Goal: Task Accomplishment & Management: Manage account settings

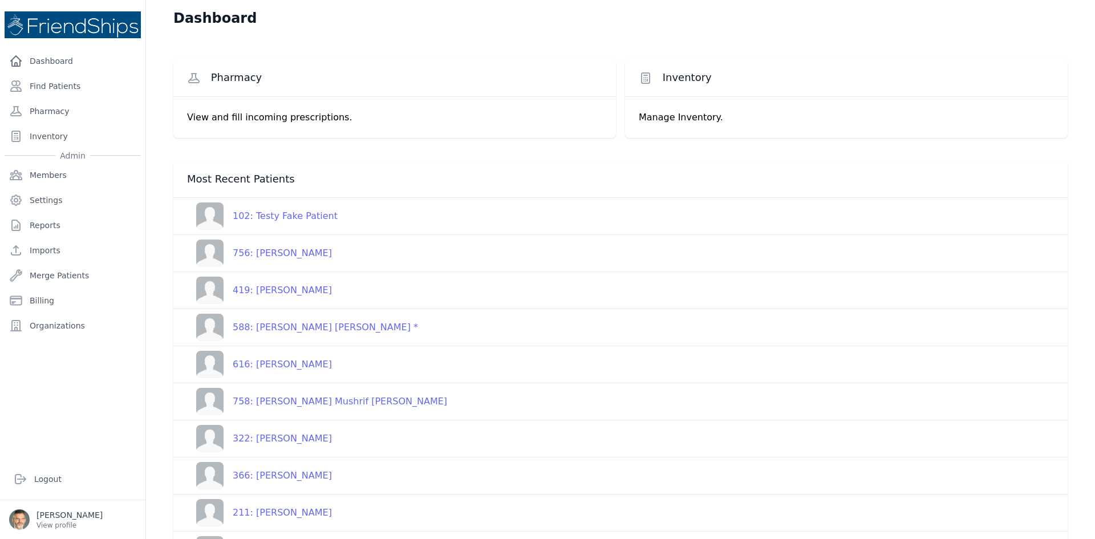
click at [286, 217] on div "102: Testy Fake Patient" at bounding box center [281, 216] width 114 height 14
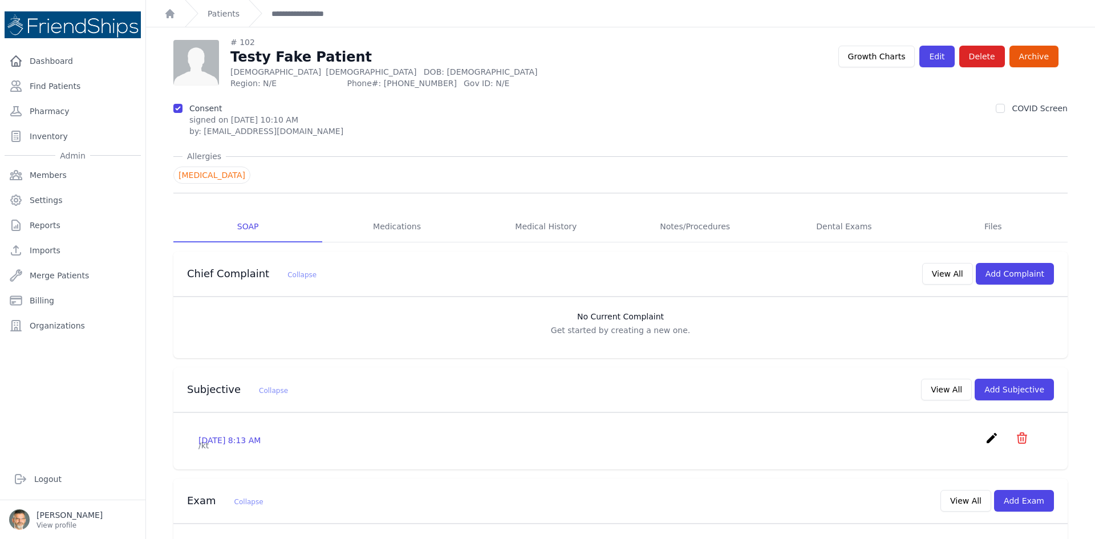
click at [985, 437] on icon "create" at bounding box center [992, 438] width 14 height 14
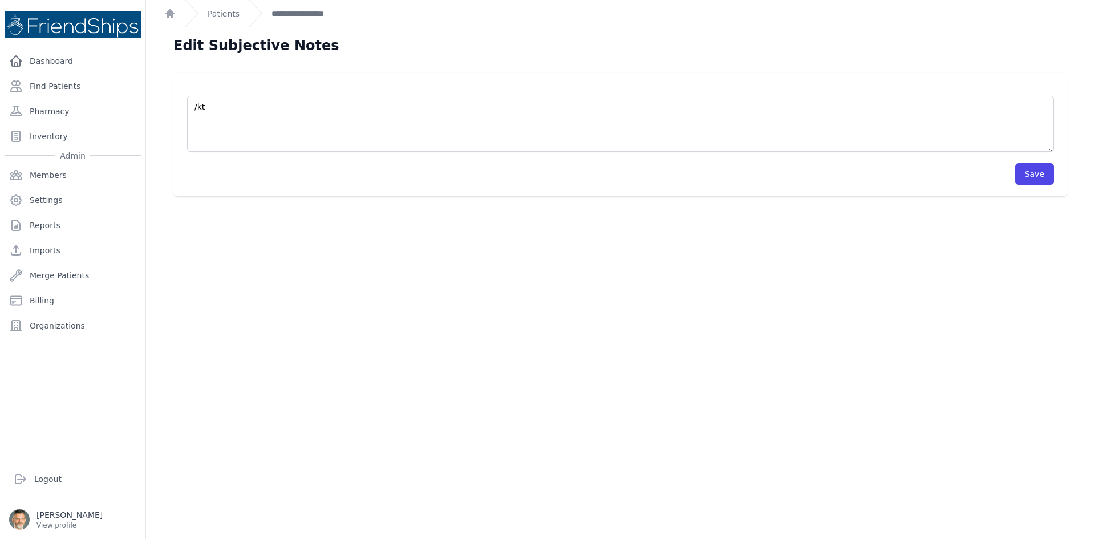
click at [1075, 0] on div at bounding box center [547, 0] width 1095 height 0
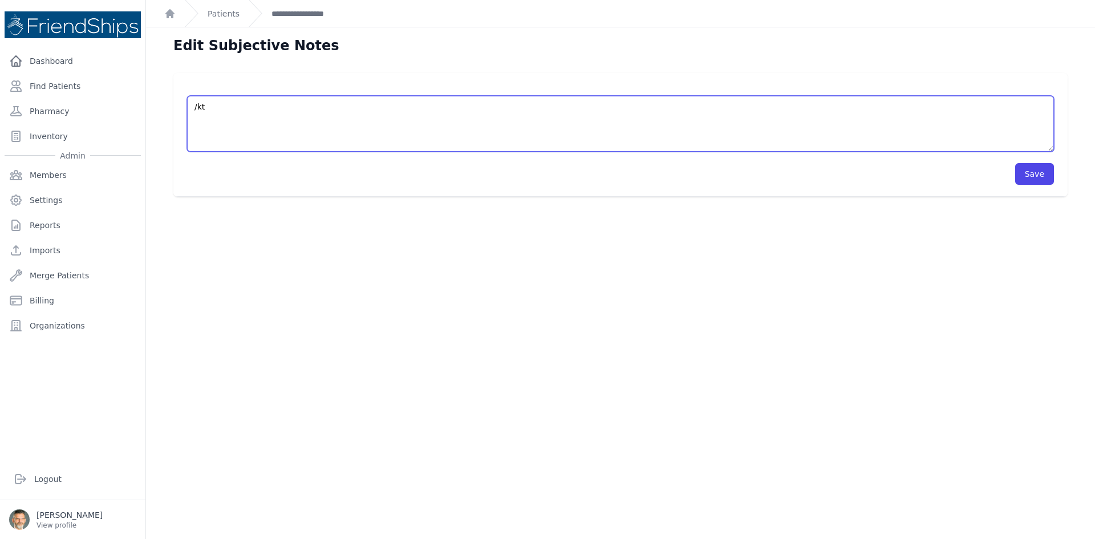
drag, startPoint x: 229, startPoint y: 107, endPoint x: 170, endPoint y: 100, distance: 59.8
click at [170, 100] on div "/kt Save" at bounding box center [620, 135] width 931 height 124
click at [207, 119] on textarea "/kt" at bounding box center [620, 124] width 867 height 56
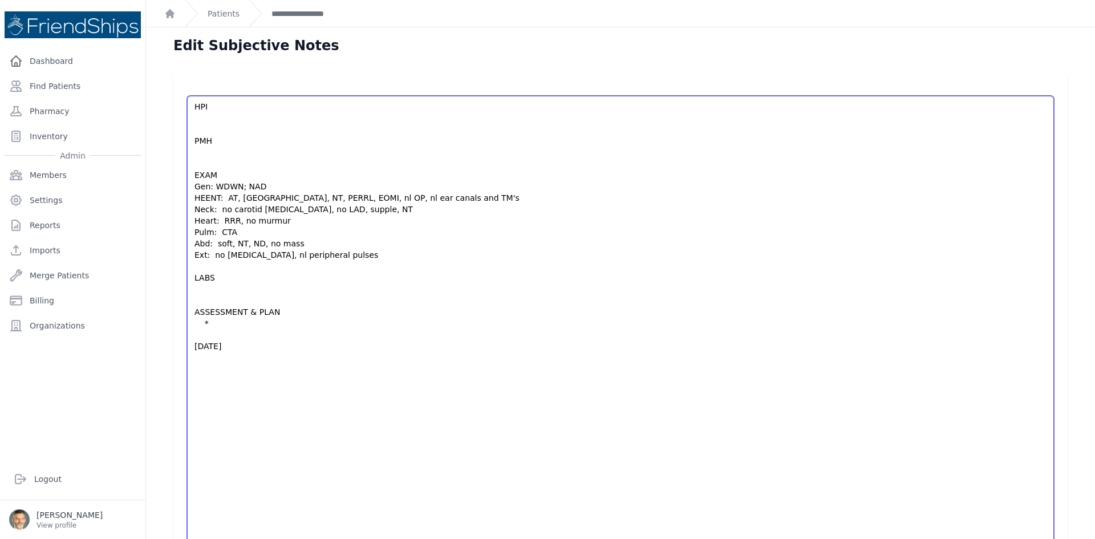
drag, startPoint x: 1042, startPoint y: 151, endPoint x: 959, endPoint y: 514, distance: 372.2
click at [1040, 539] on html "Close sidebar Dashboard Find Patients Pharmacy Inventory Admin Members Settings" at bounding box center [547, 269] width 1095 height 539
click at [204, 121] on textarea "/kt" at bounding box center [620, 325] width 867 height 459
type textarea "HPI PMH EXAM Gen: WDWN; NAD HEENT: AT, NC, NT, PERRL, EOMI, nl OP, nl ear canal…"
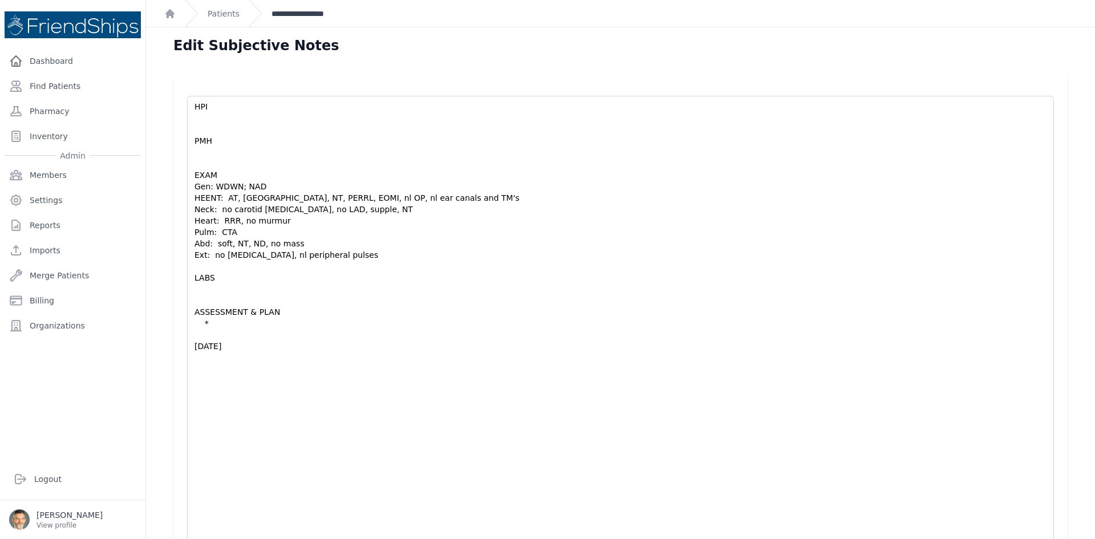
click at [302, 15] on link "**********" at bounding box center [304, 13] width 64 height 11
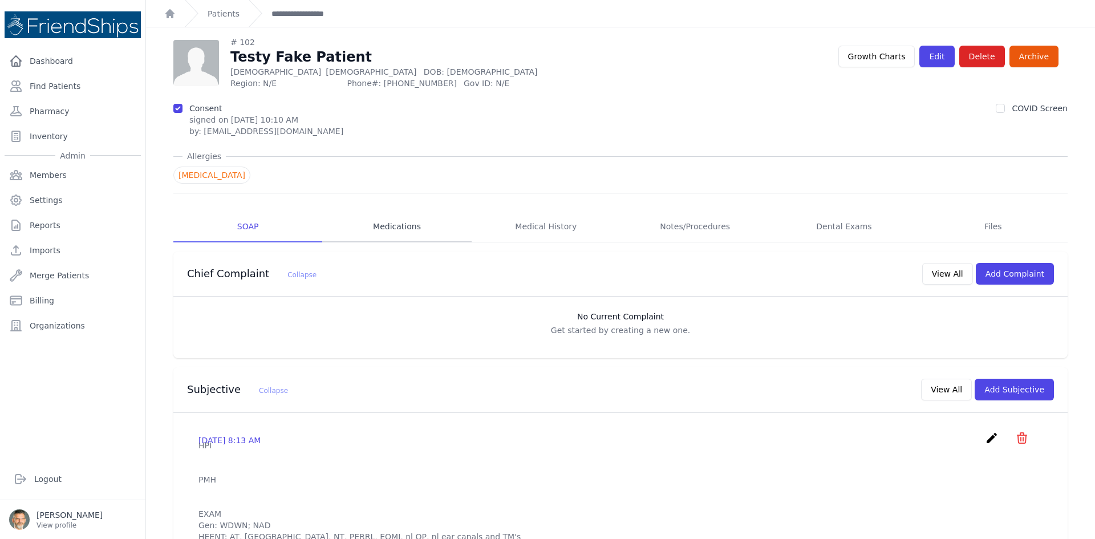
click at [397, 226] on link "Medications" at bounding box center [396, 227] width 149 height 31
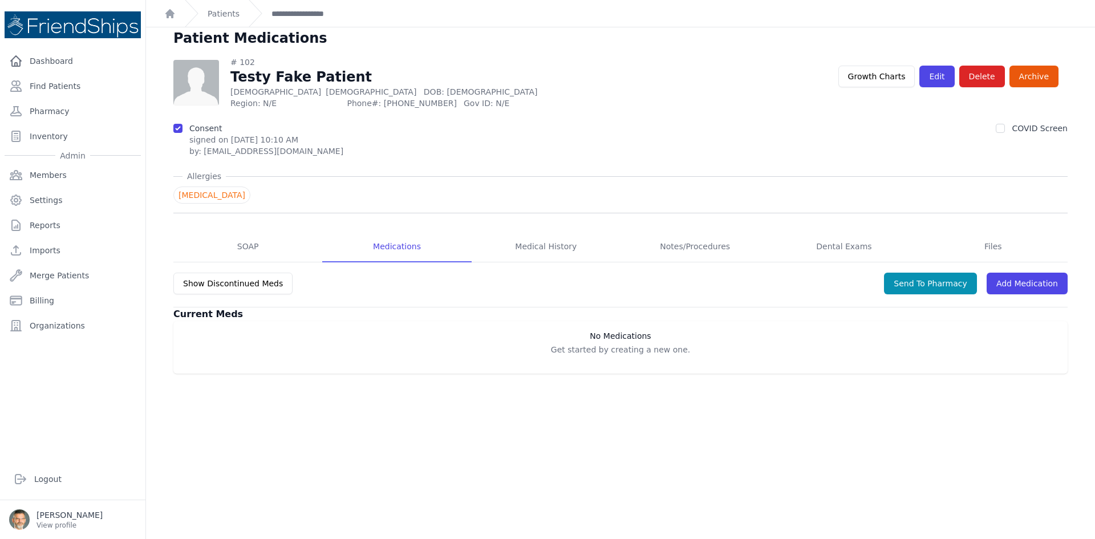
scroll to position [27, 0]
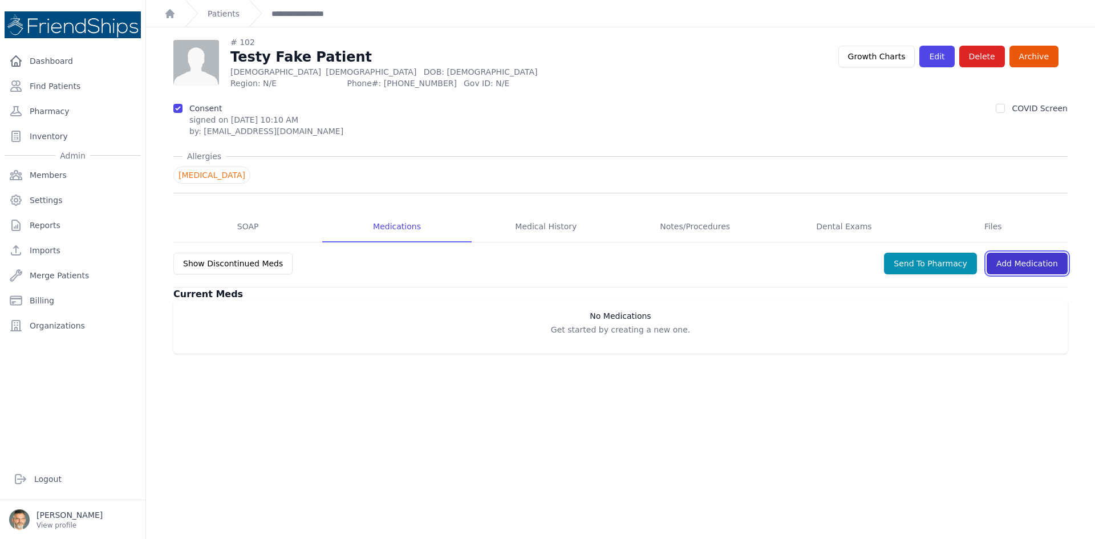
click at [1013, 264] on link "Add Medication" at bounding box center [1027, 264] width 81 height 22
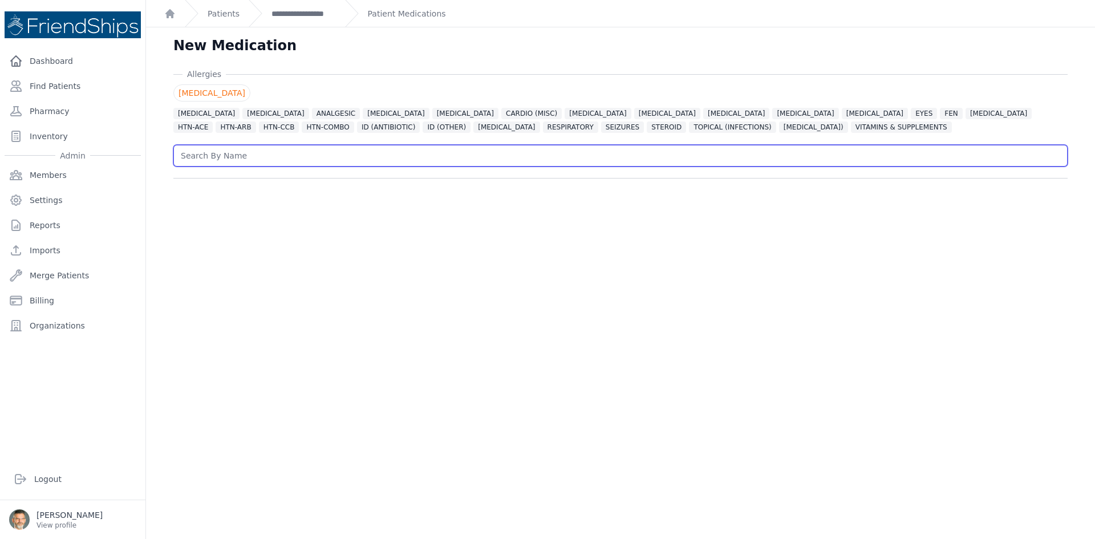
click at [214, 154] on input "text" at bounding box center [620, 156] width 895 height 22
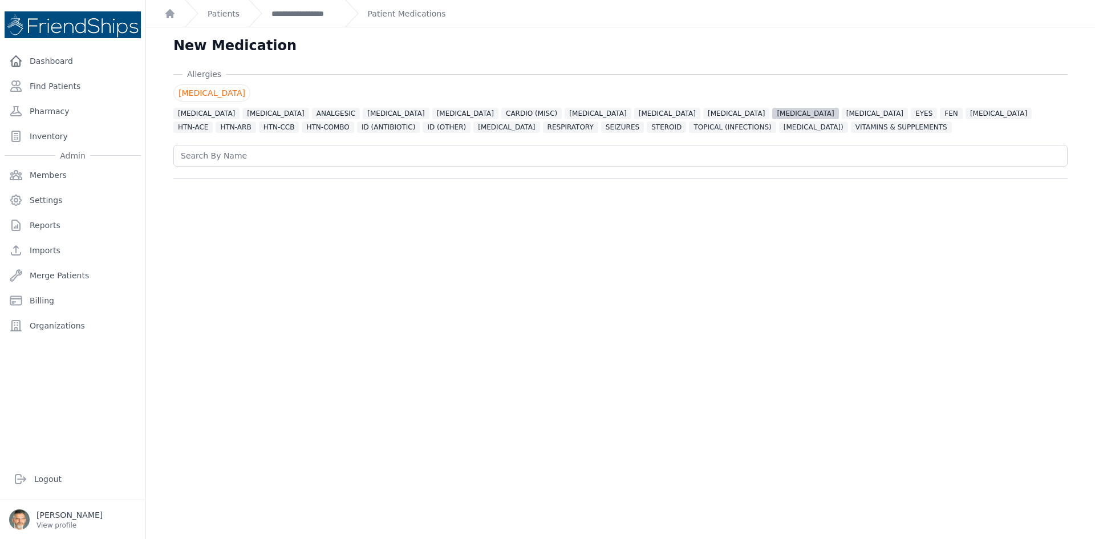
click at [773, 111] on span "[MEDICAL_DATA]" at bounding box center [806, 113] width 66 height 11
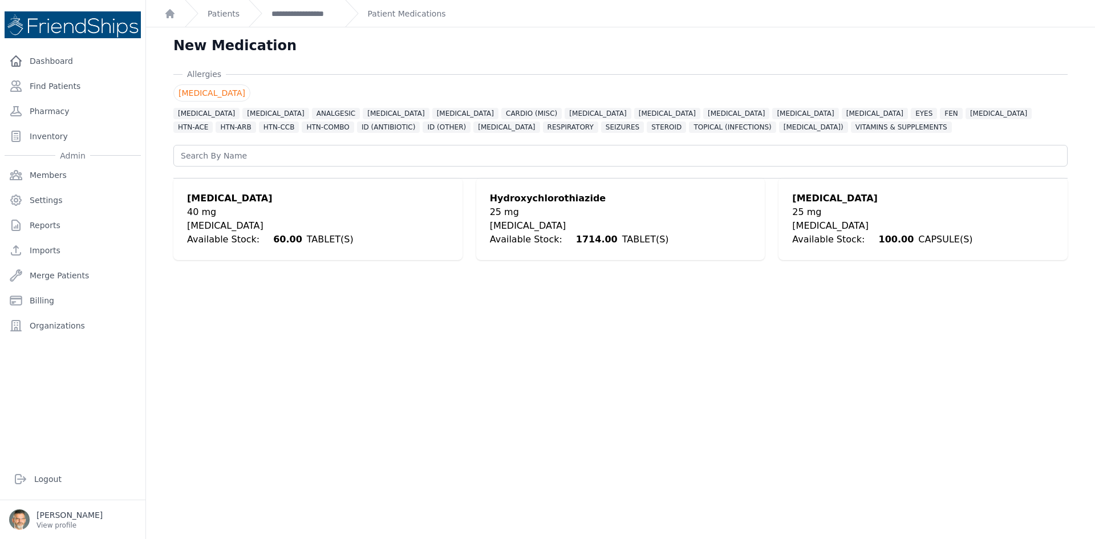
click at [221, 225] on div "[MEDICAL_DATA]" at bounding box center [270, 226] width 167 height 14
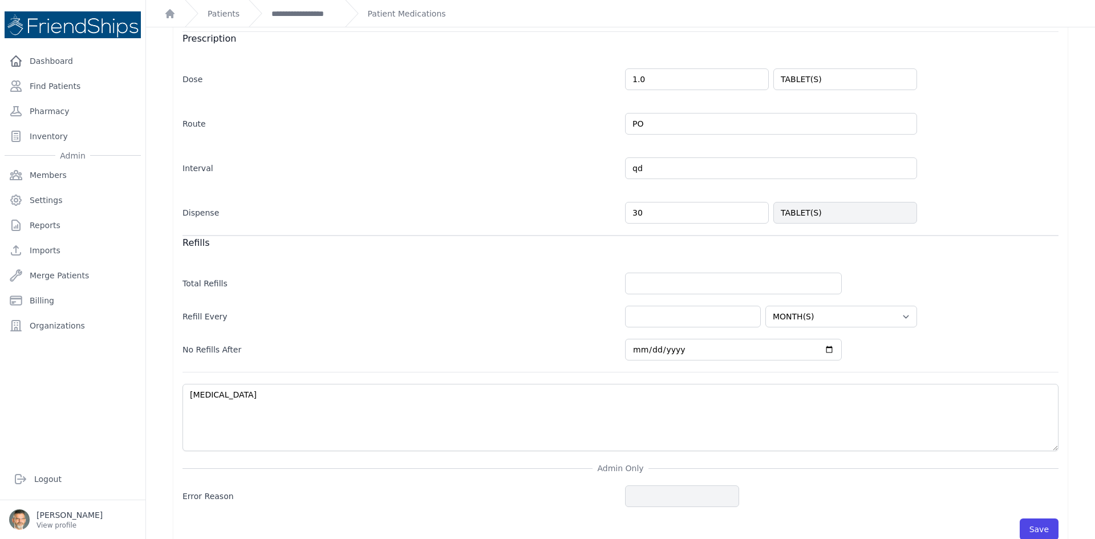
scroll to position [270, 0]
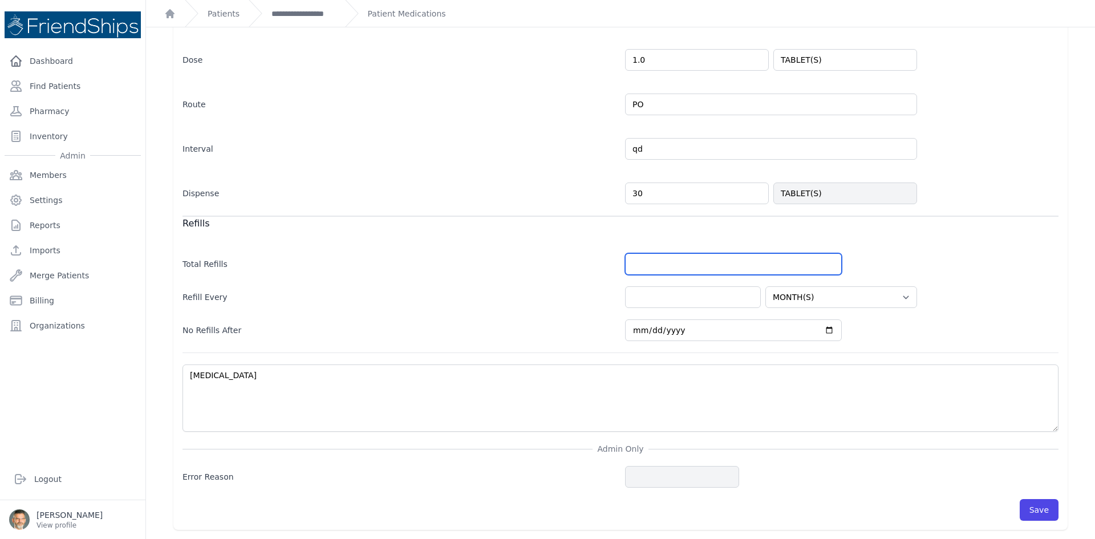
click at [635, 264] on input "number" at bounding box center [733, 264] width 217 height 22
click at [629, 294] on input "number" at bounding box center [693, 297] width 136 height 22
click at [644, 261] on input "number" at bounding box center [733, 264] width 217 height 22
drag, startPoint x: 636, startPoint y: 261, endPoint x: 580, endPoint y: 253, distance: 55.9
click at [580, 253] on div "Total Refills 0" at bounding box center [621, 258] width 876 height 33
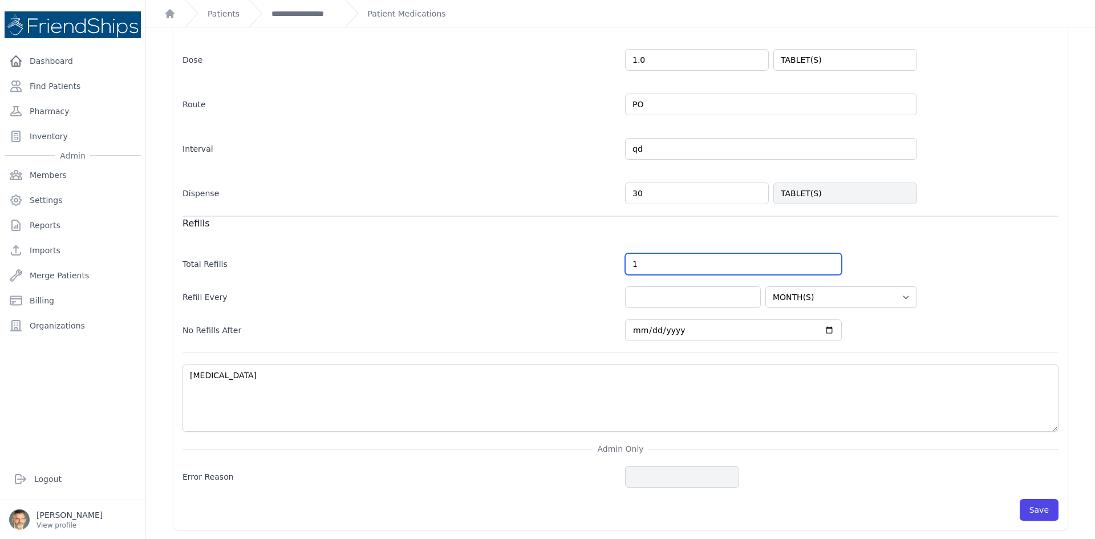
type input "1"
click at [641, 305] on input "number" at bounding box center [693, 297] width 136 height 22
select select "MONTH(S)"
type input "1"
click at [1033, 510] on button "Save" at bounding box center [1039, 510] width 39 height 22
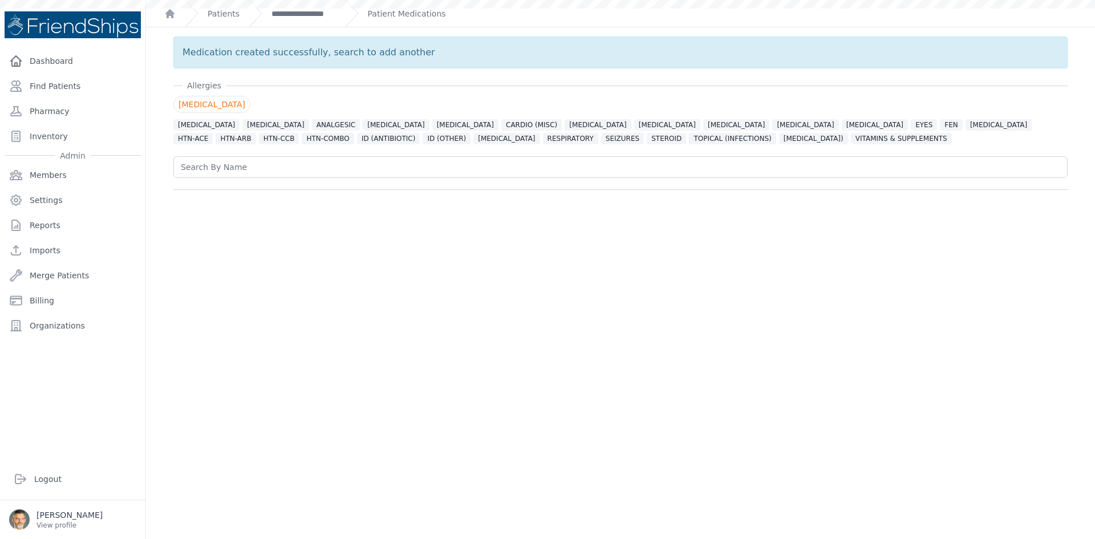
scroll to position [0, 0]
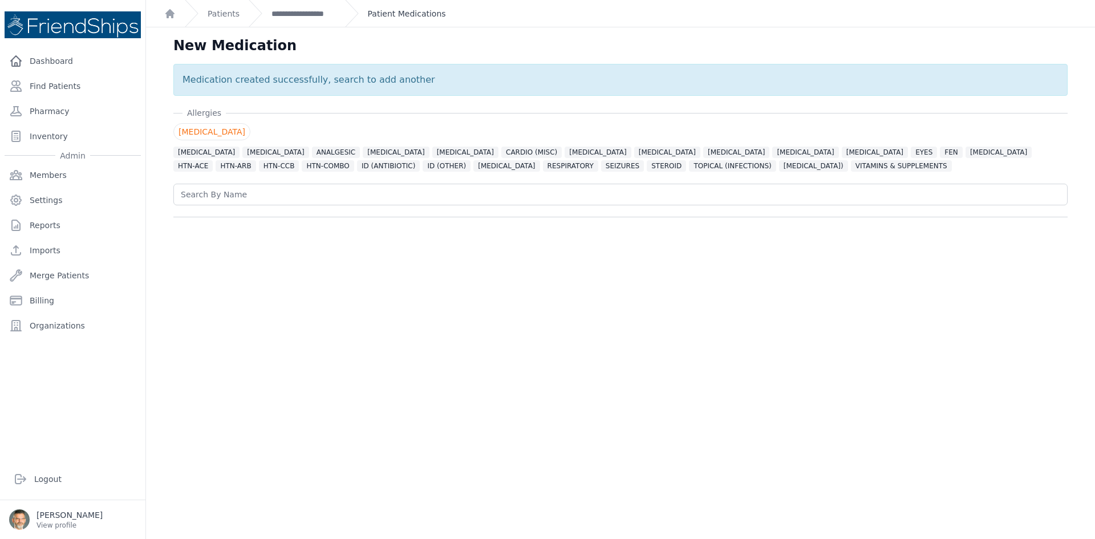
click at [388, 15] on link "Patient Medications" at bounding box center [407, 13] width 78 height 11
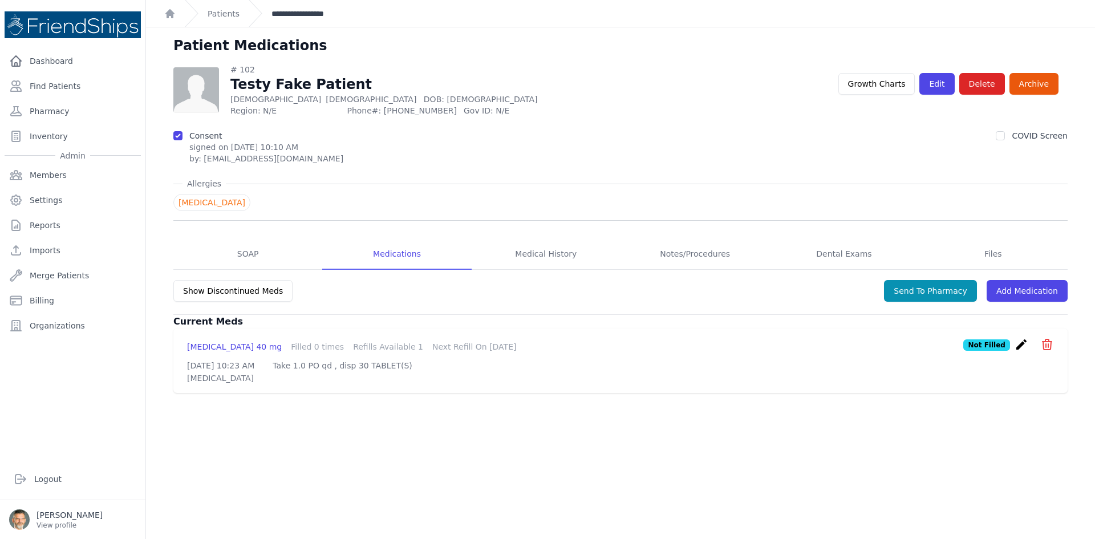
click at [303, 17] on link "**********" at bounding box center [304, 13] width 64 height 11
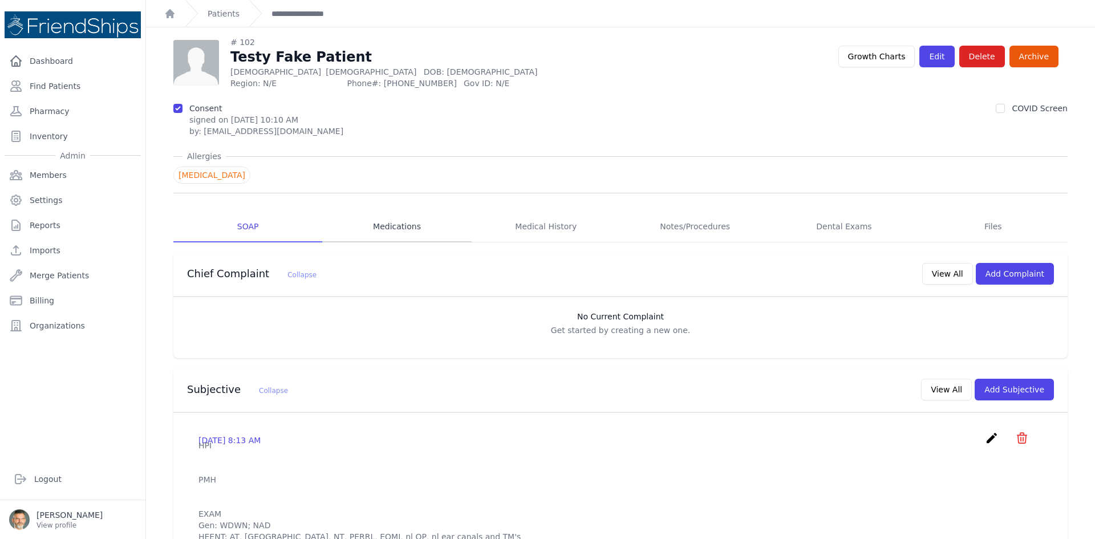
click at [399, 225] on link "Medications" at bounding box center [396, 227] width 149 height 31
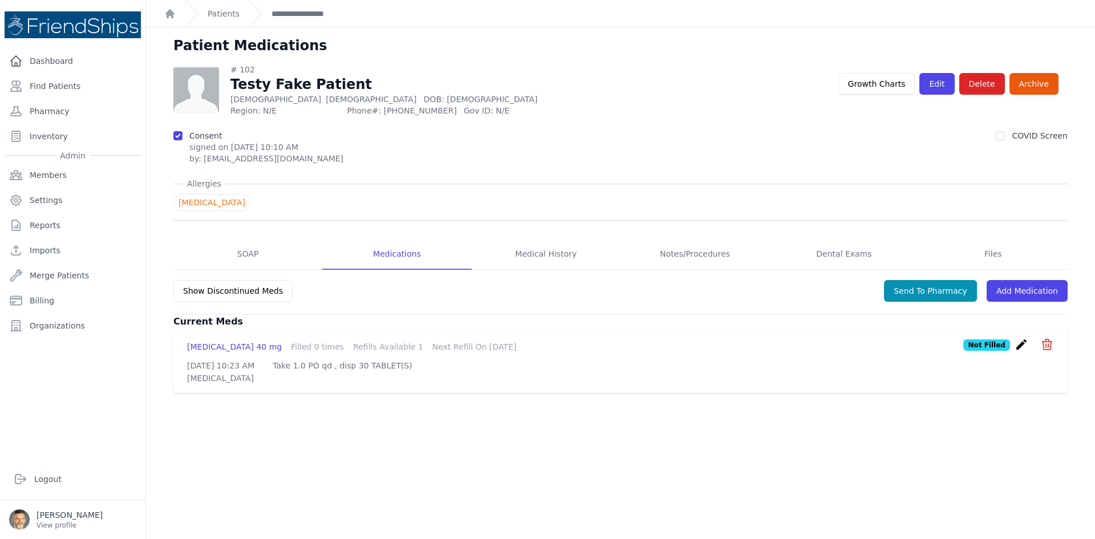
click at [1043, 344] on icon "icon" at bounding box center [1047, 344] width 9 height 10
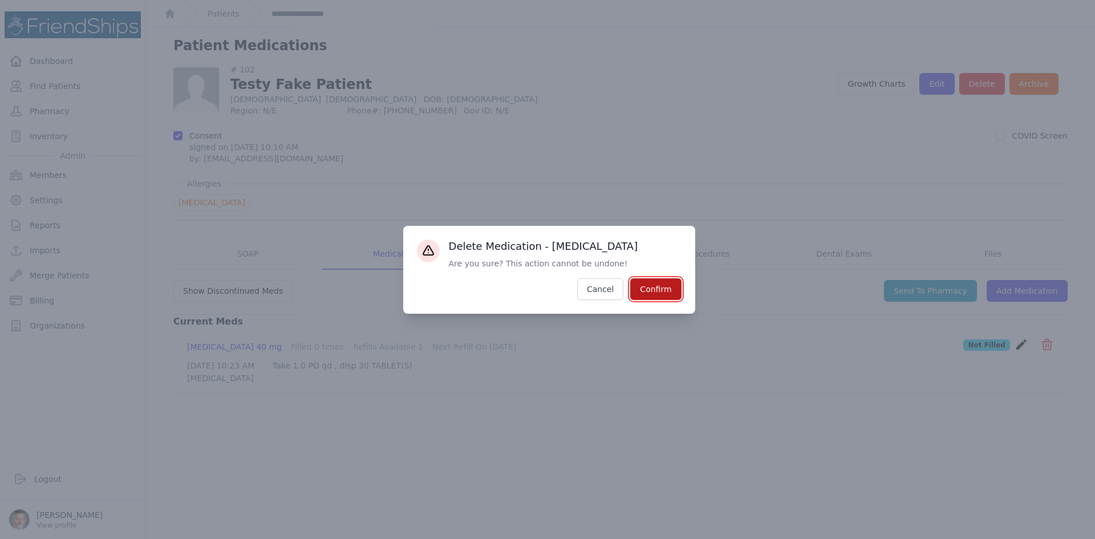
click at [650, 293] on button "Confirm" at bounding box center [655, 289] width 51 height 22
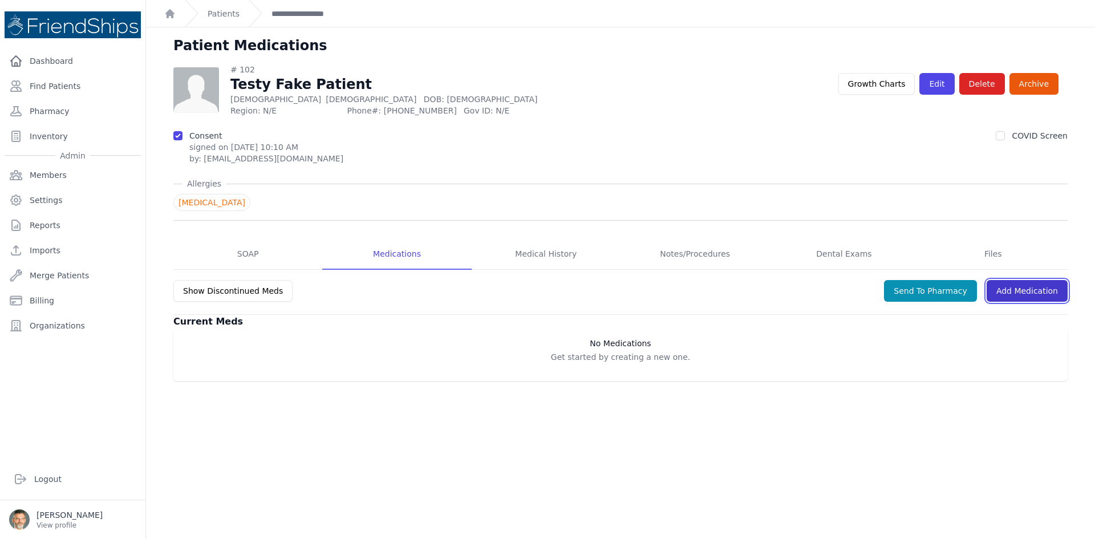
click at [1010, 290] on link "Add Medication" at bounding box center [1027, 291] width 81 height 22
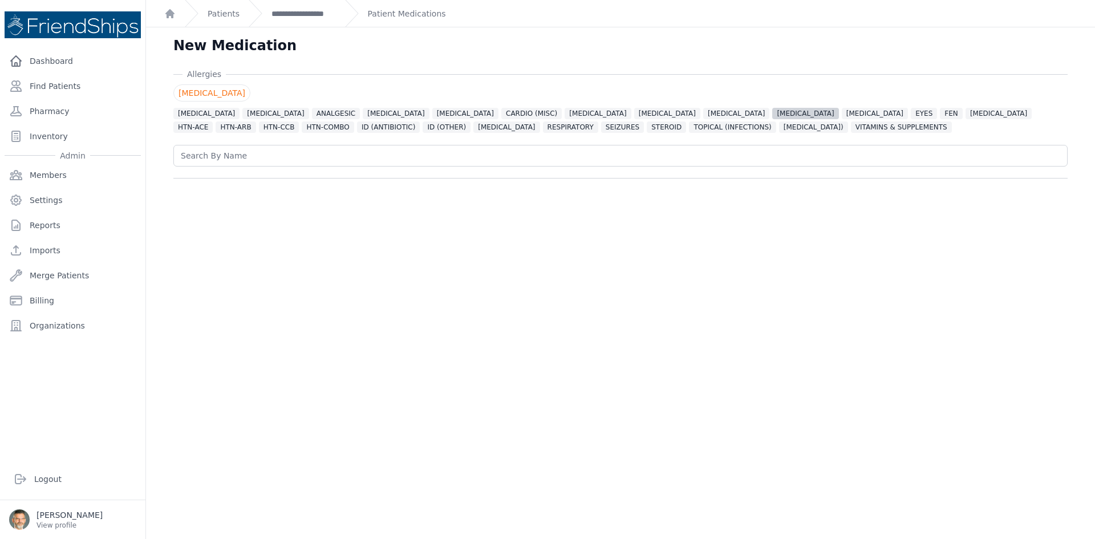
click at [773, 117] on span "[MEDICAL_DATA]" at bounding box center [806, 113] width 66 height 11
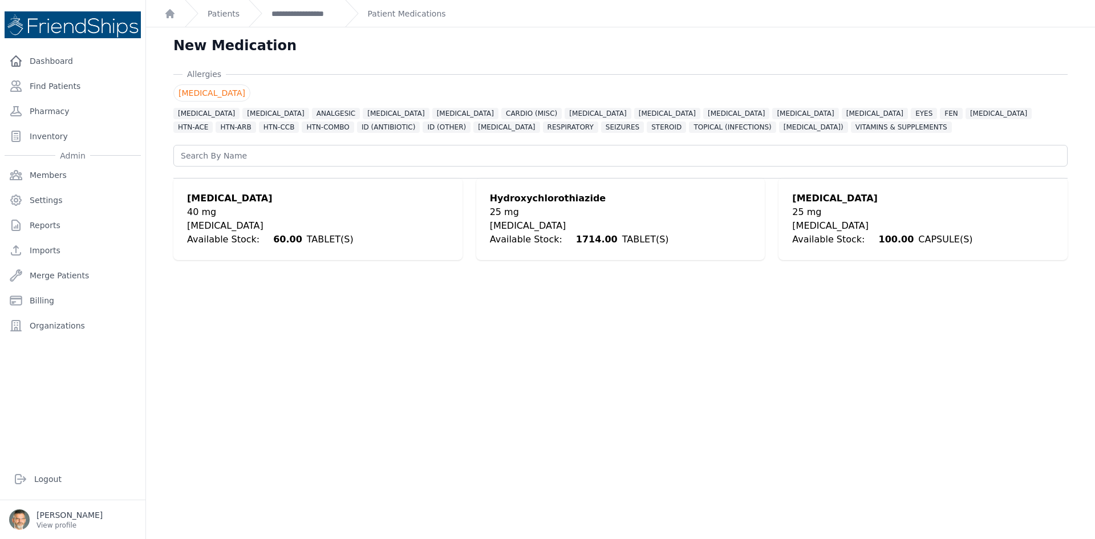
click at [217, 221] on div "[MEDICAL_DATA]" at bounding box center [270, 226] width 167 height 14
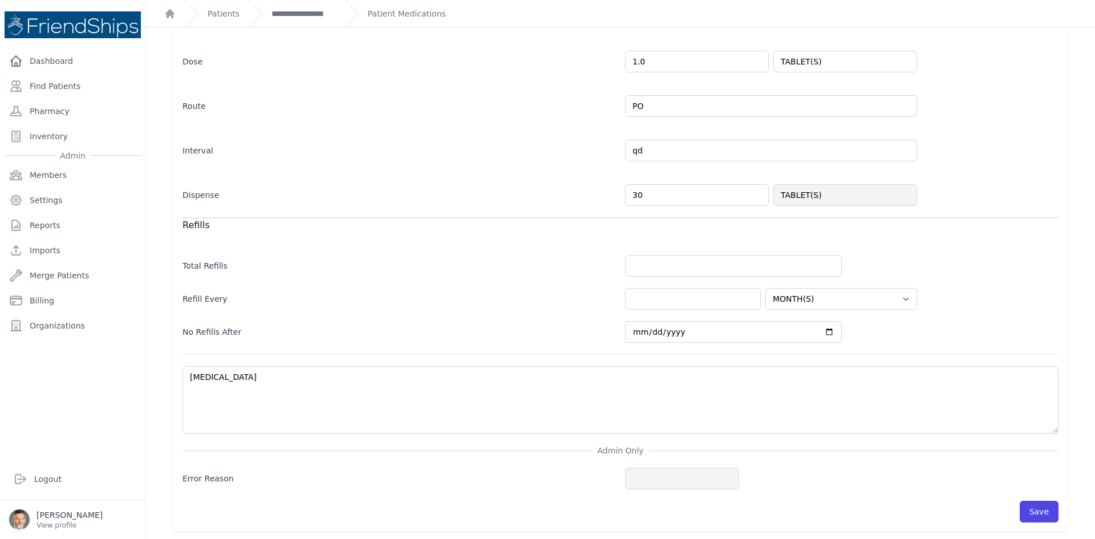
scroll to position [270, 0]
drag, startPoint x: 616, startPoint y: 188, endPoint x: 603, endPoint y: 185, distance: 13.4
click at [603, 185] on div "Dispense 30 TABLET(S)" at bounding box center [621, 187] width 876 height 33
type input "90"
click at [494, 264] on label "Total Refills" at bounding box center [400, 262] width 434 height 16
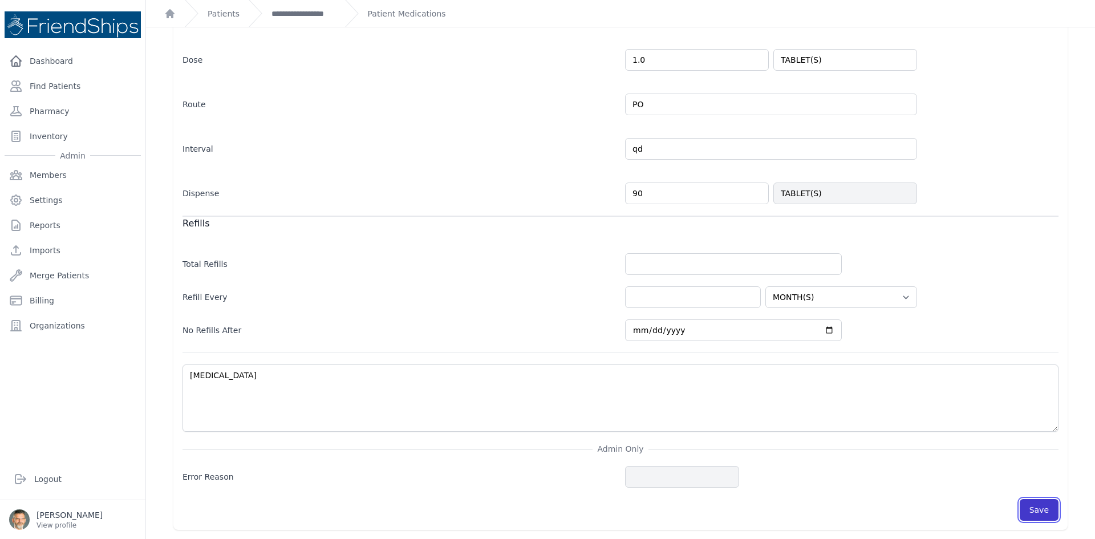
click at [1032, 510] on button "Save" at bounding box center [1039, 510] width 39 height 22
select select "MONTH(S)"
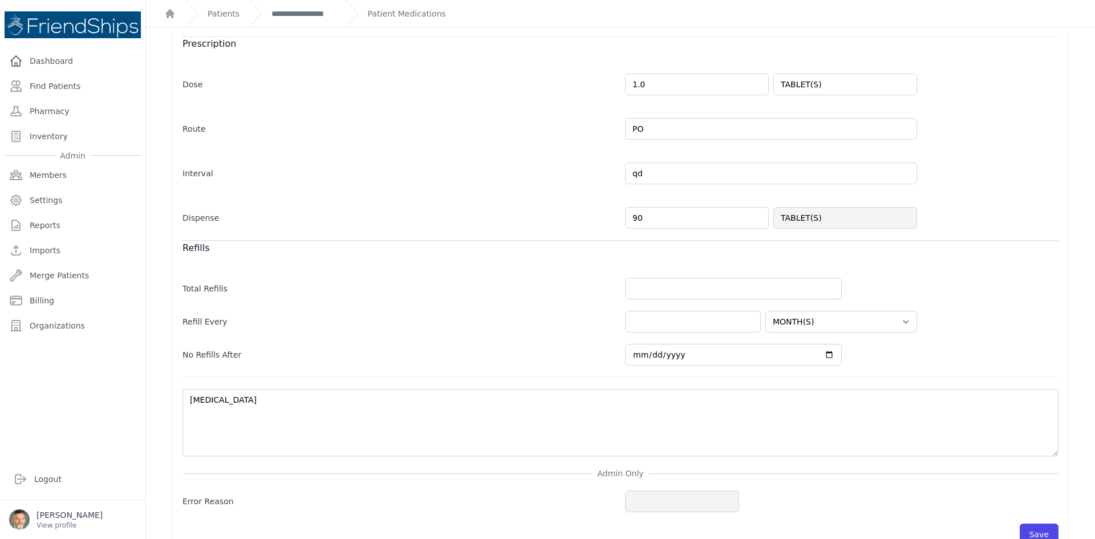
scroll to position [302, 0]
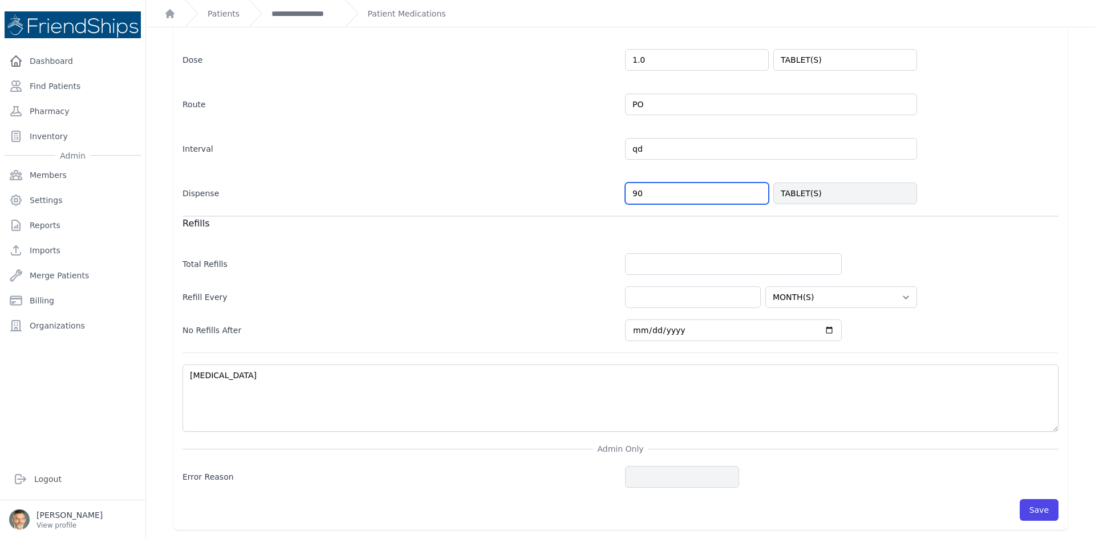
drag, startPoint x: 645, startPoint y: 190, endPoint x: 584, endPoint y: 172, distance: 64.3
click at [598, 177] on div "Dispense 90 TABLET(S)" at bounding box center [621, 187] width 876 height 33
type input "30"
click at [1038, 515] on button "Save" at bounding box center [1039, 510] width 39 height 22
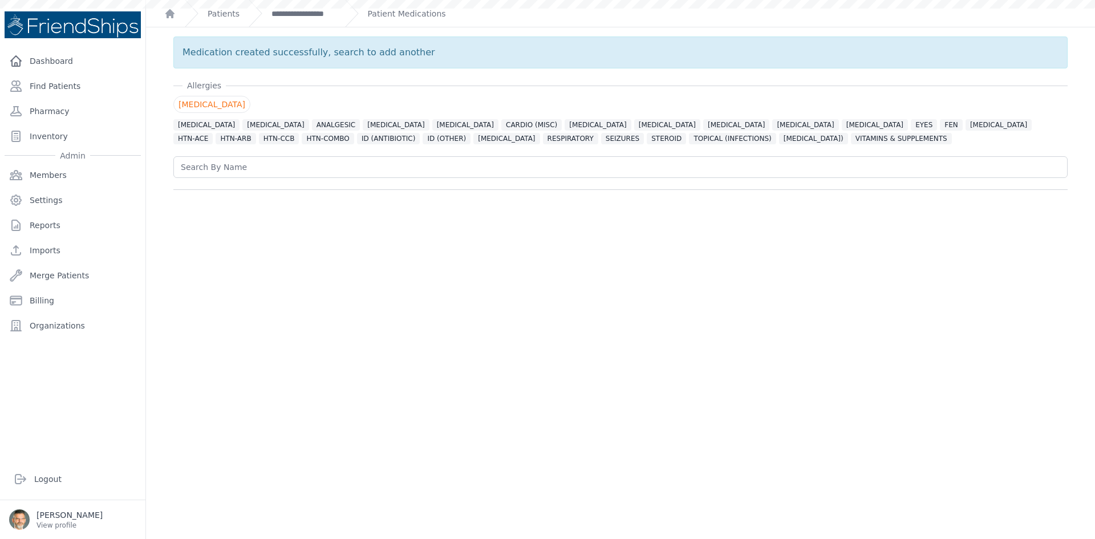
scroll to position [0, 0]
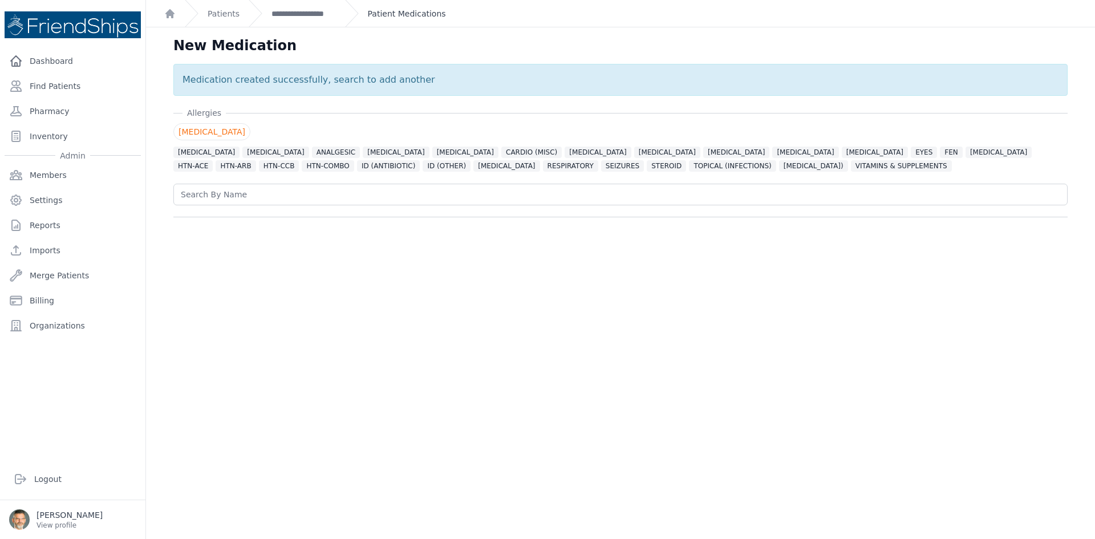
click at [395, 15] on link "Patient Medications" at bounding box center [407, 13] width 78 height 11
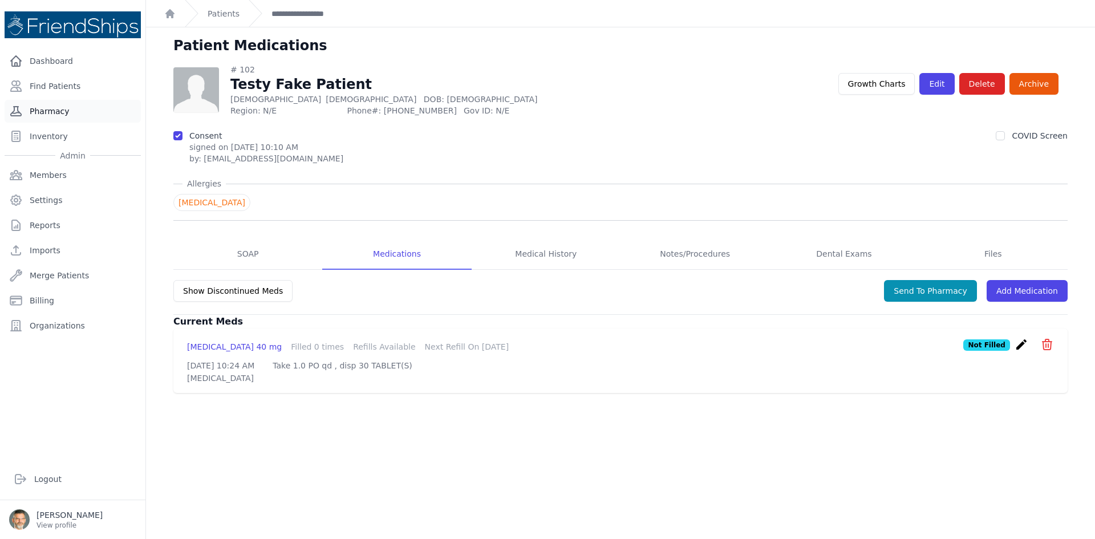
click at [45, 113] on link "Pharmacy" at bounding box center [73, 111] width 136 height 23
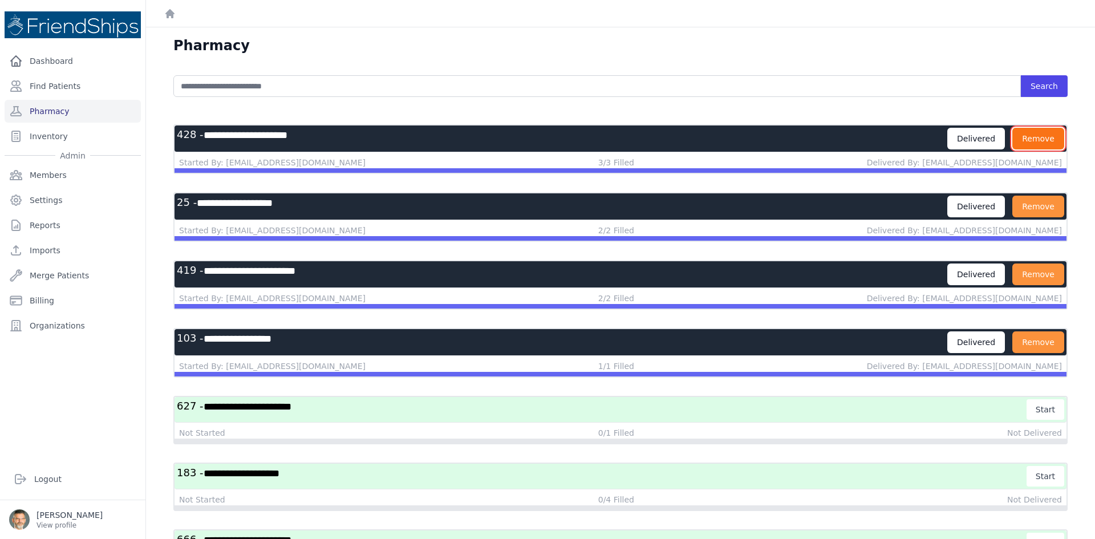
click at [1030, 134] on button "Remove" at bounding box center [1039, 139] width 52 height 22
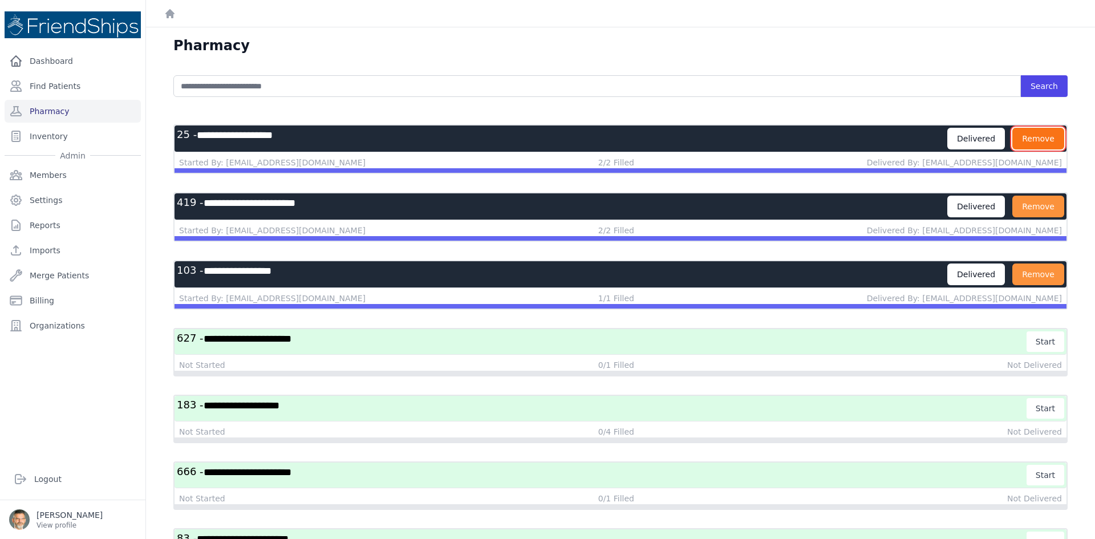
click at [1029, 137] on button "Remove" at bounding box center [1039, 139] width 52 height 22
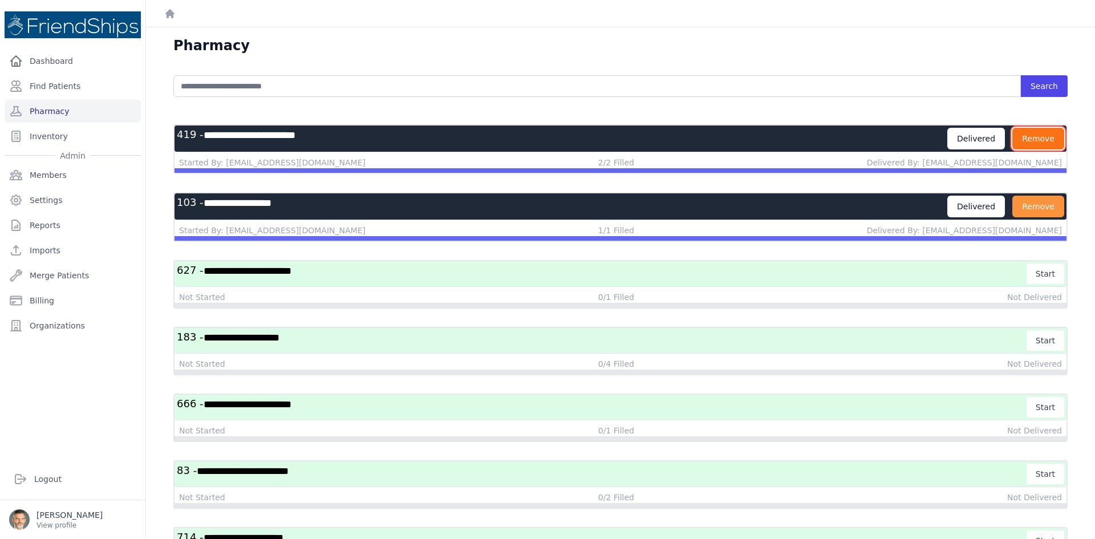
click at [1035, 135] on button "Remove" at bounding box center [1039, 139] width 52 height 22
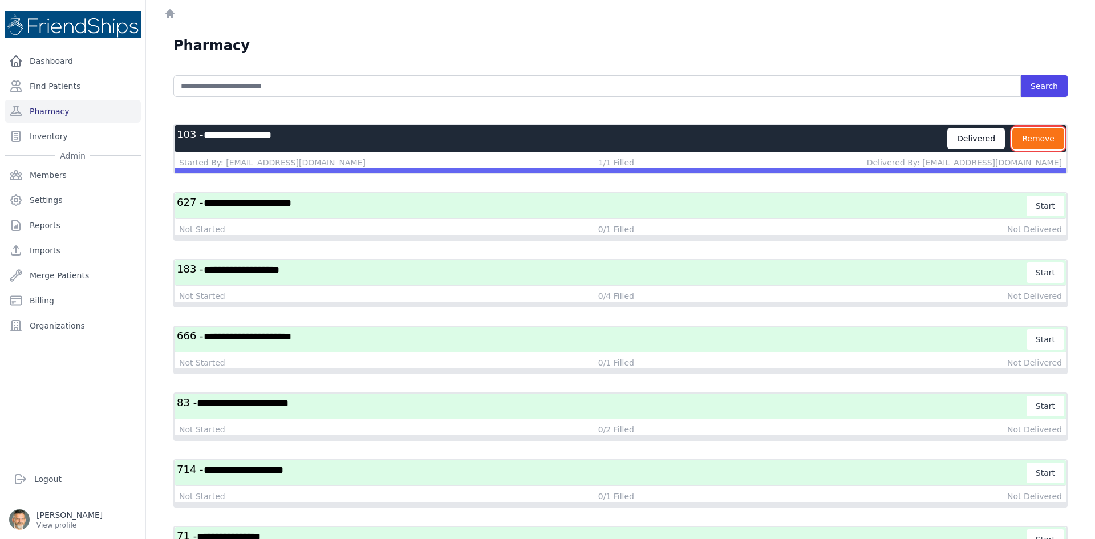
click at [1031, 130] on button "Remove" at bounding box center [1039, 139] width 52 height 22
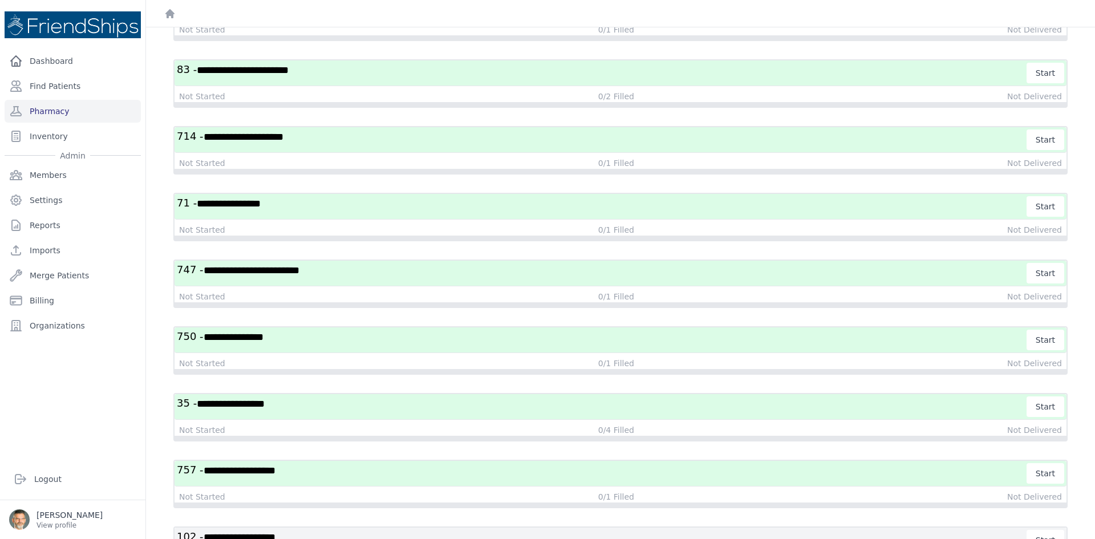
scroll to position [329, 0]
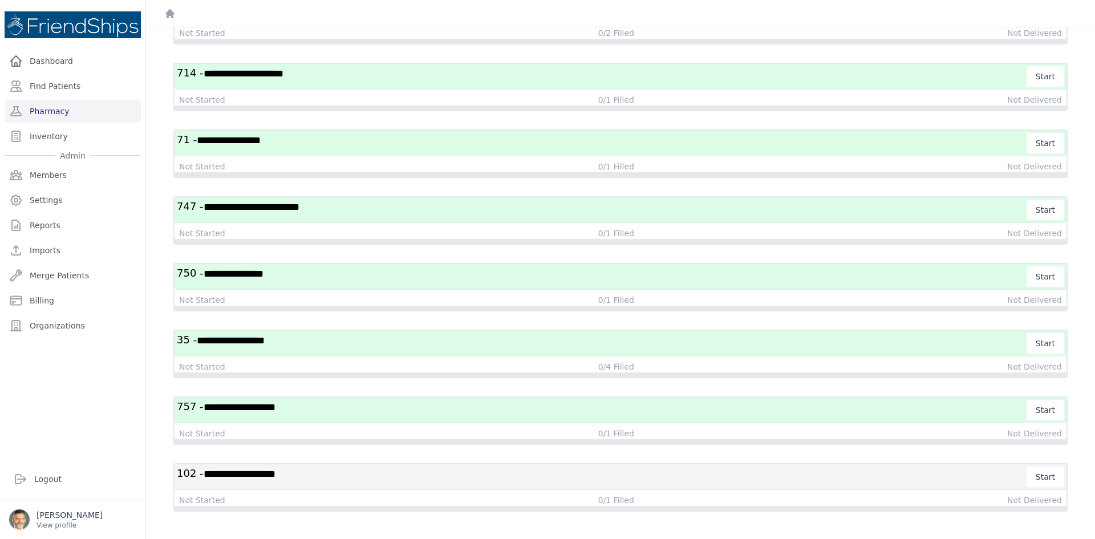
drag, startPoint x: 502, startPoint y: 482, endPoint x: 515, endPoint y: 480, distance: 13.3
click at [504, 482] on h3 "**********" at bounding box center [602, 477] width 851 height 21
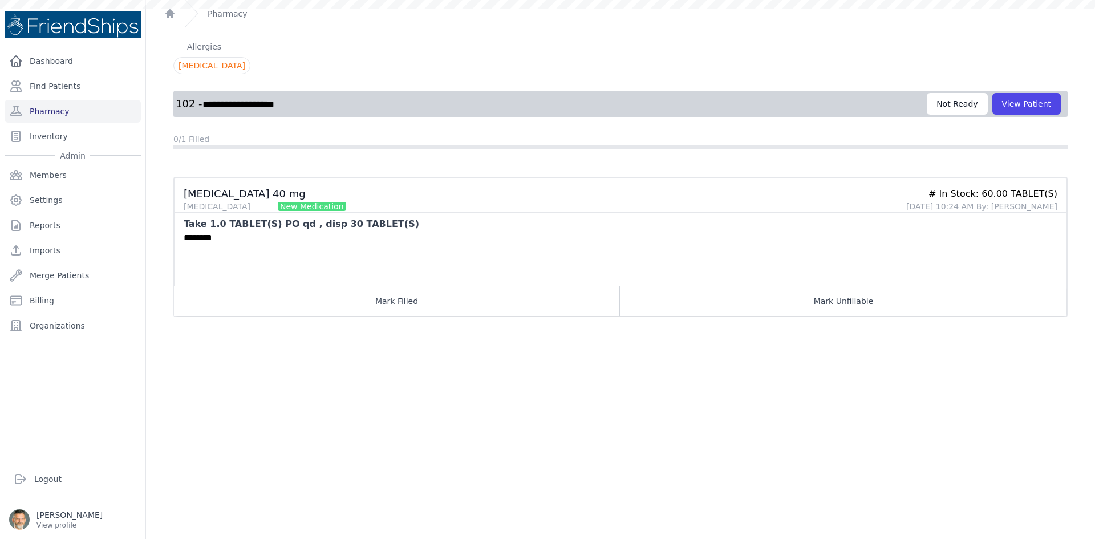
scroll to position [27, 0]
click at [1014, 104] on button "View Patient" at bounding box center [1027, 104] width 68 height 22
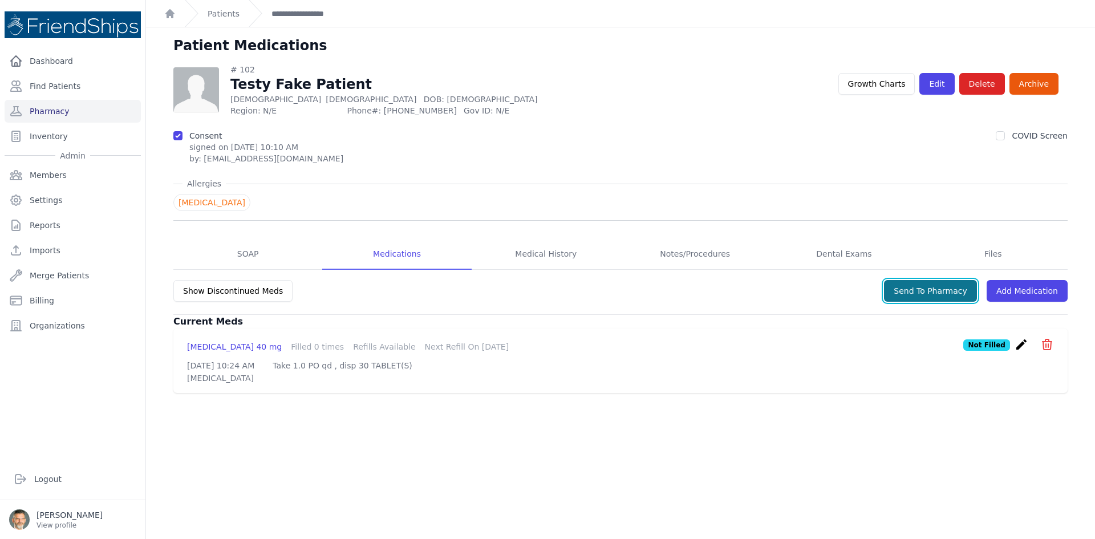
click at [929, 291] on button "Send To Pharmacy" at bounding box center [930, 291] width 93 height 22
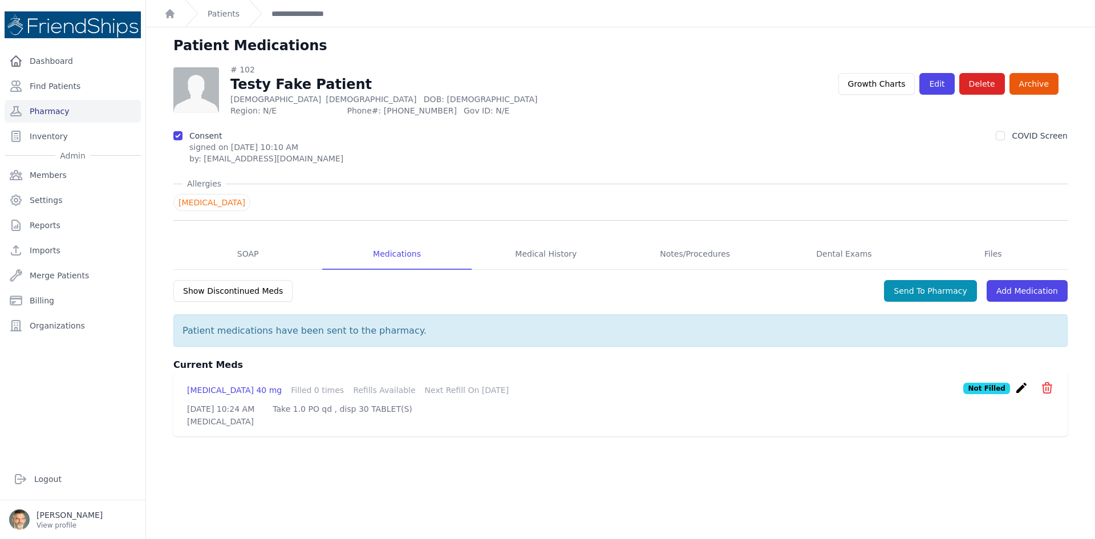
click at [1043, 389] on icon "icon" at bounding box center [1047, 388] width 9 height 10
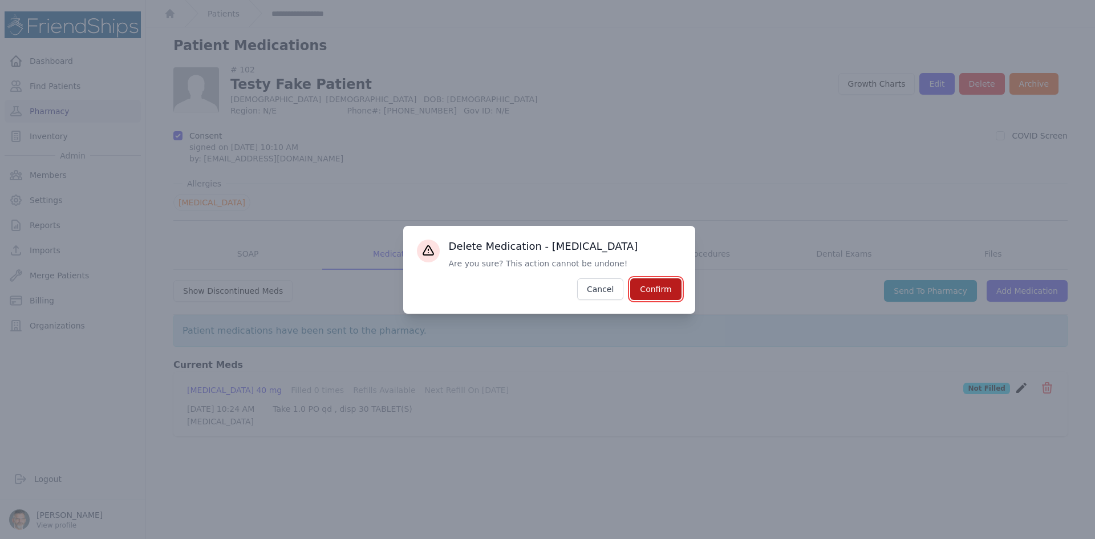
click at [657, 286] on button "Confirm" at bounding box center [655, 289] width 51 height 22
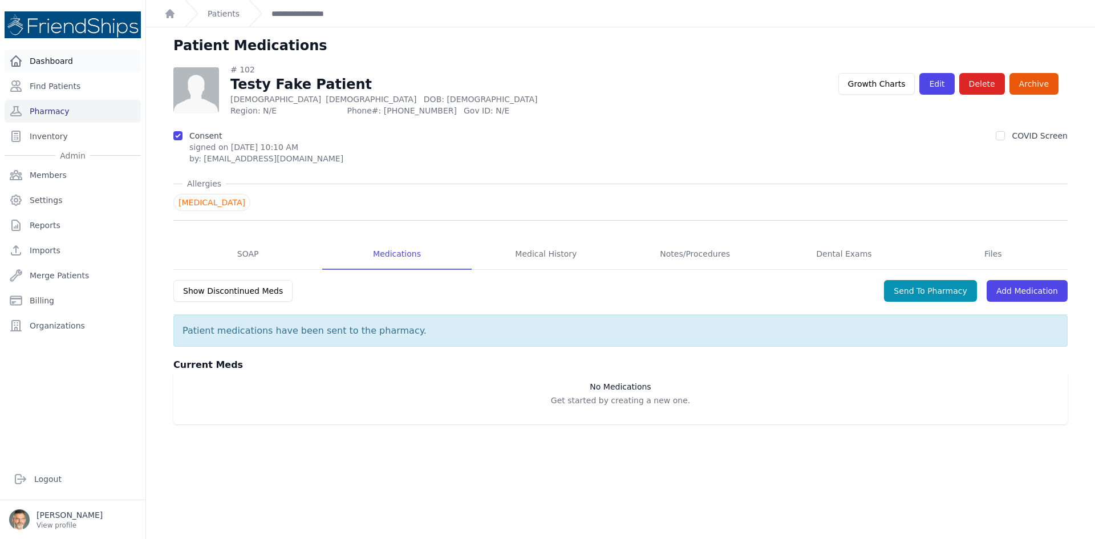
click at [39, 60] on link "Dashboard" at bounding box center [73, 61] width 136 height 23
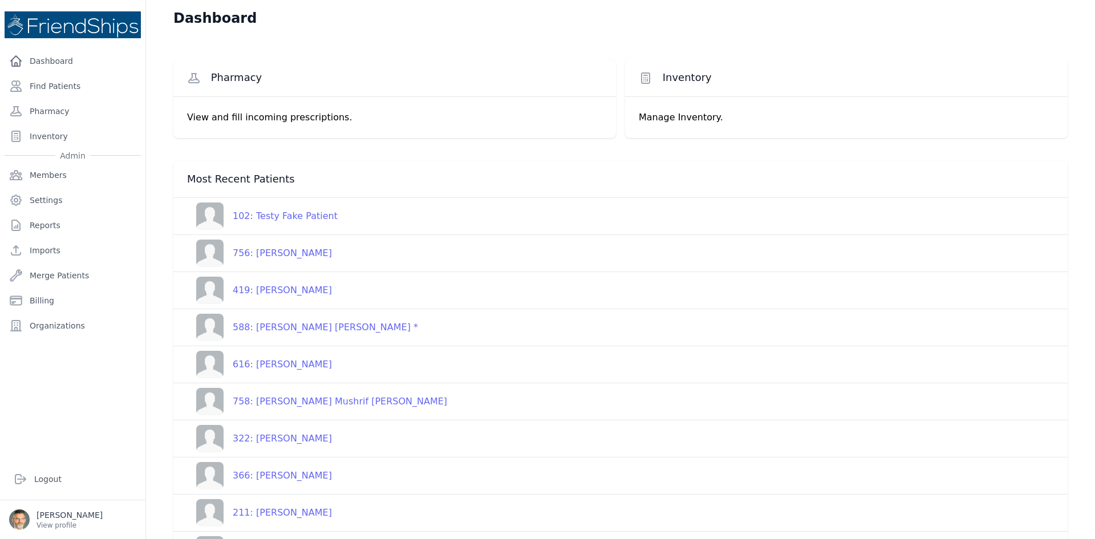
click at [274, 256] on div "756: [PERSON_NAME]" at bounding box center [278, 253] width 108 height 14
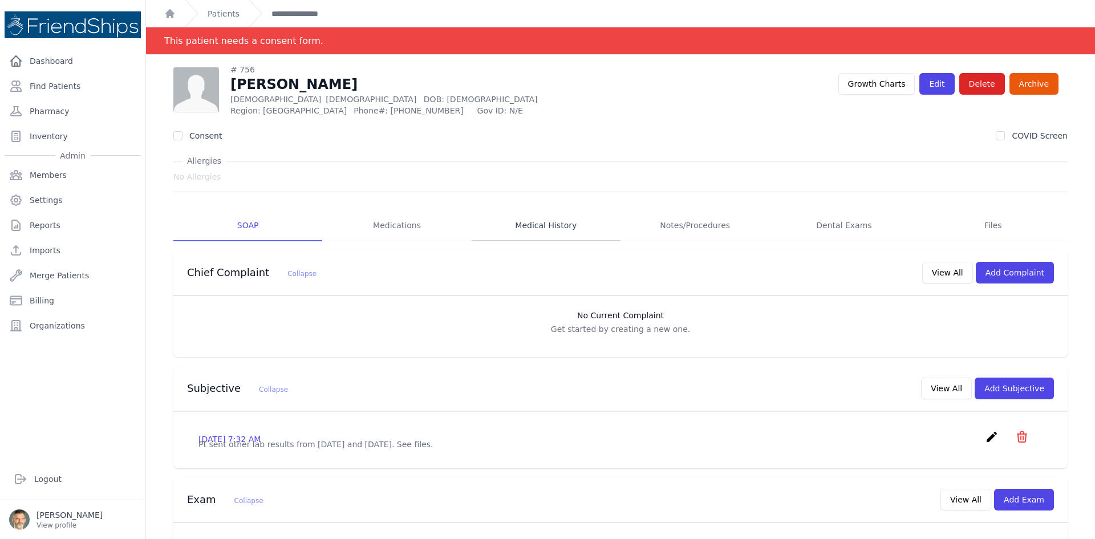
click at [539, 224] on link "Medical History" at bounding box center [546, 226] width 149 height 31
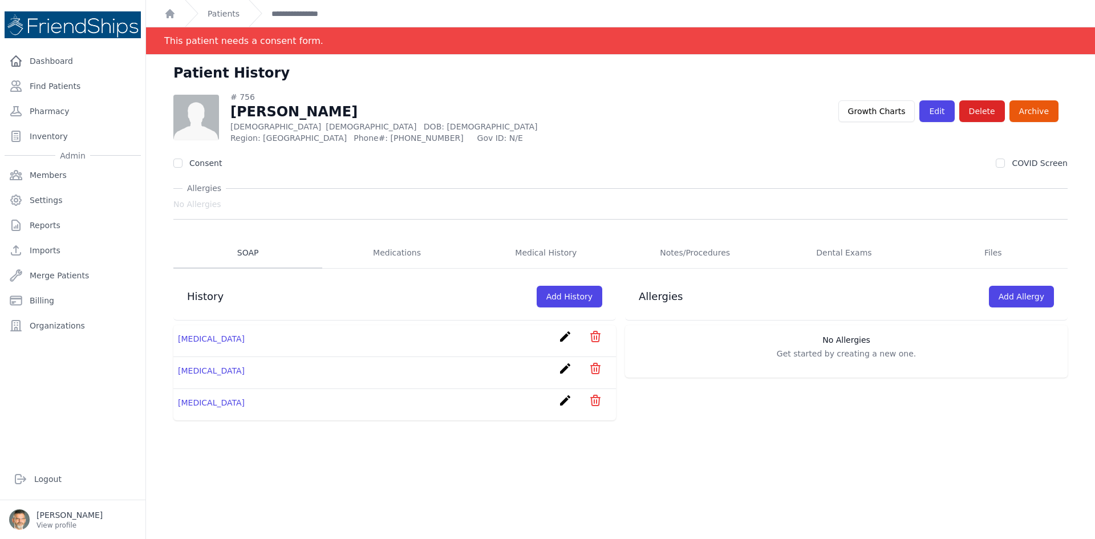
click at [242, 249] on link "SOAP" at bounding box center [247, 253] width 149 height 31
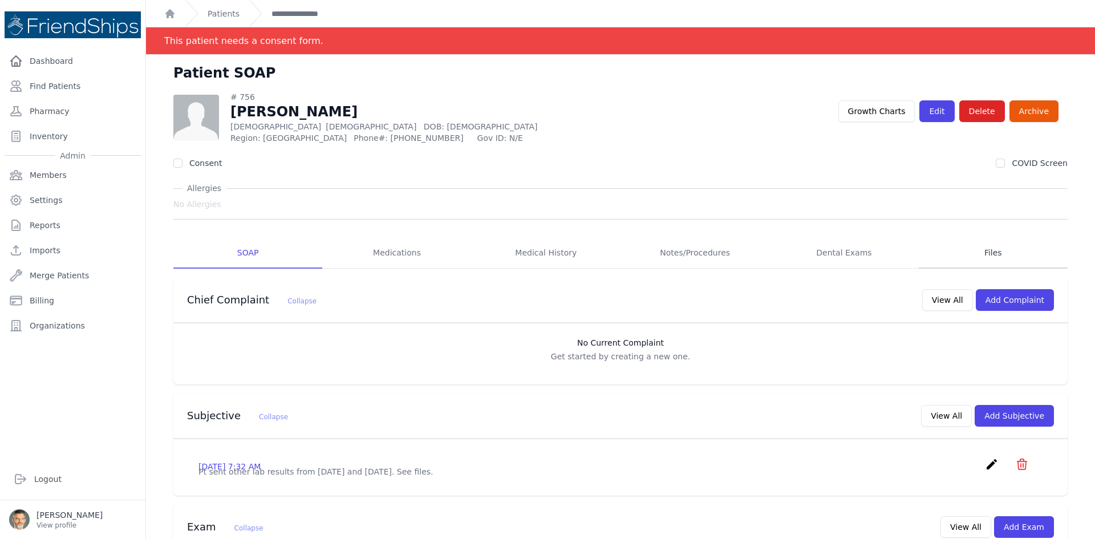
click at [985, 252] on link "Files" at bounding box center [993, 253] width 149 height 31
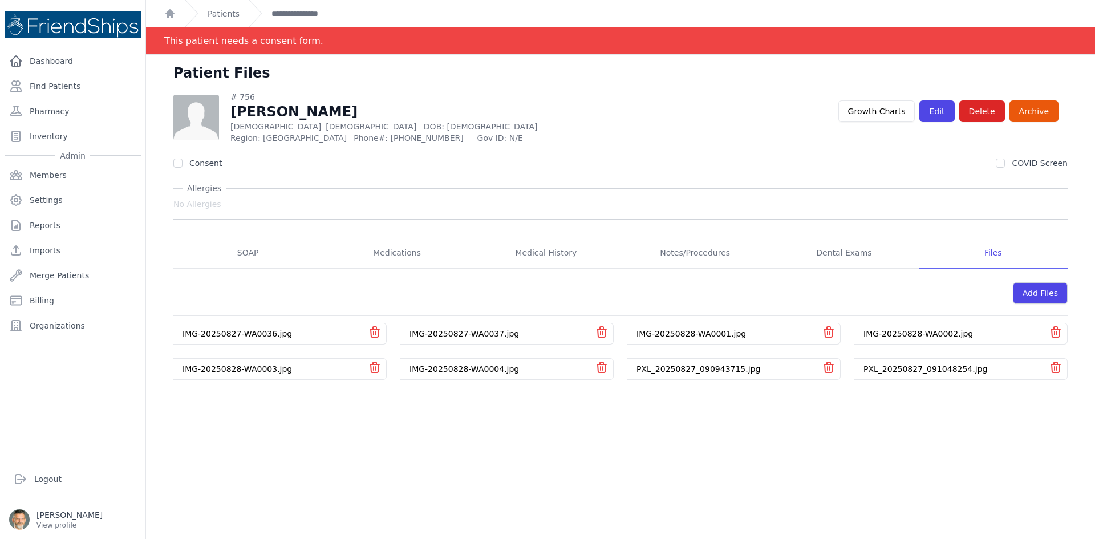
click at [908, 367] on link "PXL_20250827_091048254.jpg" at bounding box center [926, 369] width 124 height 9
click at [220, 19] on div "Patients" at bounding box center [212, 13] width 55 height 27
click at [297, 9] on link "**********" at bounding box center [307, 13] width 70 height 11
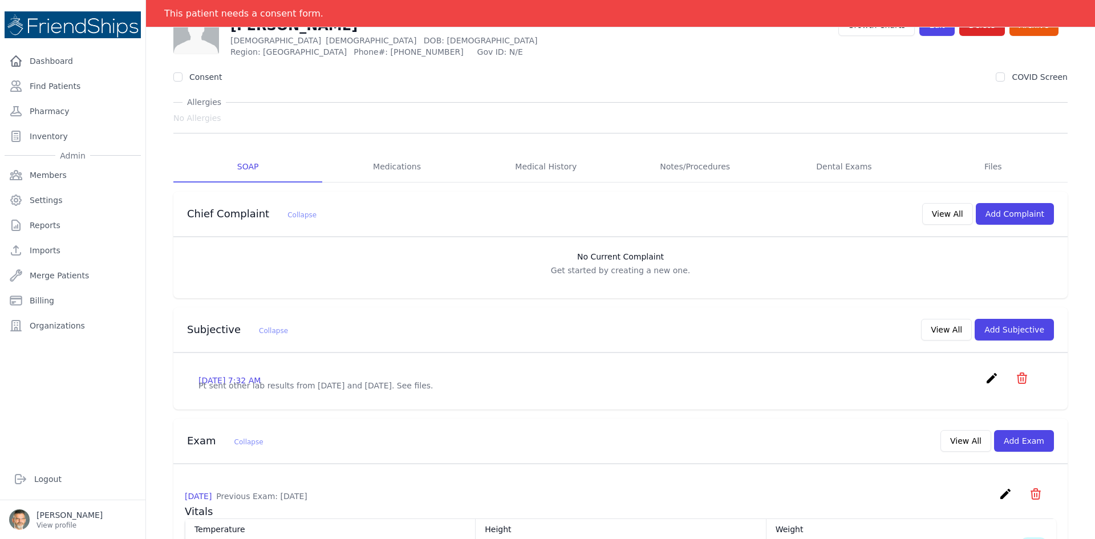
scroll to position [57, 0]
click at [391, 165] on link "Medications" at bounding box center [396, 168] width 149 height 31
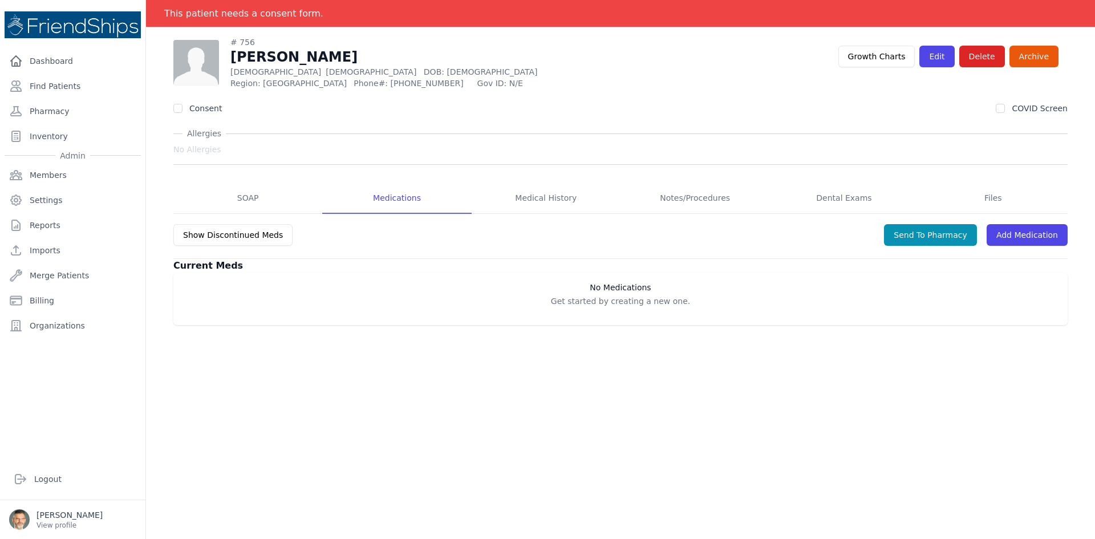
scroll to position [55, 0]
click at [537, 198] on link "Medical History" at bounding box center [546, 198] width 149 height 31
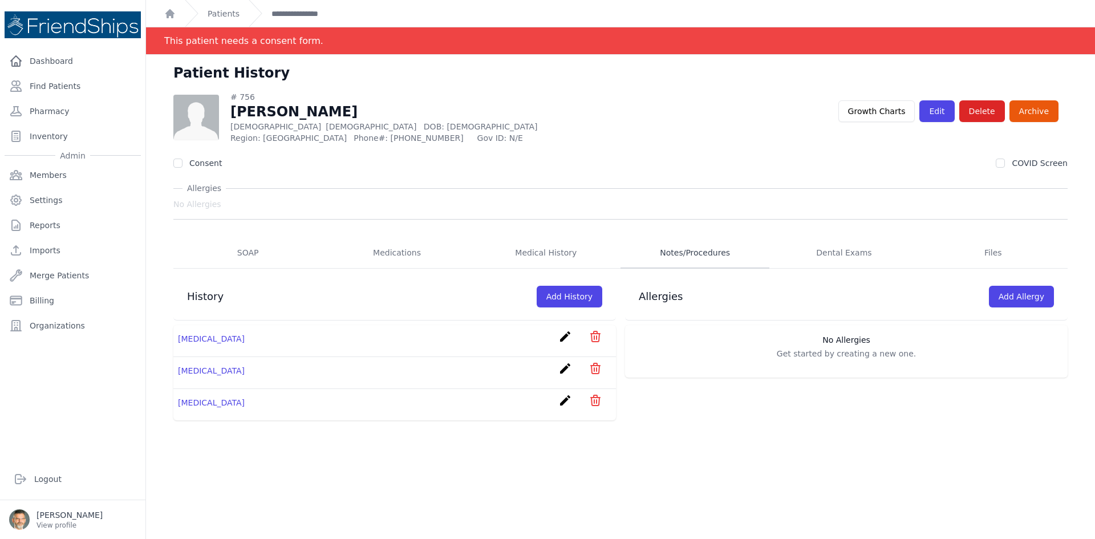
click at [676, 245] on link "Notes/Procedures" at bounding box center [695, 253] width 149 height 31
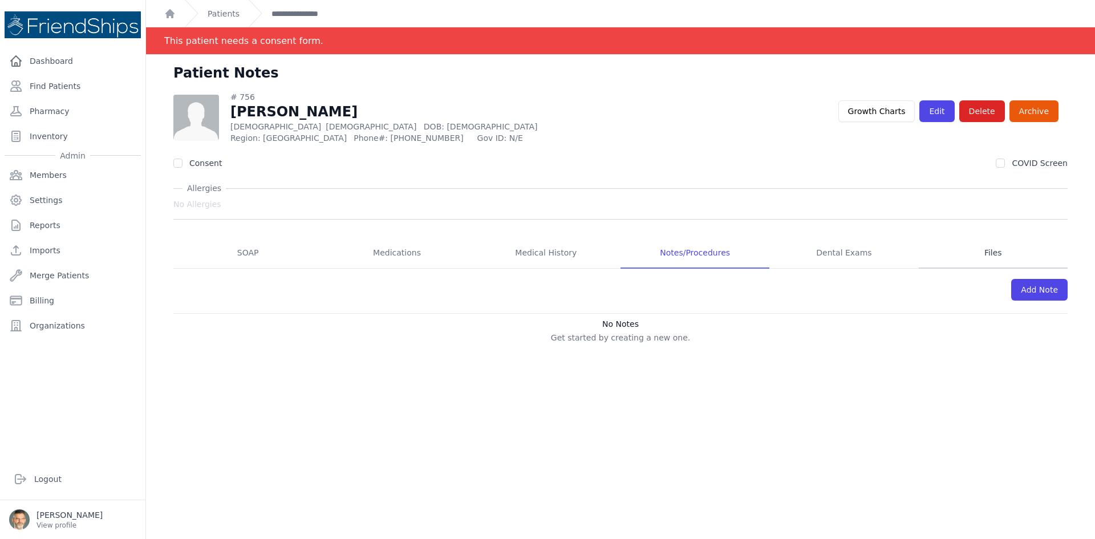
click at [986, 253] on link "Files" at bounding box center [993, 253] width 149 height 31
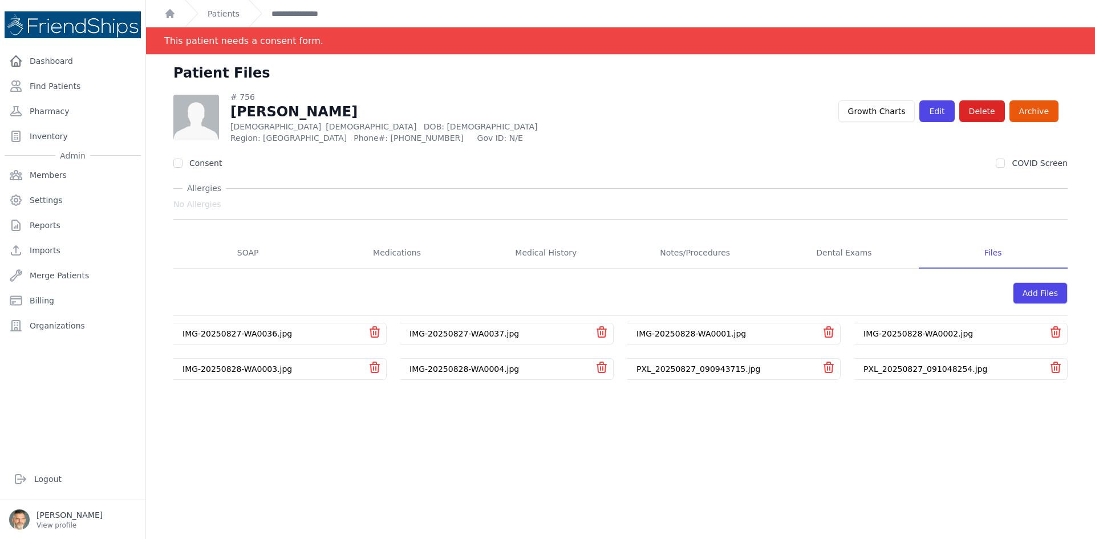
click at [223, 335] on link "IMG-20250827-WA0036.jpg" at bounding box center [238, 333] width 110 height 9
click at [237, 246] on link "SOAP" at bounding box center [247, 253] width 149 height 31
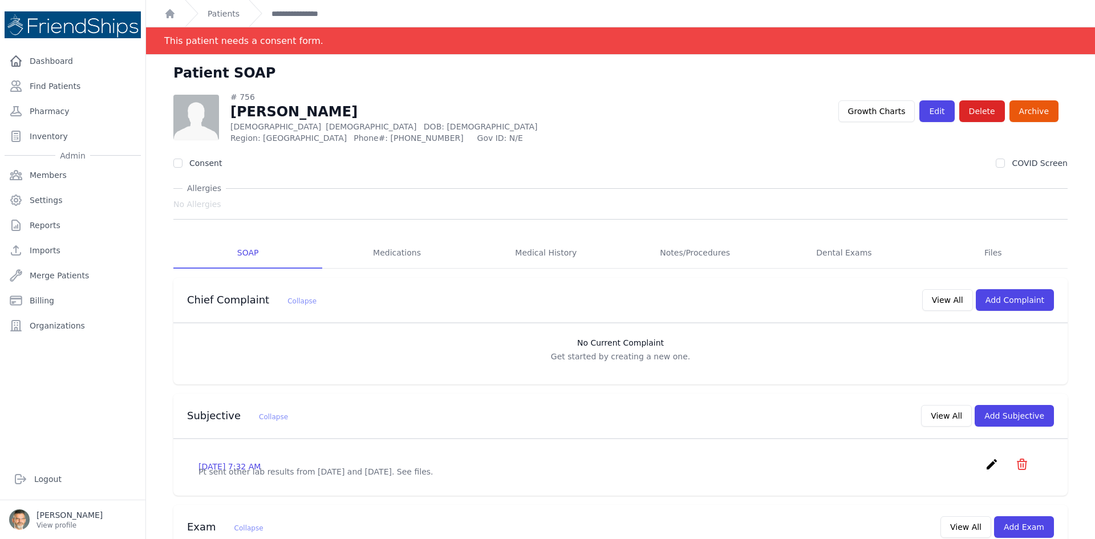
click at [245, 248] on link "SOAP" at bounding box center [247, 253] width 149 height 31
click at [39, 136] on link "Inventory" at bounding box center [73, 136] width 136 height 23
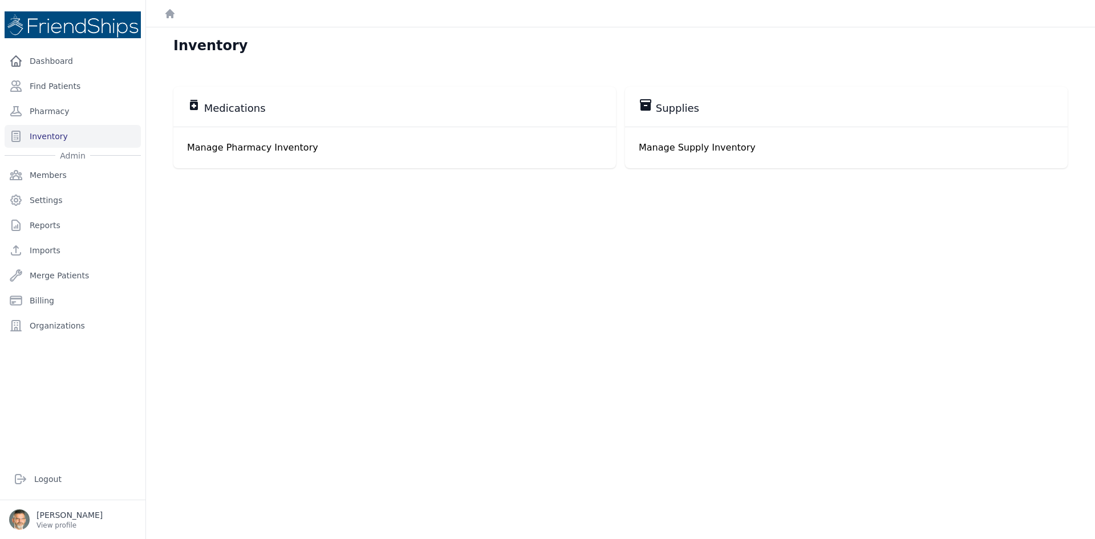
click at [253, 107] on span "Medications" at bounding box center [235, 109] width 62 height 14
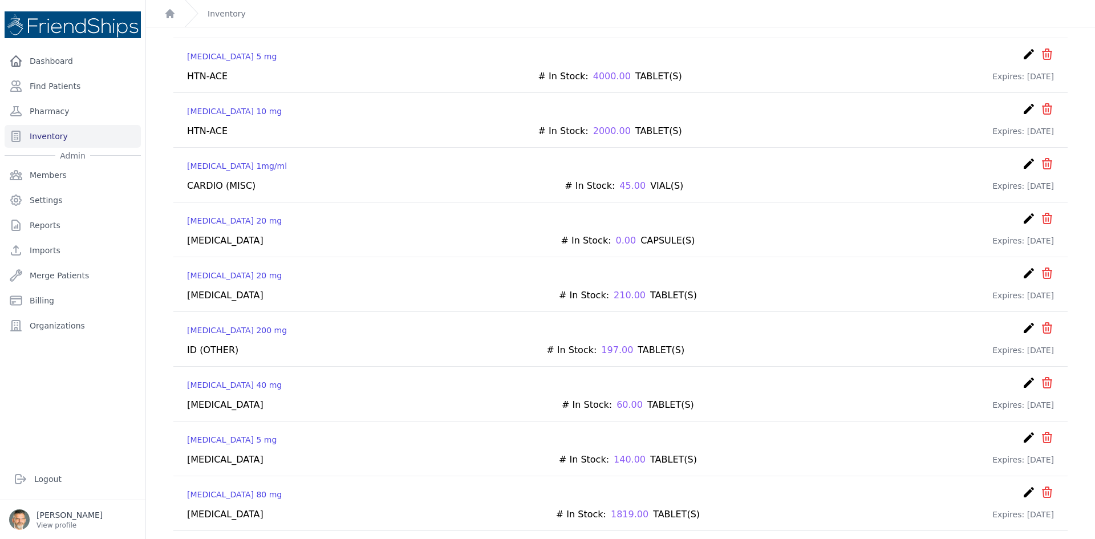
scroll to position [3138, 0]
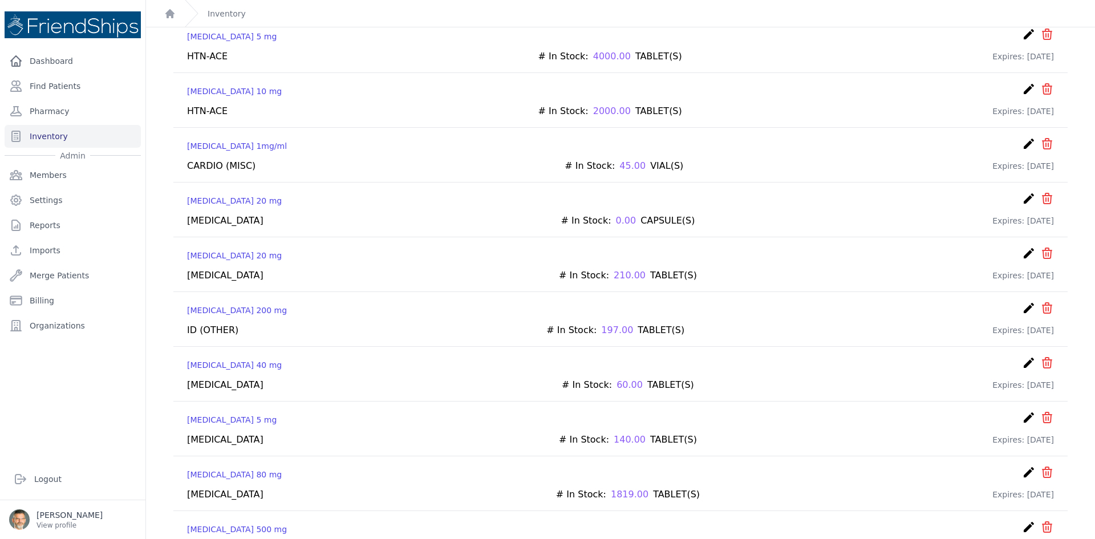
click at [1022, 356] on icon "create" at bounding box center [1029, 363] width 14 height 14
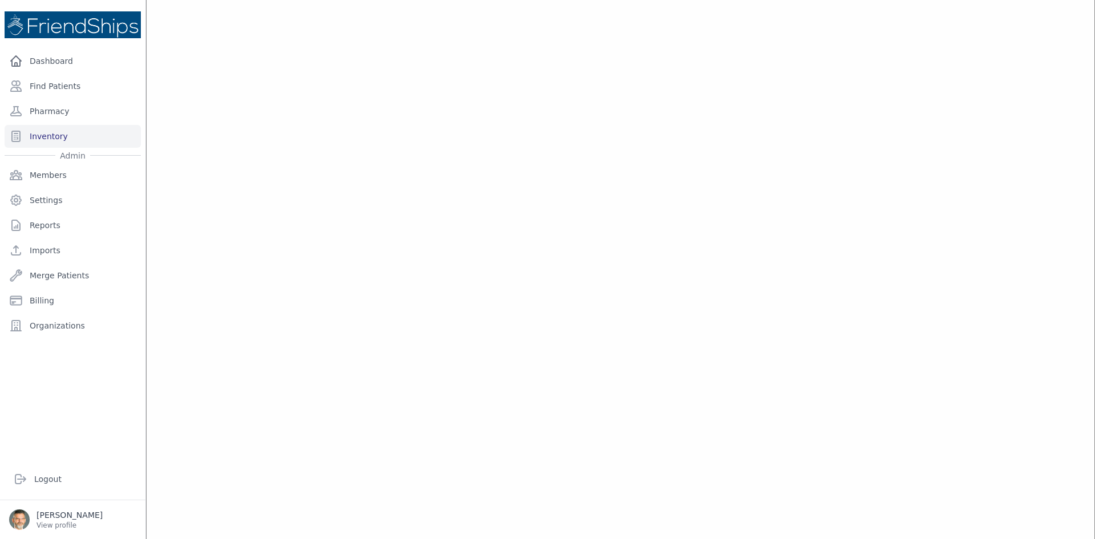
scroll to position [4028, 0]
click at [51, 107] on link "Pharmacy" at bounding box center [73, 111] width 136 height 23
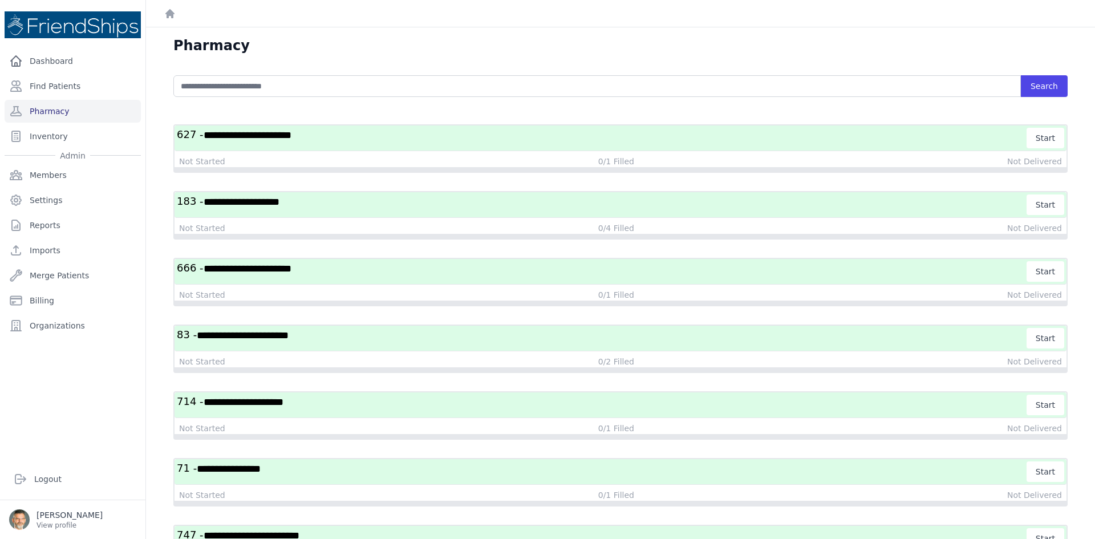
click at [347, 141] on h3 "**********" at bounding box center [602, 138] width 851 height 21
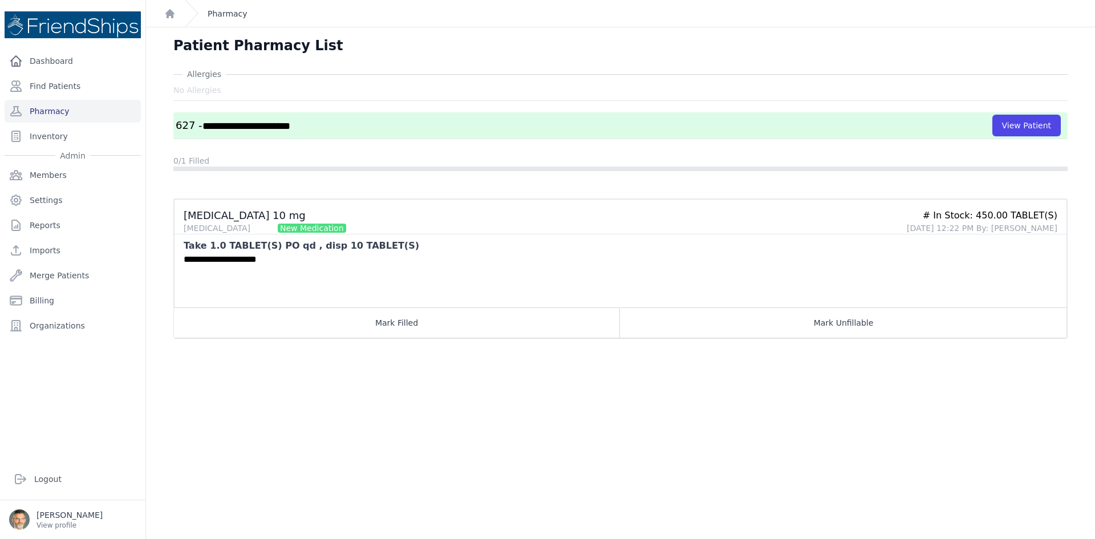
click at [219, 14] on link "Pharmacy" at bounding box center [228, 13] width 40 height 11
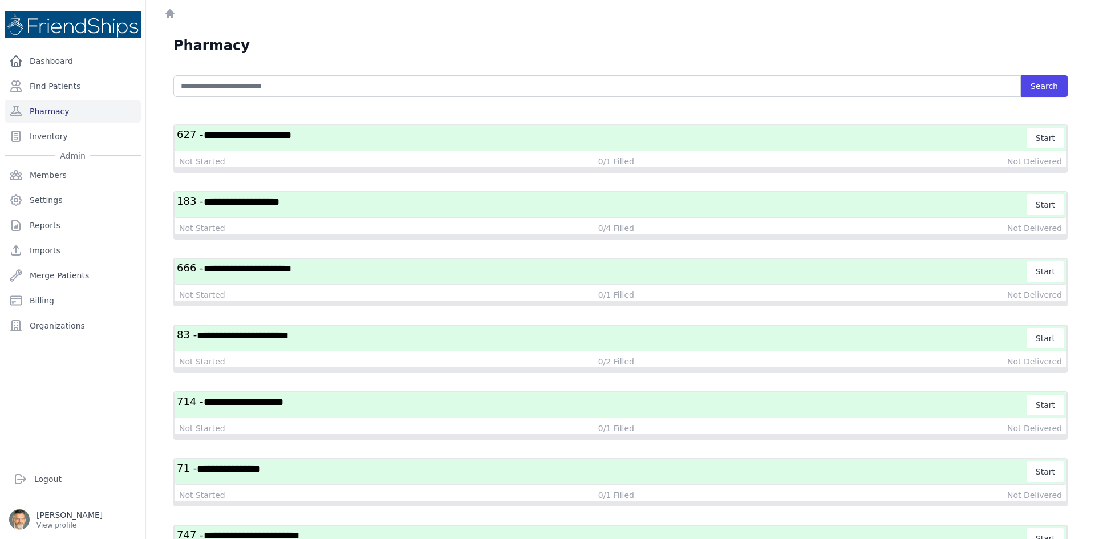
click at [318, 204] on h3 "**********" at bounding box center [602, 205] width 851 height 21
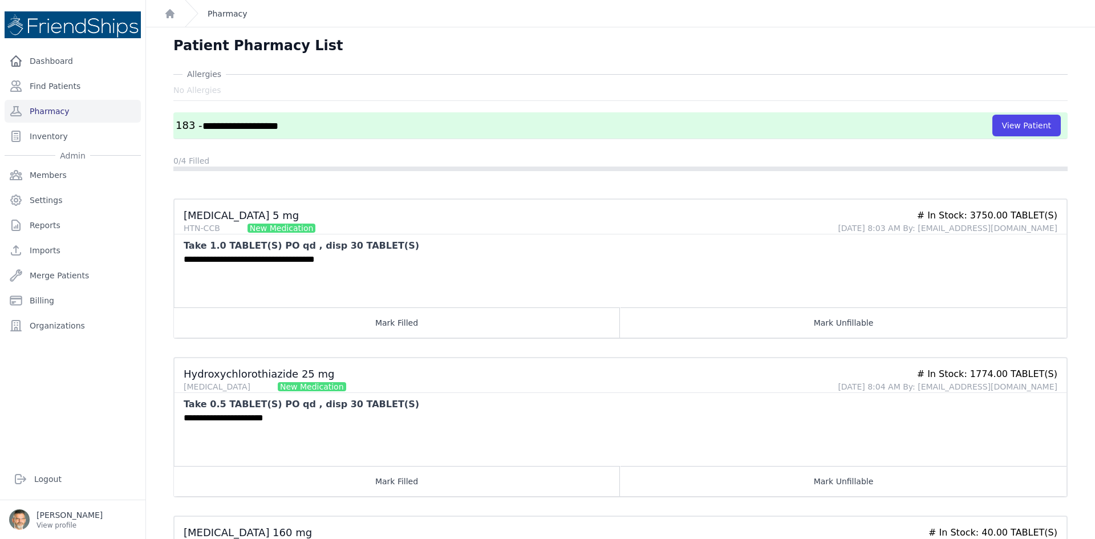
click at [224, 14] on link "Pharmacy" at bounding box center [228, 13] width 40 height 11
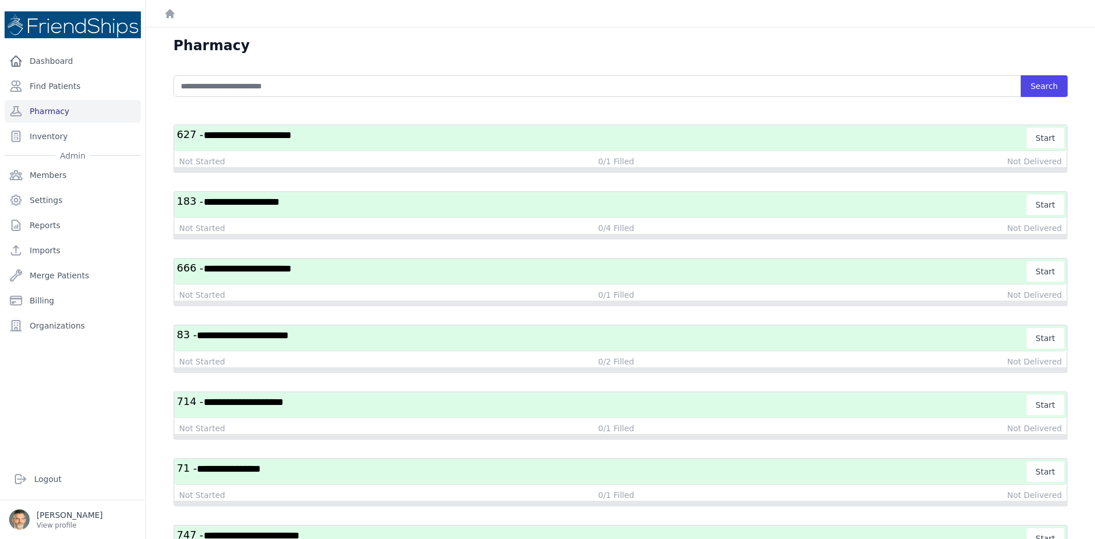
click at [292, 273] on span "**********" at bounding box center [248, 269] width 88 height 10
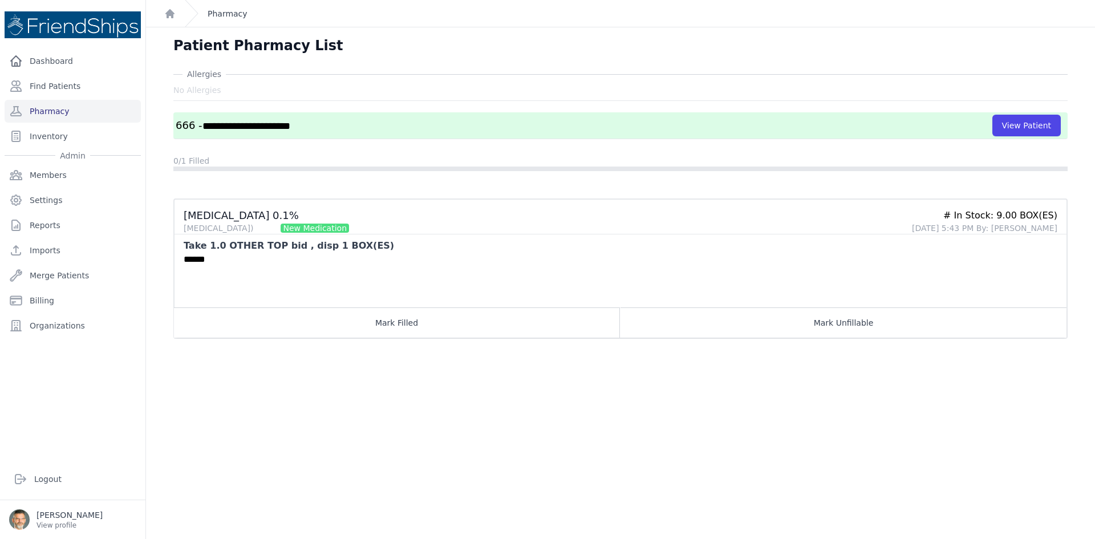
drag, startPoint x: 227, startPoint y: 13, endPoint x: 250, endPoint y: 57, distance: 50.0
click at [227, 13] on link "Pharmacy" at bounding box center [228, 13] width 40 height 11
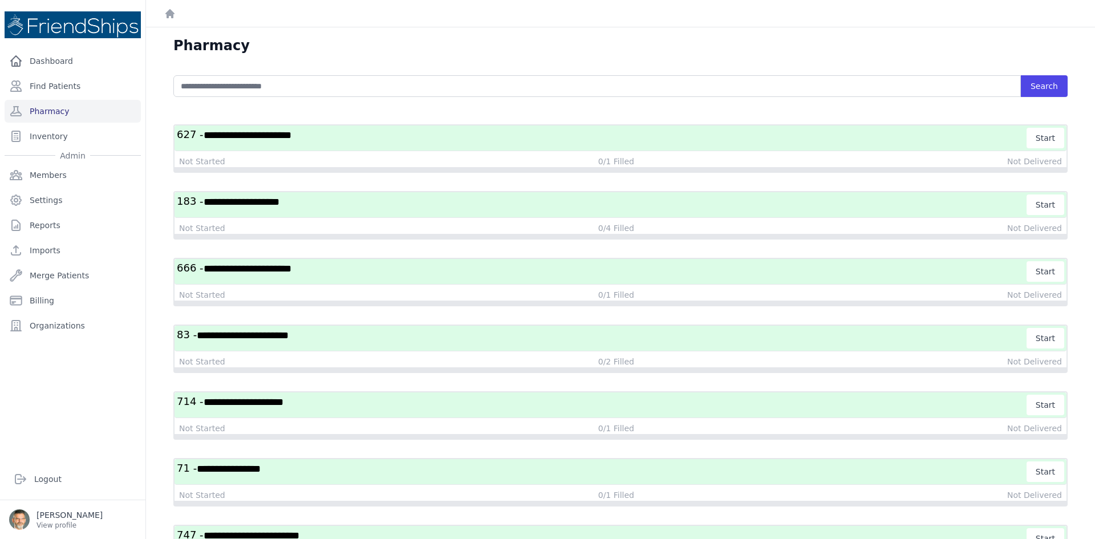
click at [302, 343] on h3 "**********" at bounding box center [602, 338] width 851 height 21
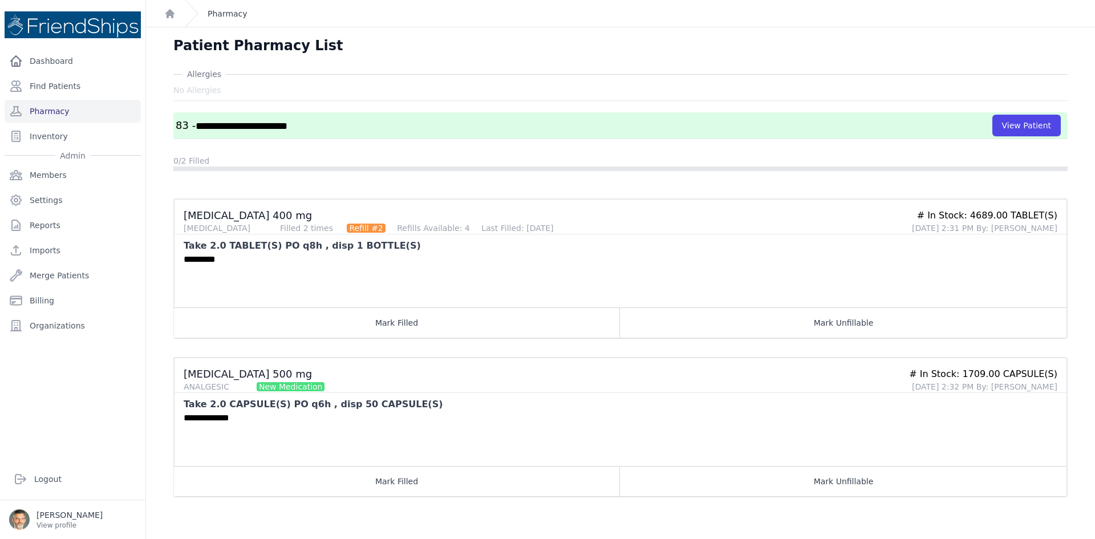
click at [219, 14] on link "Pharmacy" at bounding box center [228, 13] width 40 height 11
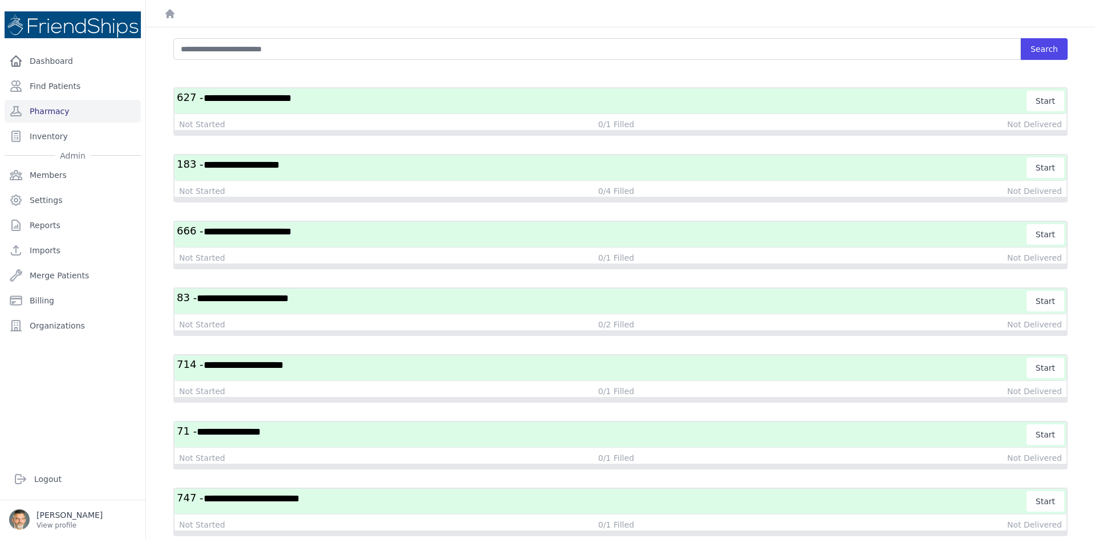
scroll to position [57, 0]
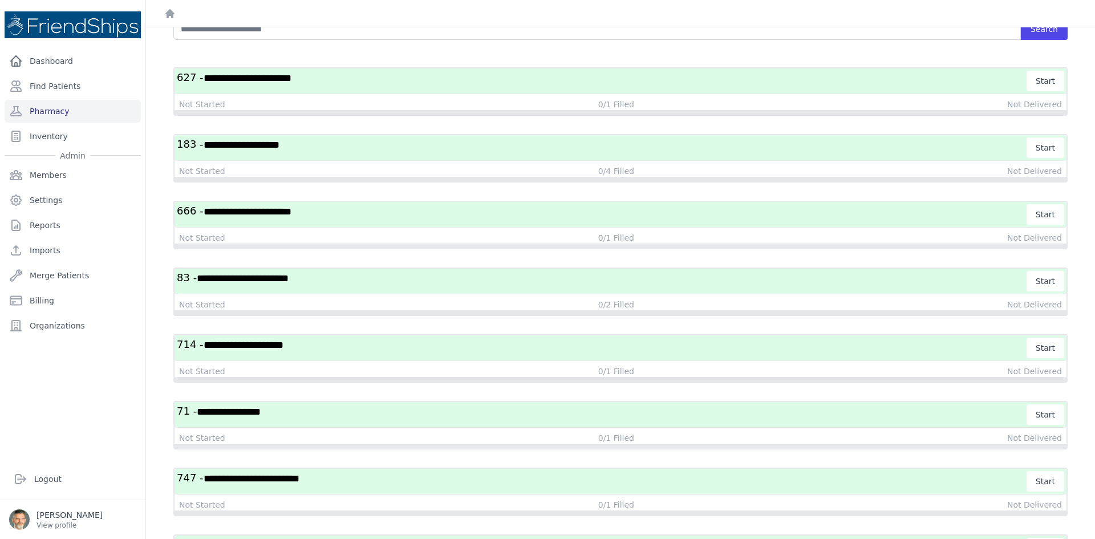
click at [336, 350] on h3 "**********" at bounding box center [602, 348] width 851 height 21
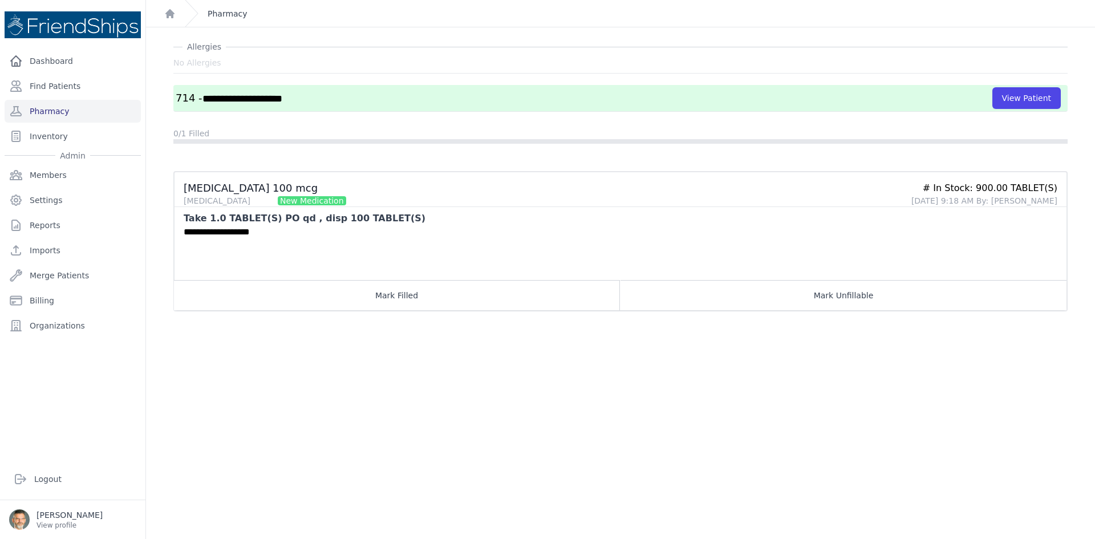
drag, startPoint x: 228, startPoint y: 16, endPoint x: 290, endPoint y: 179, distance: 174.3
click at [228, 17] on link "Pharmacy" at bounding box center [228, 13] width 40 height 11
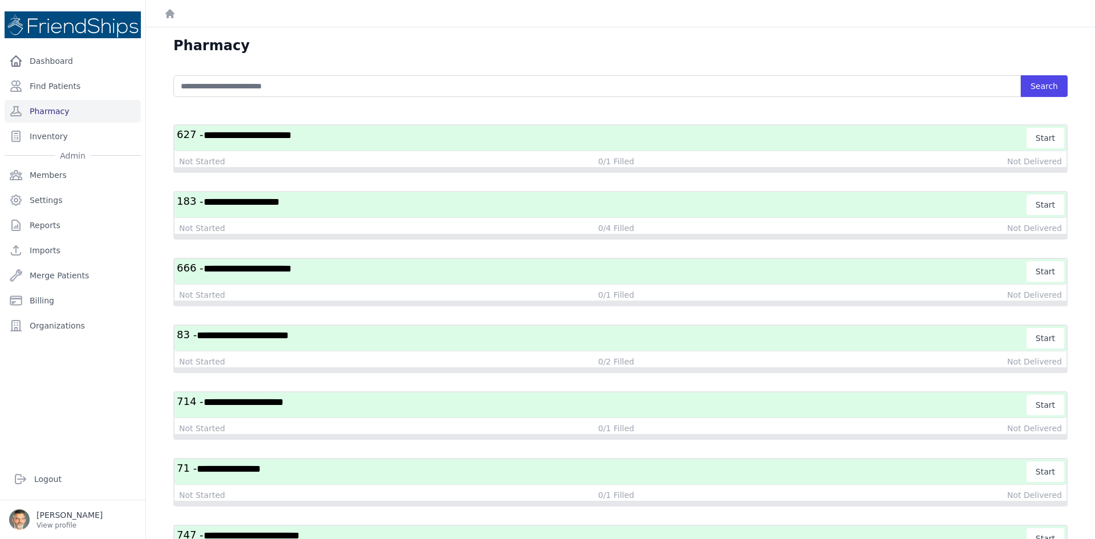
click at [284, 405] on span "**********" at bounding box center [244, 402] width 80 height 10
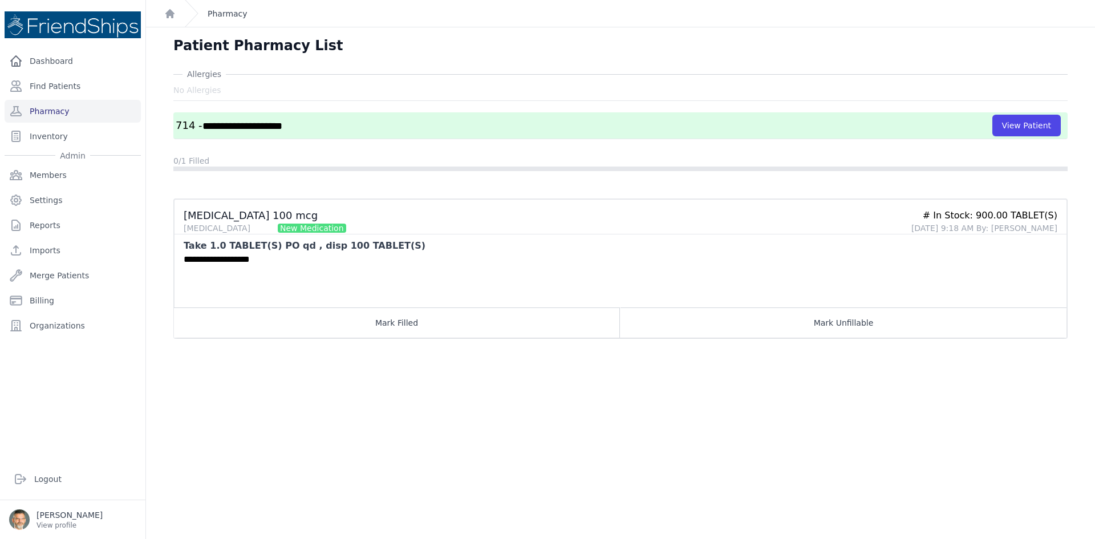
click at [221, 11] on link "Pharmacy" at bounding box center [228, 13] width 40 height 11
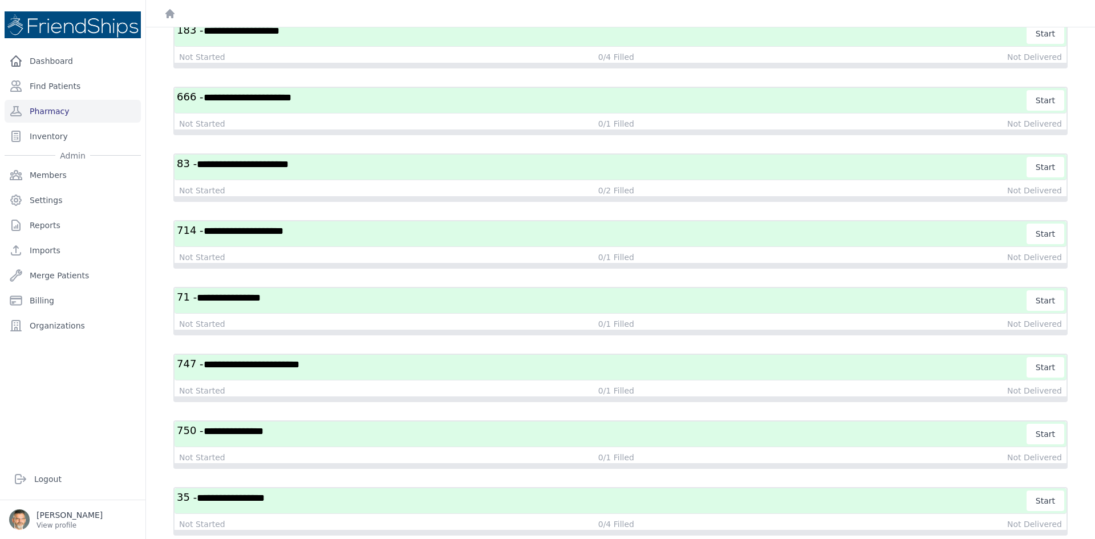
click at [292, 306] on h3 "**********" at bounding box center [602, 300] width 851 height 21
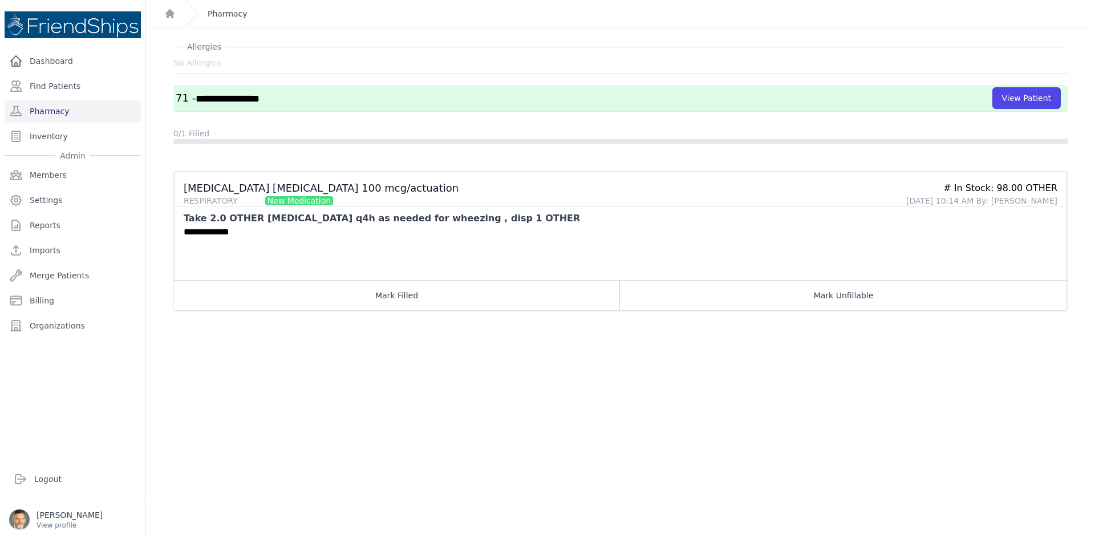
click at [216, 14] on link "Pharmacy" at bounding box center [228, 13] width 40 height 11
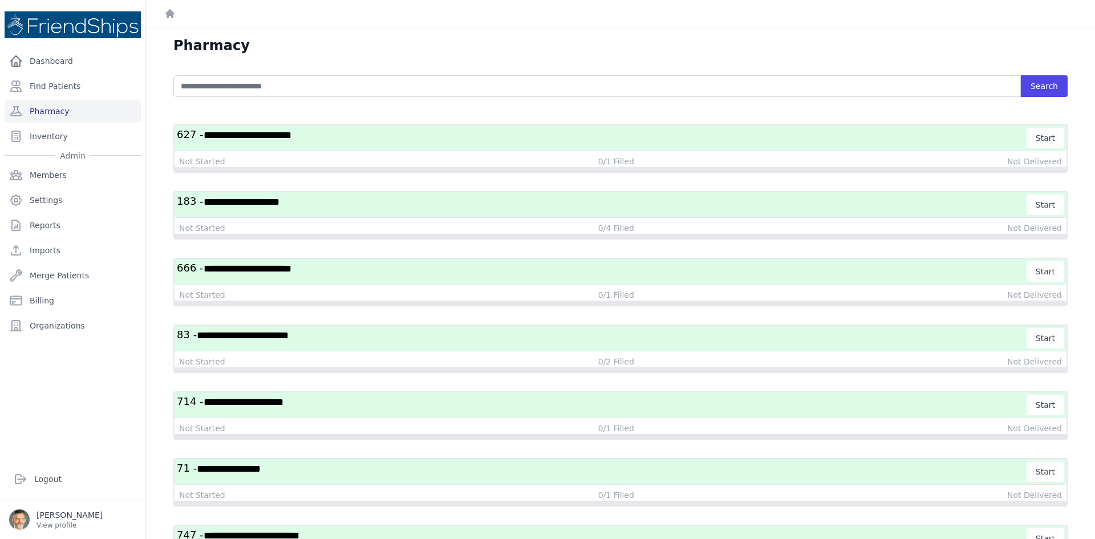
click at [299, 414] on h3 "**********" at bounding box center [602, 405] width 851 height 21
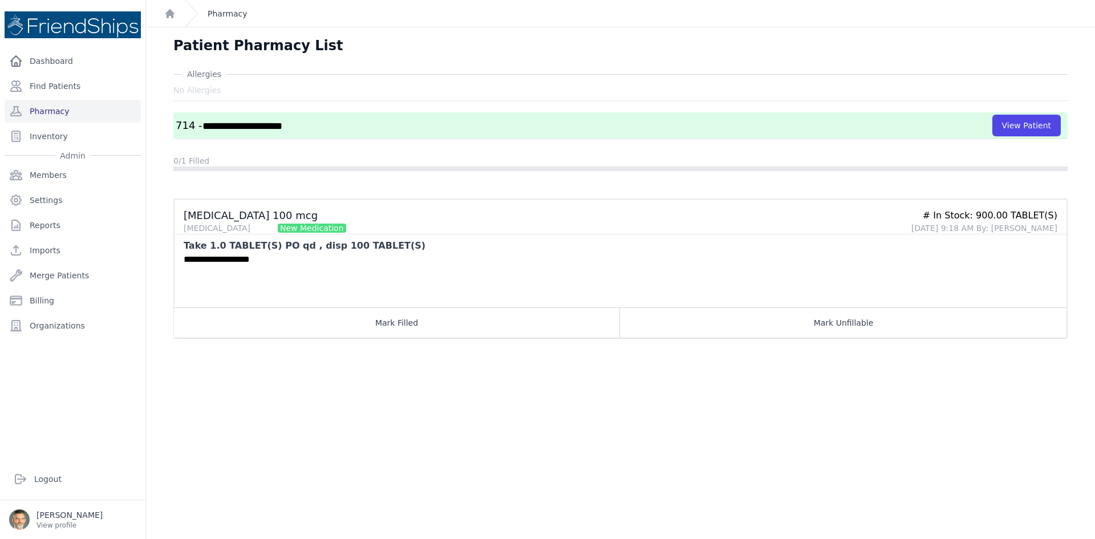
click at [228, 13] on link "Pharmacy" at bounding box center [228, 13] width 40 height 11
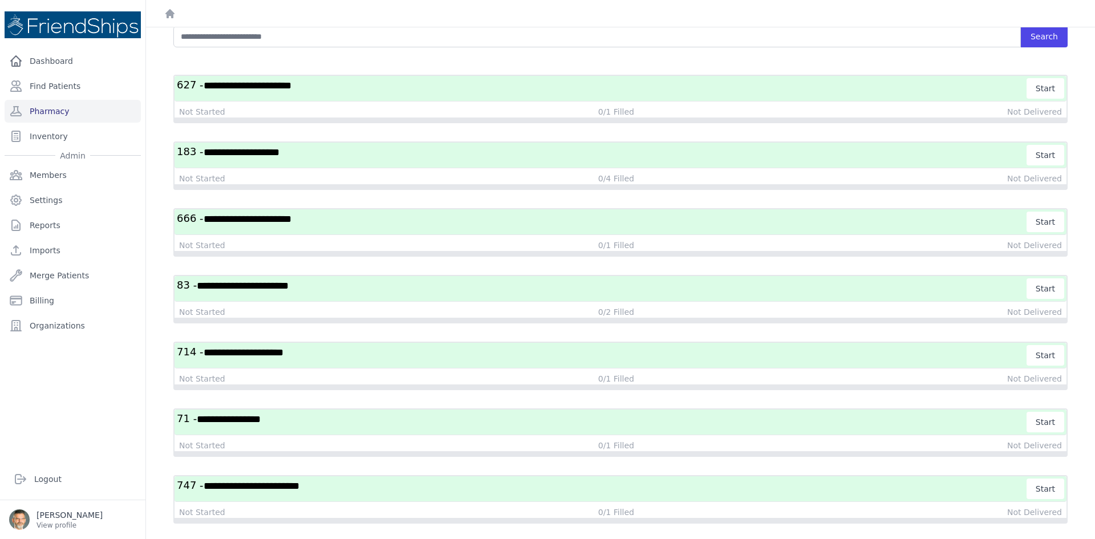
scroll to position [171, 0]
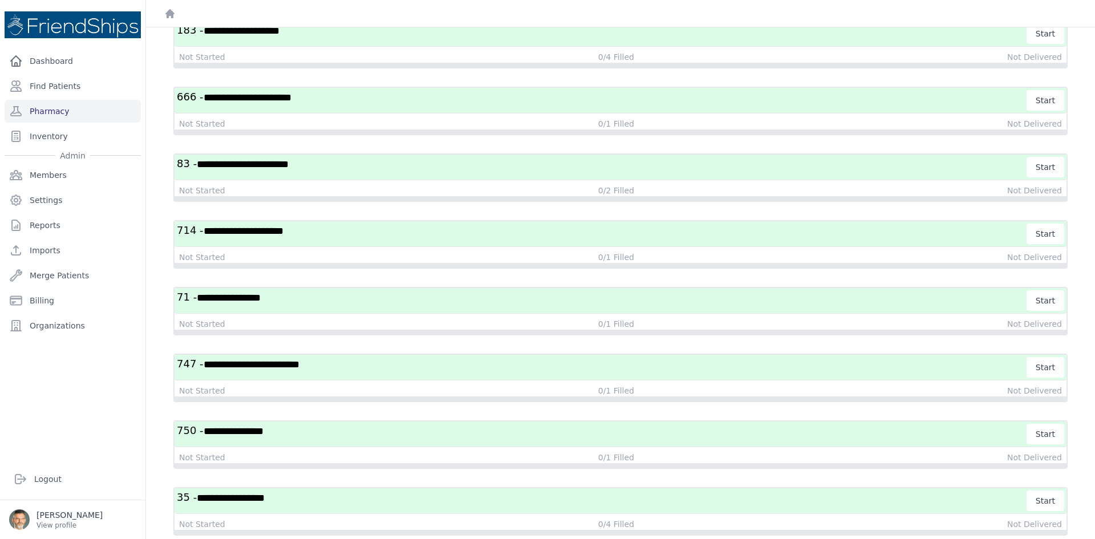
click at [298, 302] on h3 "**********" at bounding box center [602, 300] width 851 height 21
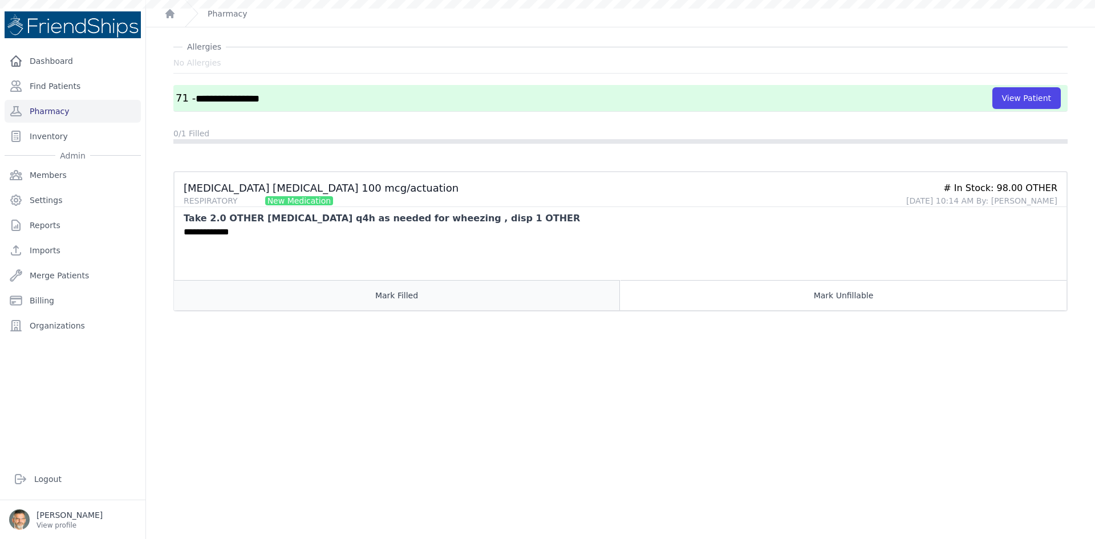
scroll to position [27, 0]
click at [219, 18] on link "Pharmacy" at bounding box center [228, 13] width 40 height 11
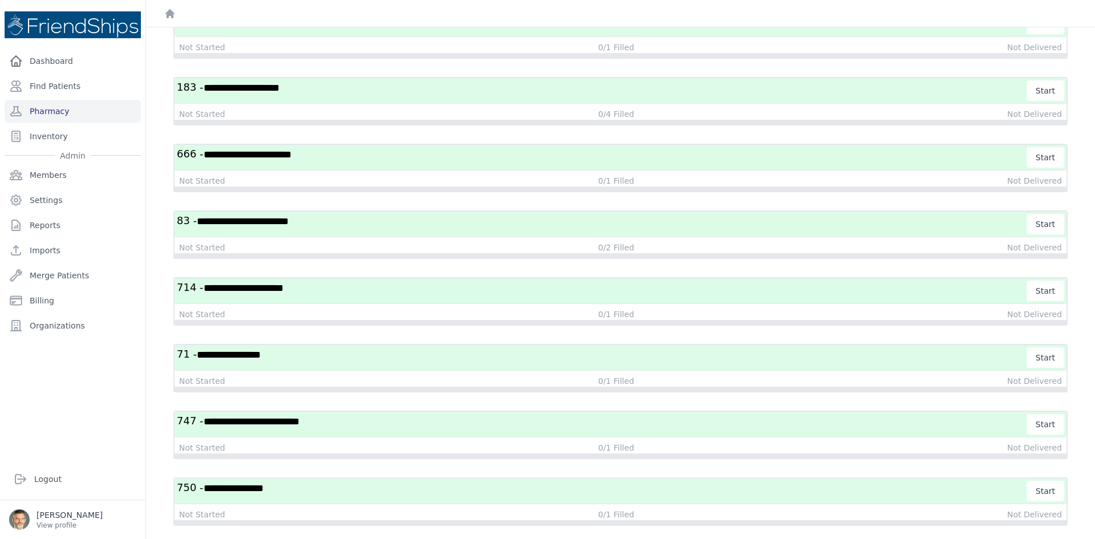
click at [261, 350] on span "**********" at bounding box center [229, 355] width 64 height 10
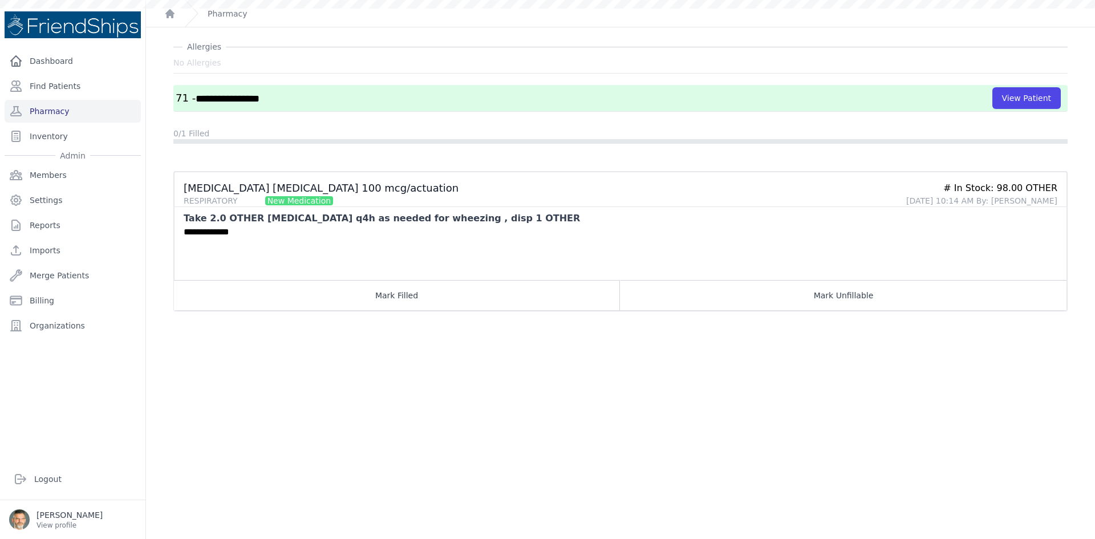
scroll to position [27, 0]
click at [224, 12] on link "Pharmacy" at bounding box center [228, 13] width 40 height 11
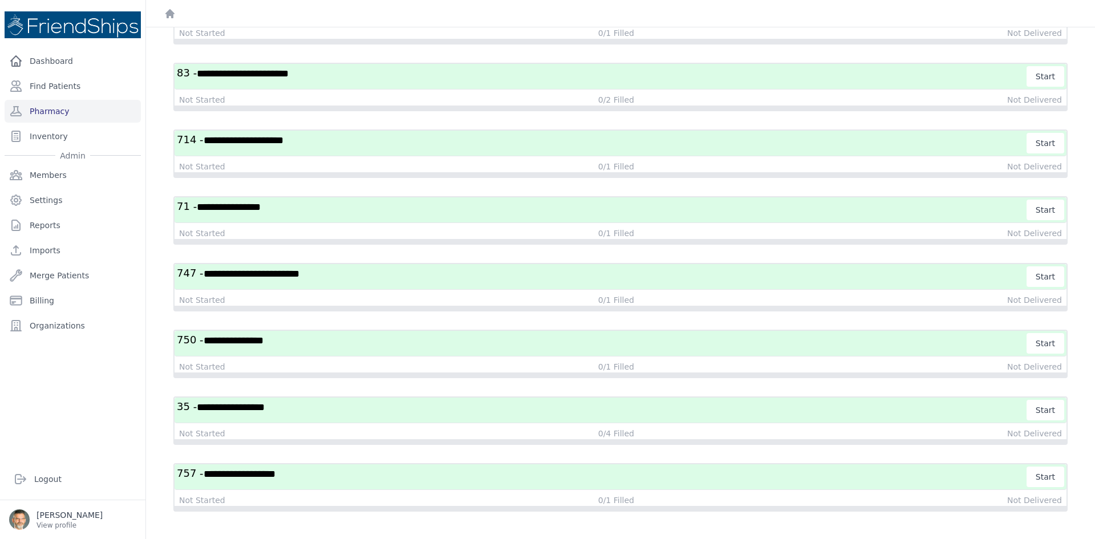
click at [269, 272] on span "**********" at bounding box center [252, 274] width 96 height 10
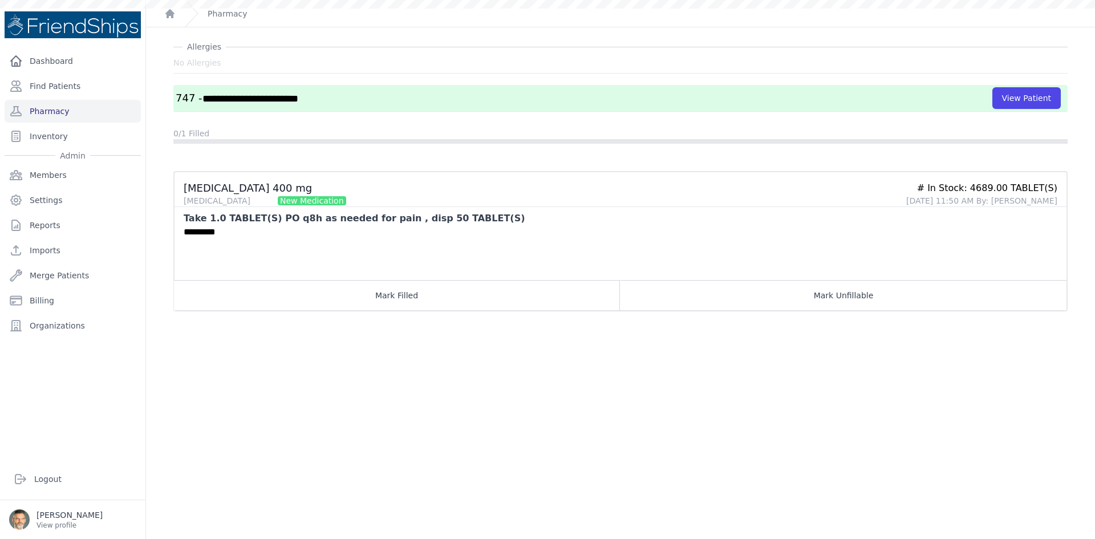
scroll to position [27, 0]
click at [220, 14] on link "Pharmacy" at bounding box center [228, 13] width 40 height 11
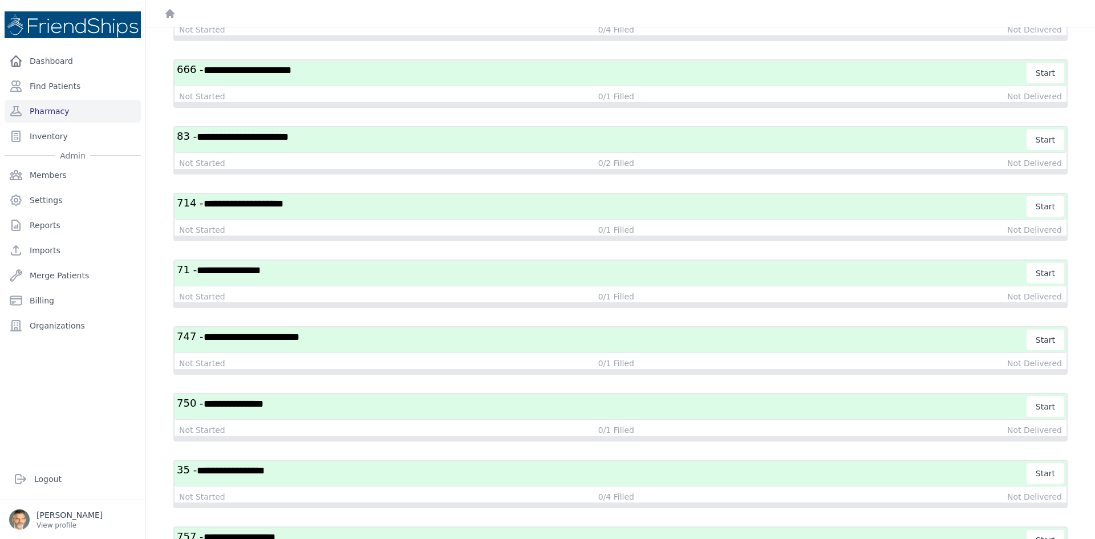
scroll to position [228, 0]
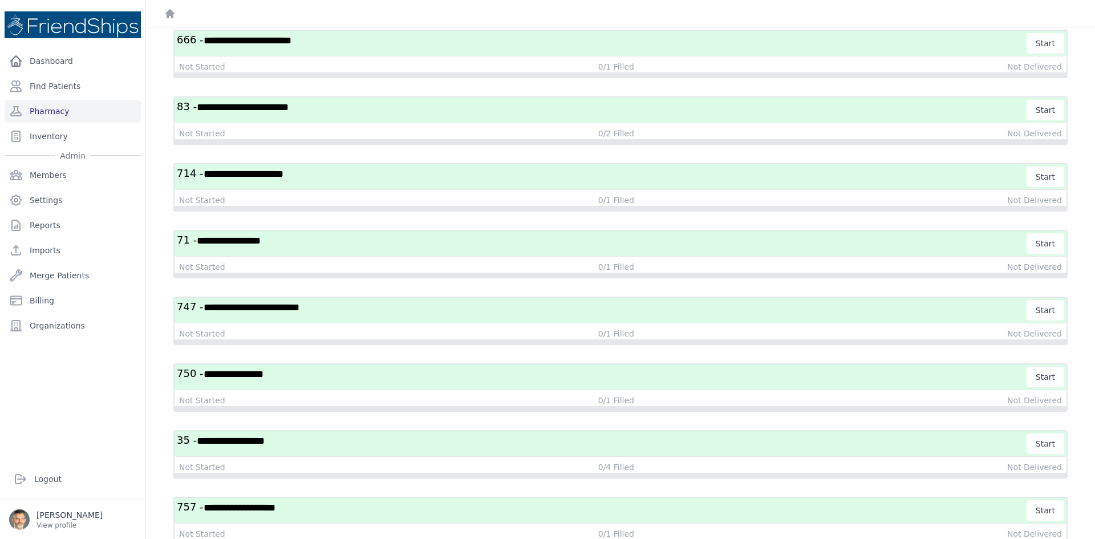
click at [269, 383] on h3 "**********" at bounding box center [602, 377] width 851 height 21
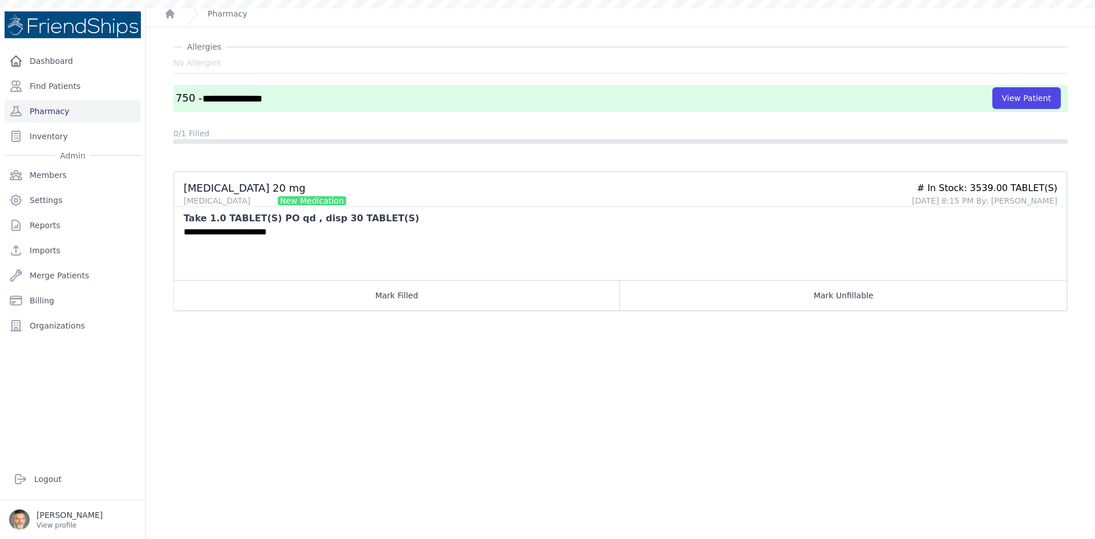
scroll to position [27, 0]
click at [220, 9] on link "Pharmacy" at bounding box center [228, 13] width 40 height 11
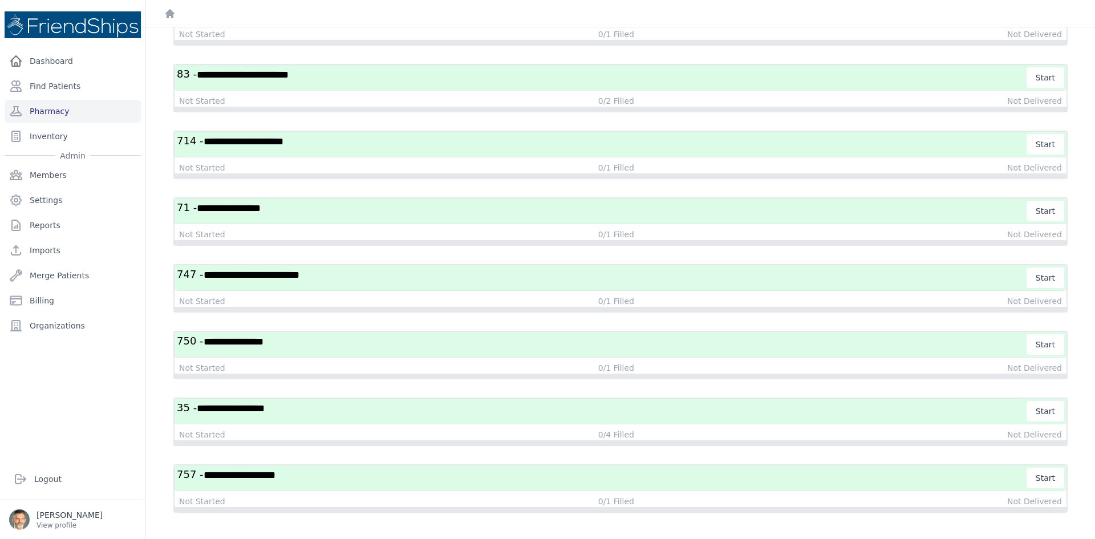
scroll to position [262, 0]
click at [263, 402] on span "**********" at bounding box center [231, 407] width 68 height 10
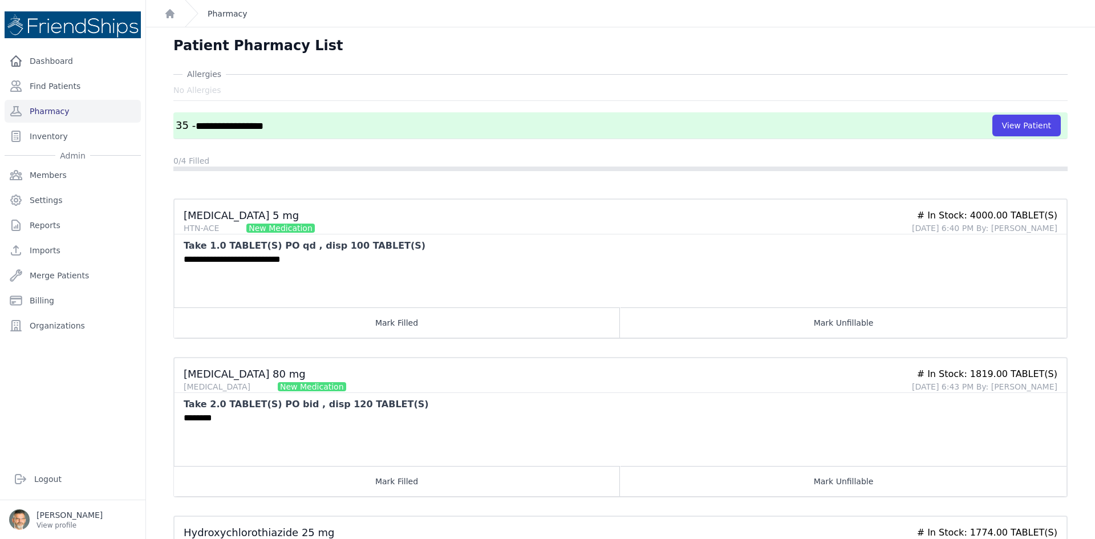
click at [223, 16] on link "Pharmacy" at bounding box center [228, 13] width 40 height 11
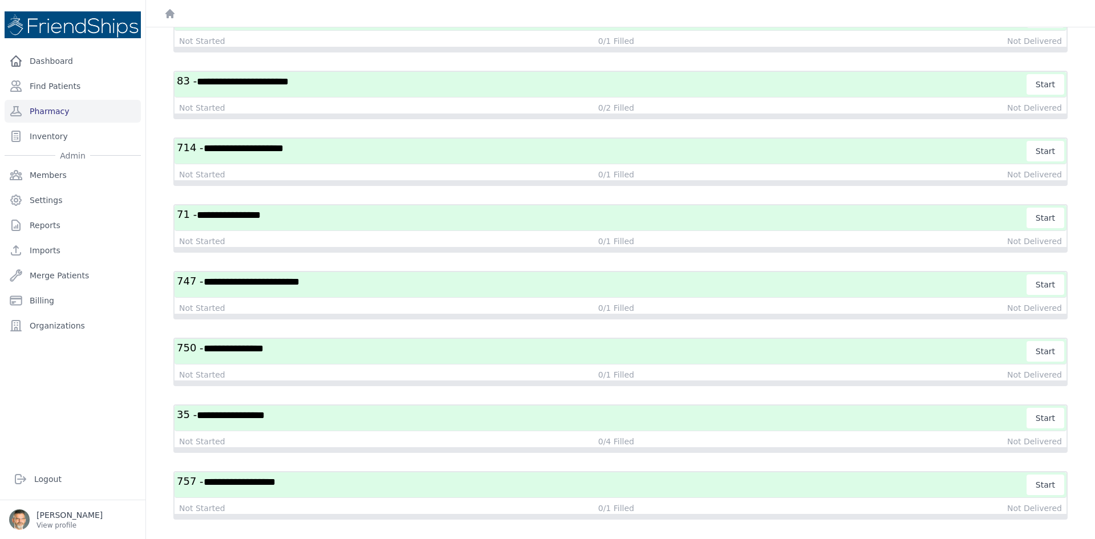
scroll to position [262, 0]
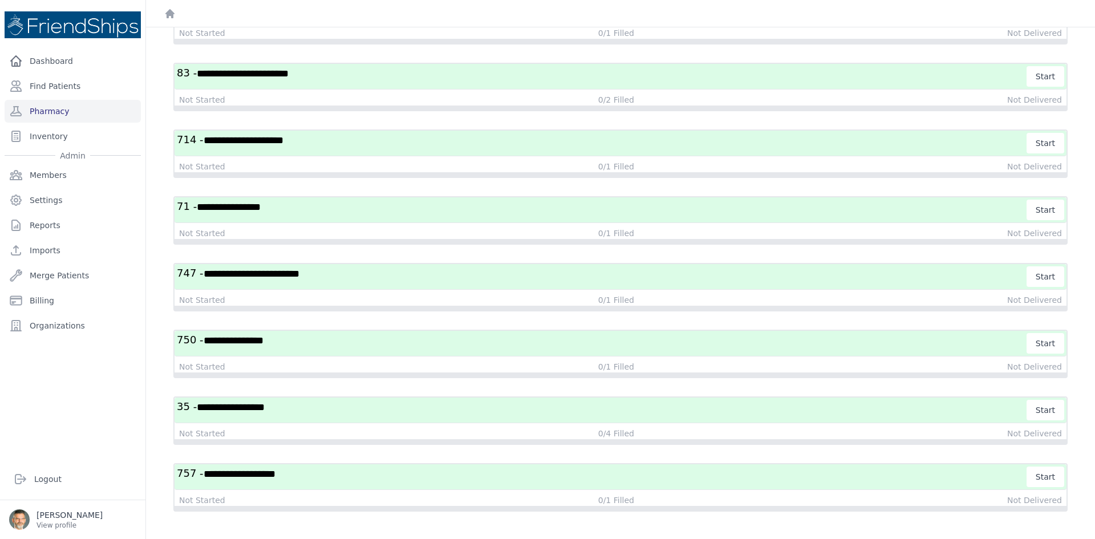
click at [283, 483] on h3 "**********" at bounding box center [602, 477] width 851 height 21
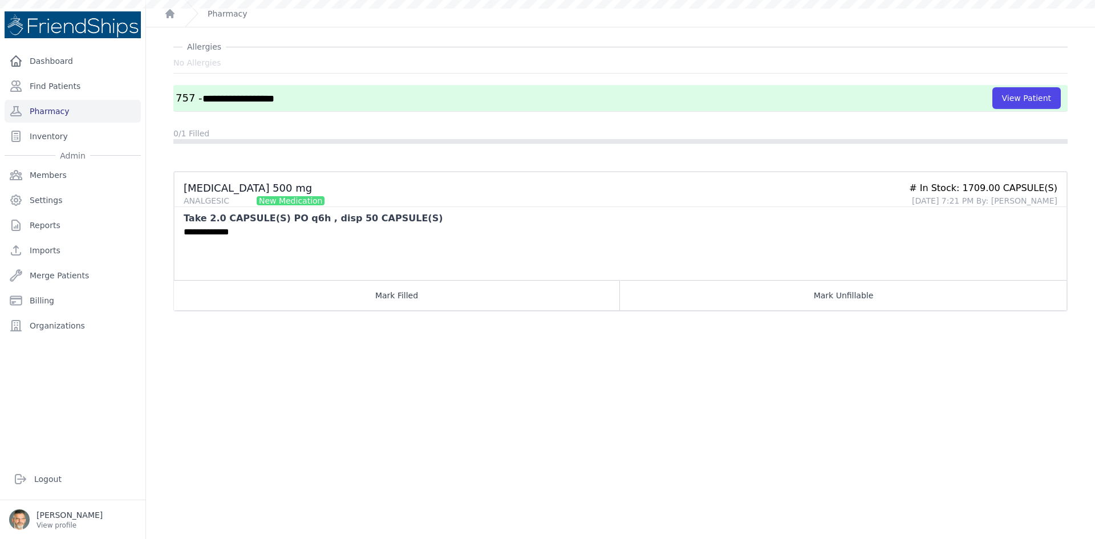
scroll to position [27, 0]
click at [43, 138] on link "Inventory" at bounding box center [73, 136] width 136 height 23
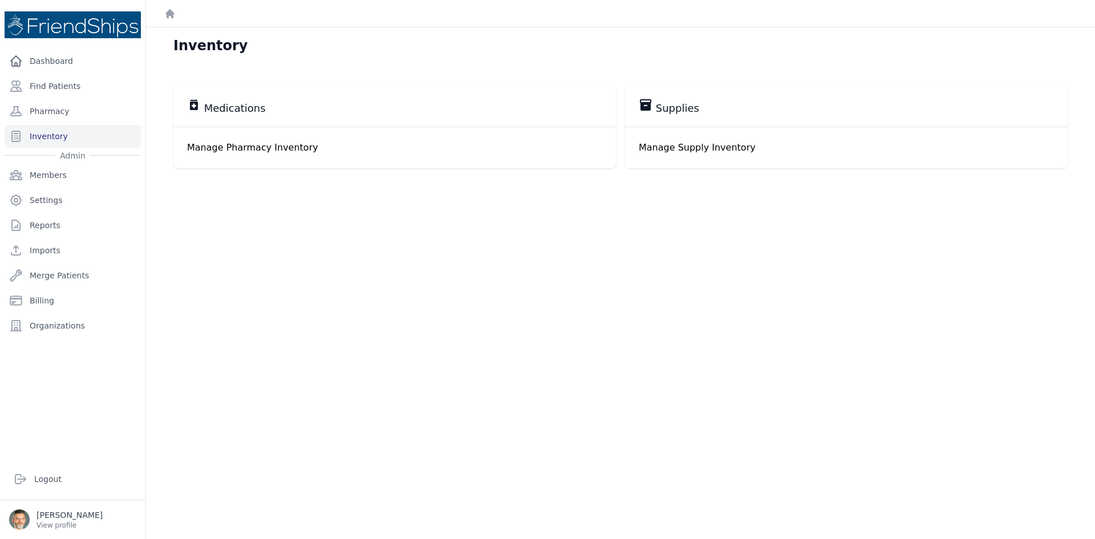
click at [228, 149] on p "Manage Pharmacy Inventory" at bounding box center [394, 148] width 415 height 14
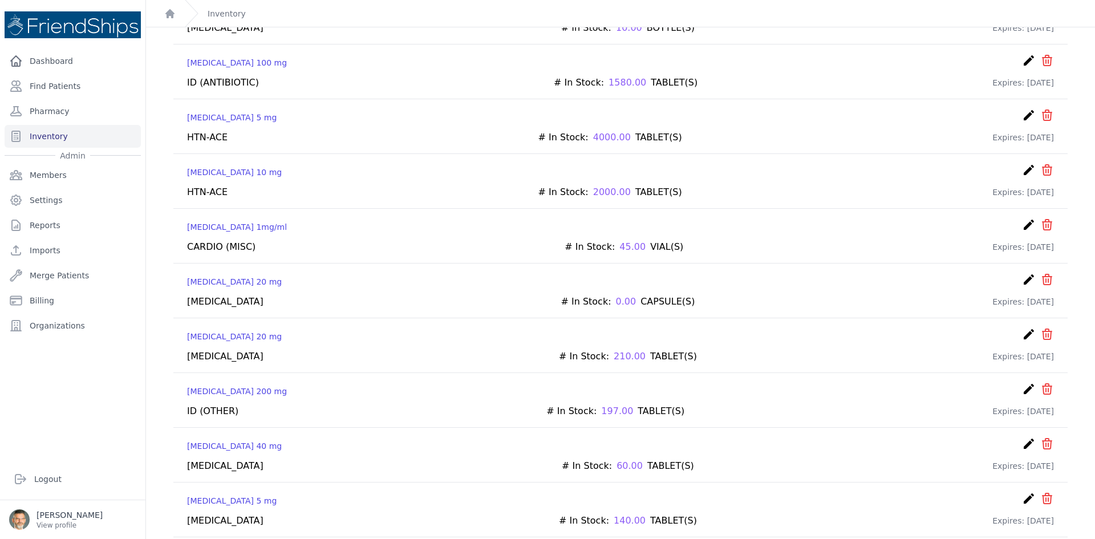
scroll to position [3081, 0]
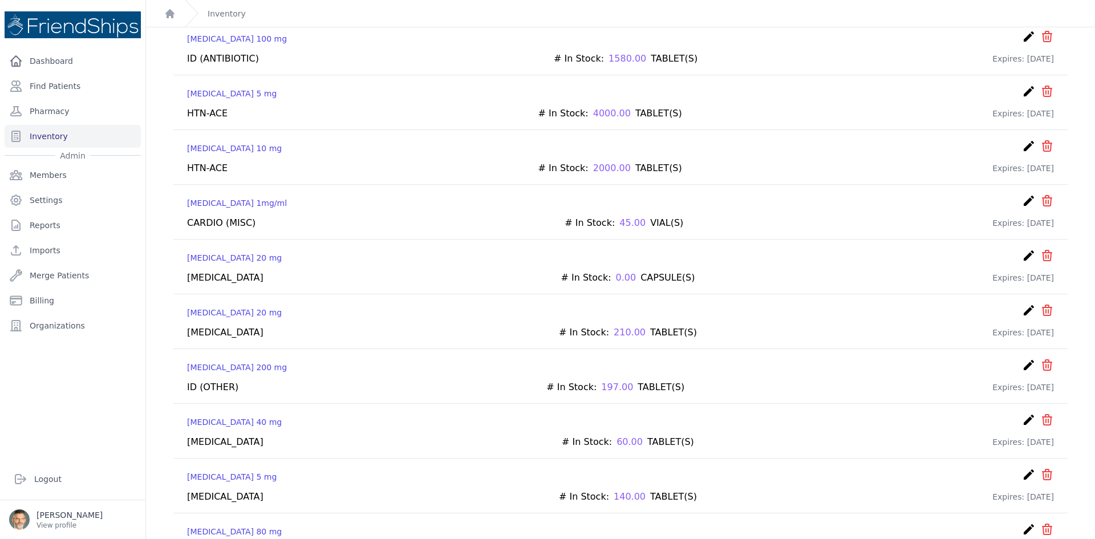
click at [1022, 413] on icon "create" at bounding box center [1029, 420] width 14 height 14
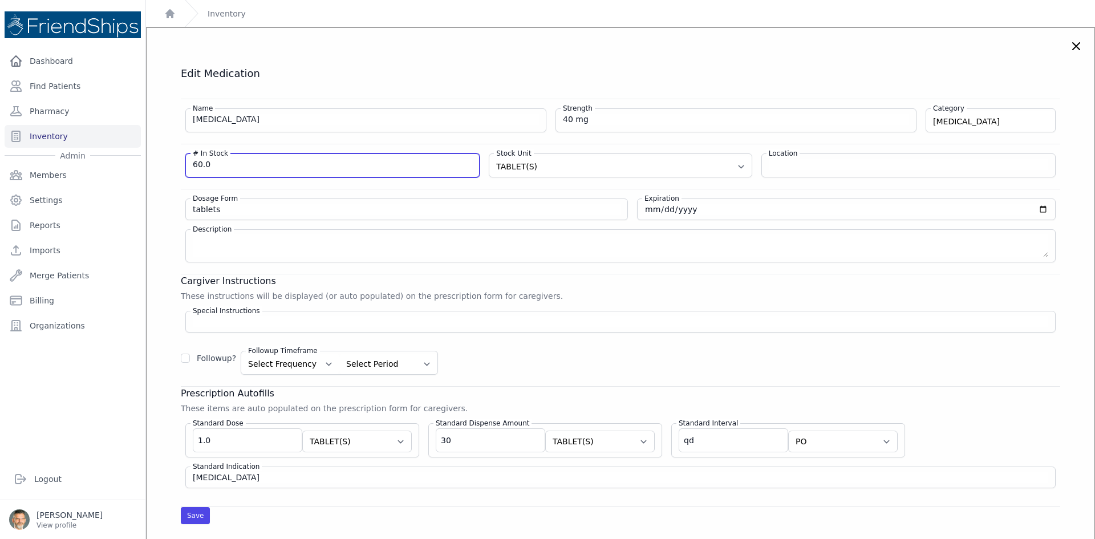
drag, startPoint x: 169, startPoint y: 149, endPoint x: 143, endPoint y: 147, distance: 26.3
click at [145, 147] on div "Close sidebar Dashboard Find Patients Pharmacy Inventory Admin Members Settings" at bounding box center [547, 269] width 1095 height 539
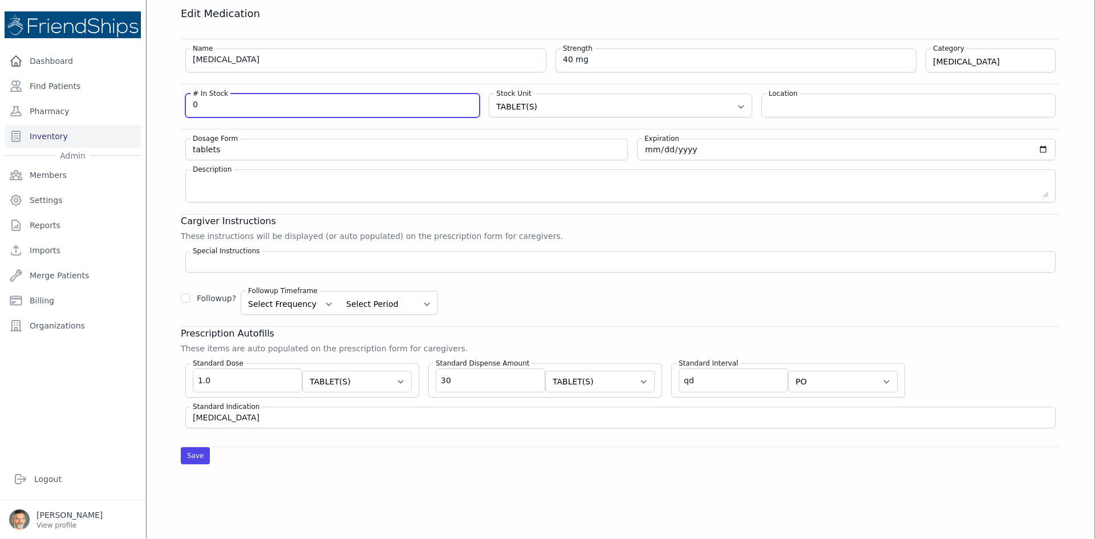
scroll to position [114, 0]
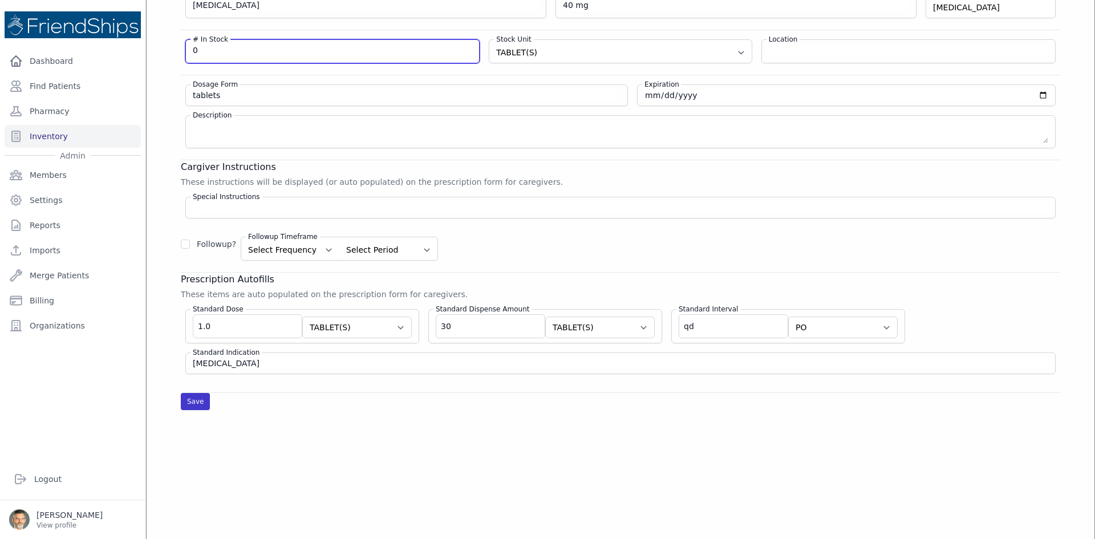
type input "0"
click at [192, 402] on button "Save" at bounding box center [195, 401] width 29 height 17
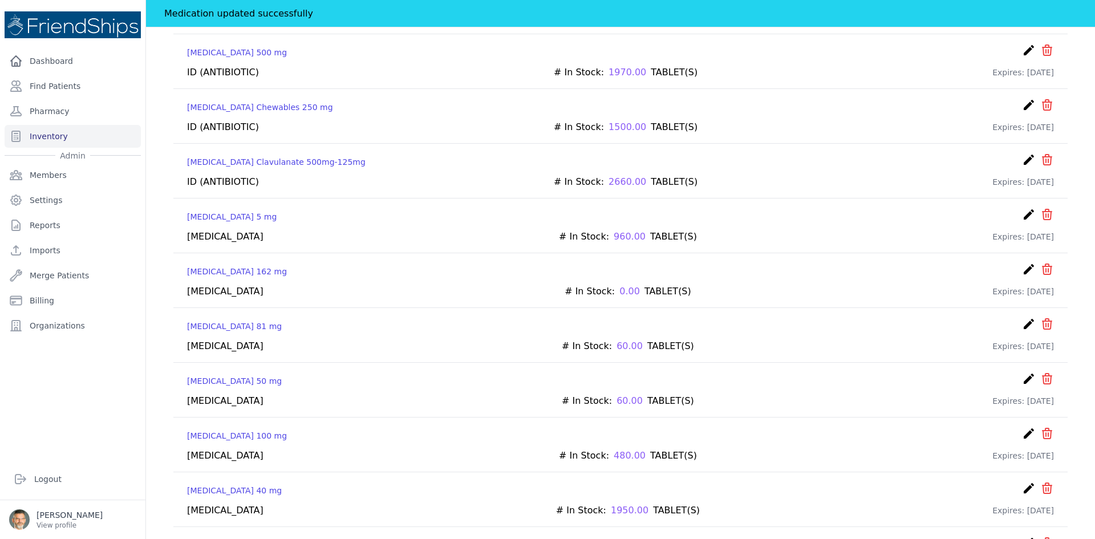
scroll to position [799, 0]
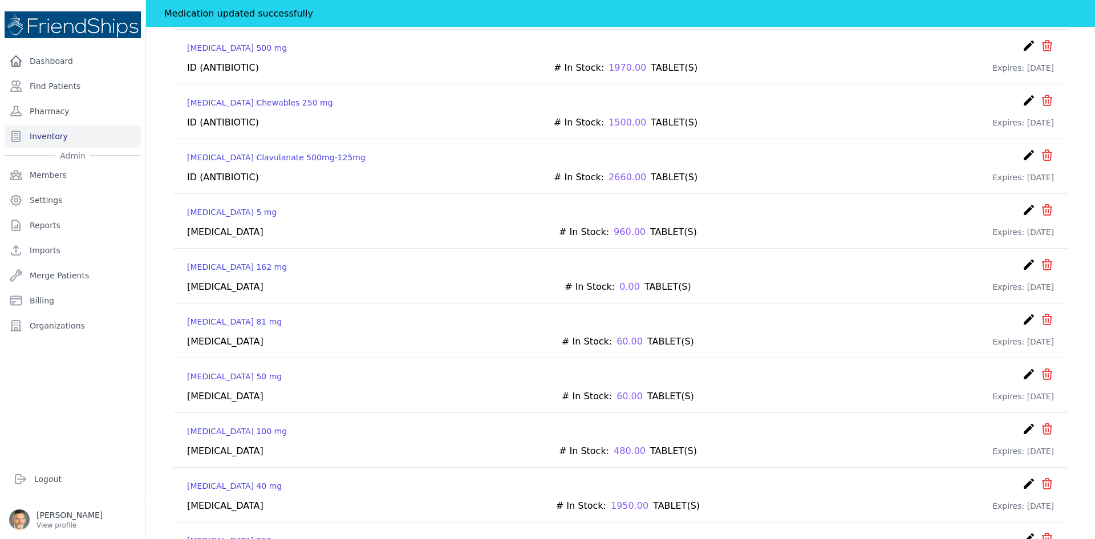
click at [1022, 313] on icon "create" at bounding box center [1029, 320] width 14 height 14
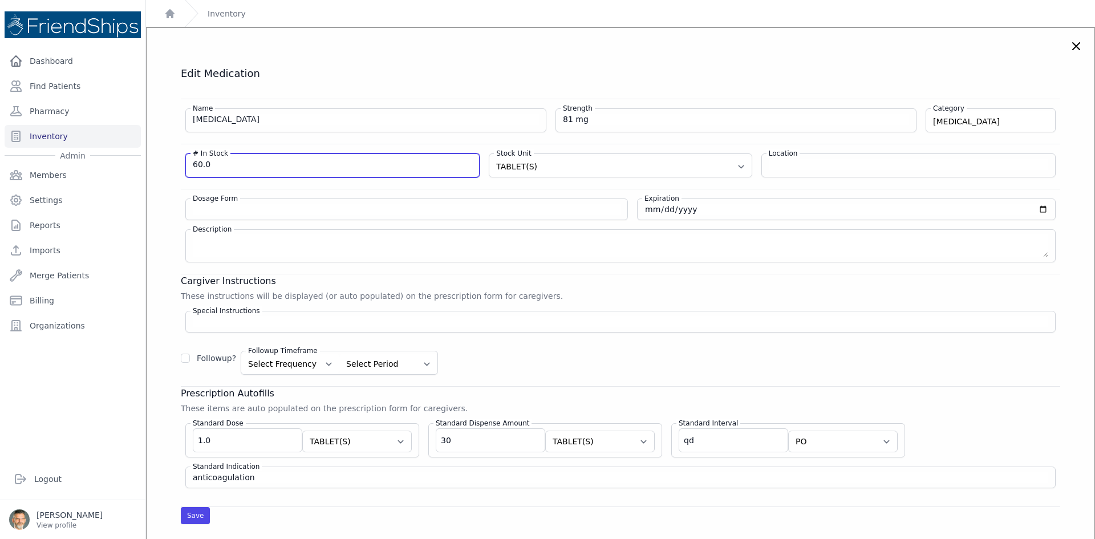
drag, startPoint x: 207, startPoint y: 163, endPoint x: 172, endPoint y: 159, distance: 34.4
click at [176, 161] on div "Edit Medication Name [MEDICAL_DATA] Strength 81 mg Category [MEDICAL_DATA] [MED…" at bounding box center [620, 296] width 925 height 458
type input "0"
click at [195, 517] on button "Save" at bounding box center [195, 515] width 29 height 17
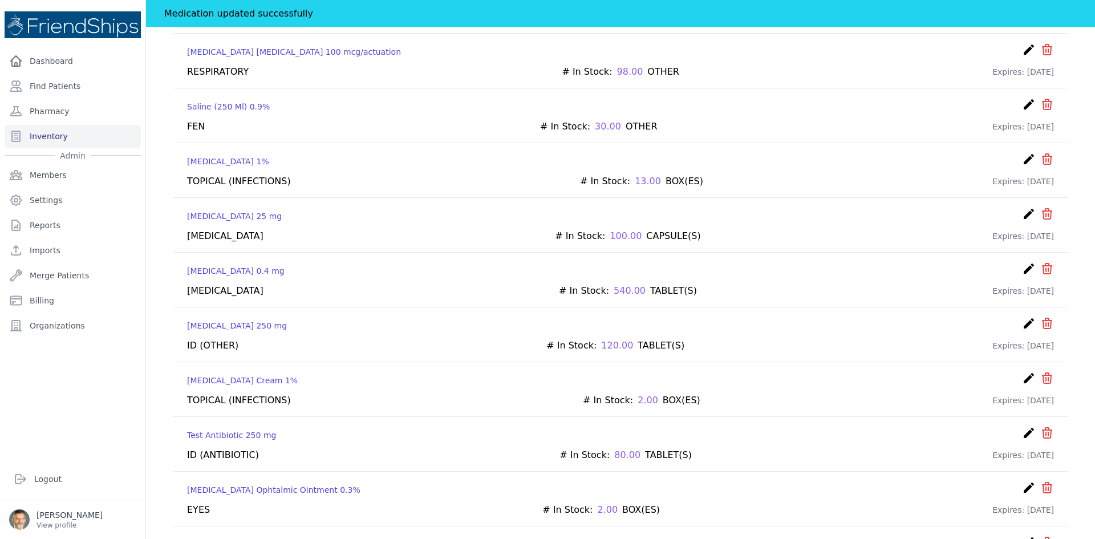
scroll to position [6029, 0]
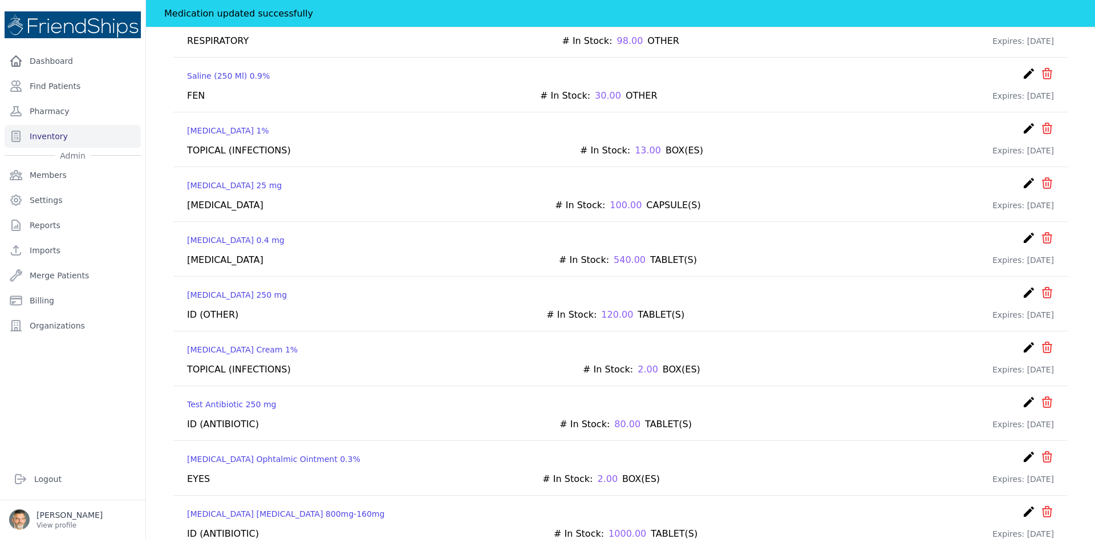
click at [1022, 450] on icon "create" at bounding box center [1029, 457] width 14 height 14
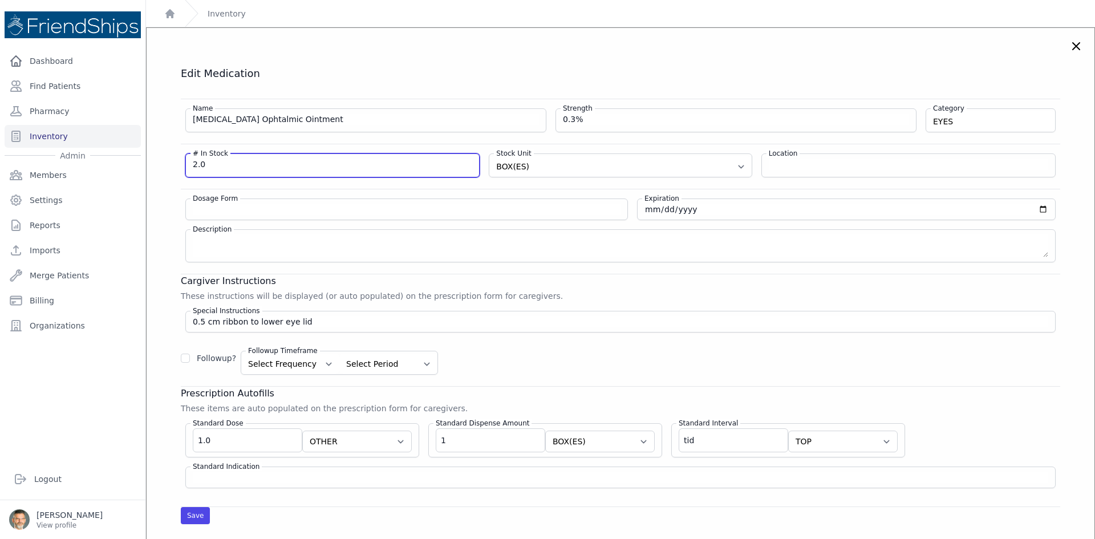
drag, startPoint x: 204, startPoint y: 166, endPoint x: 156, endPoint y: 155, distance: 48.7
click at [158, 155] on div "Edit Medication Name [MEDICAL_DATA] Ophtalmic Ointment Strength 0.3% Category E…" at bounding box center [620, 296] width 925 height 458
type input "1"
click at [194, 518] on button "Save" at bounding box center [195, 515] width 29 height 17
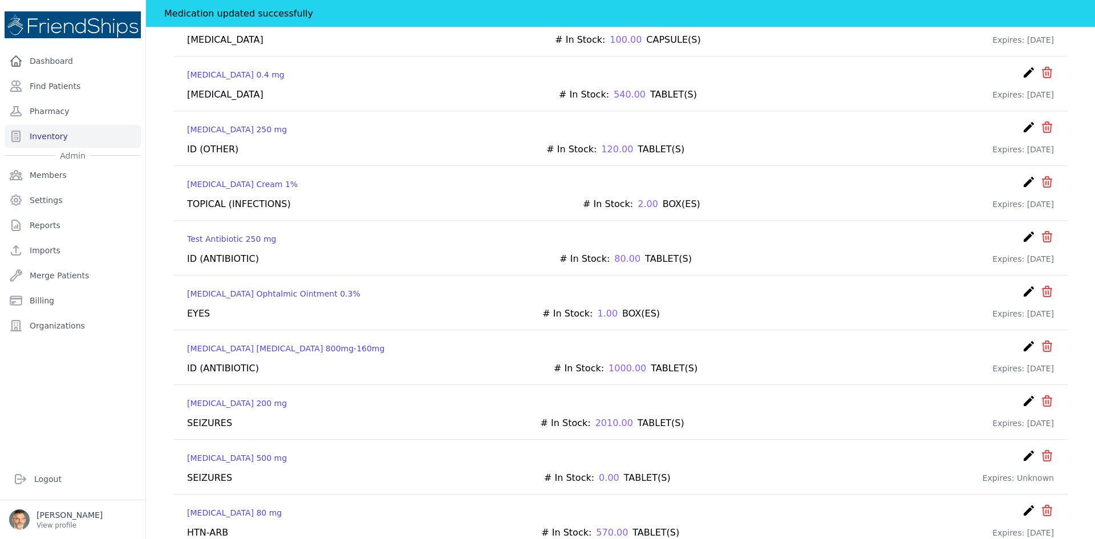
scroll to position [6308, 0]
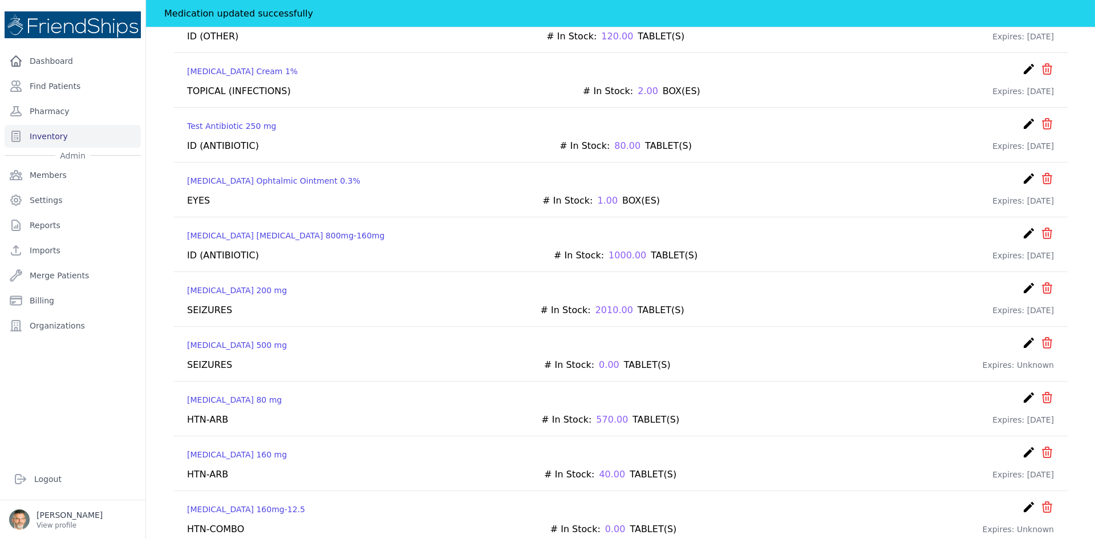
click at [1022, 446] on icon "create" at bounding box center [1029, 453] width 14 height 14
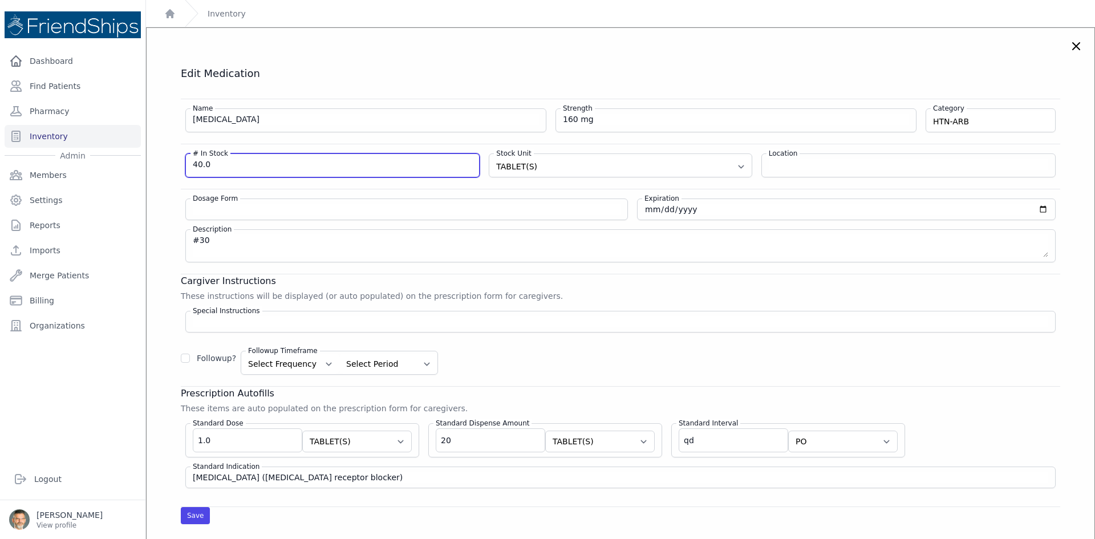
drag, startPoint x: 210, startPoint y: 164, endPoint x: 165, endPoint y: 155, distance: 45.4
click at [168, 155] on div "Edit Medication Name [MEDICAL_DATA] Strength 160 mg Category HTN-ARB [MEDICAL_D…" at bounding box center [620, 296] width 925 height 458
type input "0"
drag, startPoint x: 199, startPoint y: 515, endPoint x: 239, endPoint y: 520, distance: 40.9
click at [200, 515] on button "Save" at bounding box center [195, 515] width 29 height 17
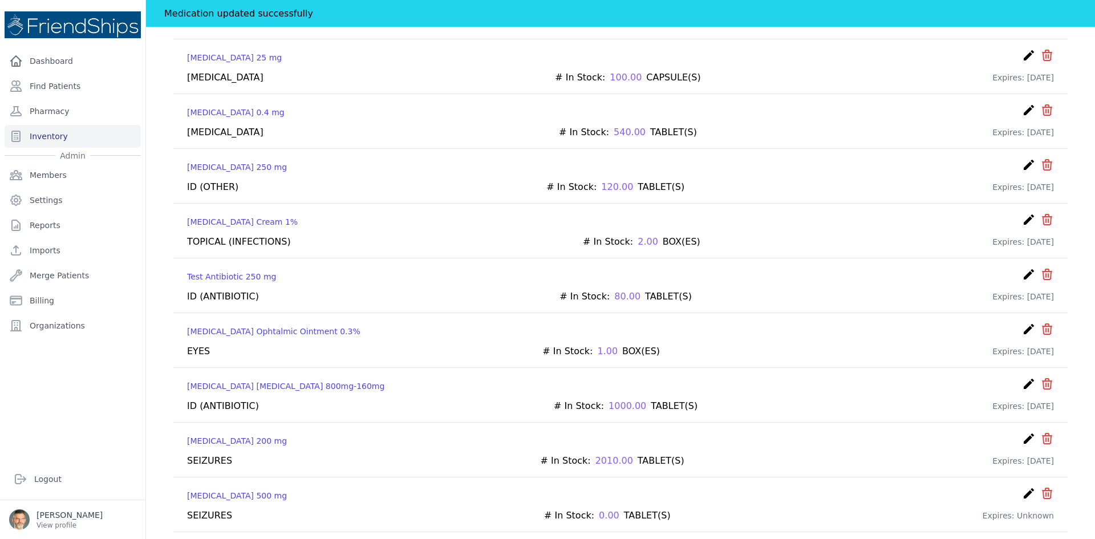
scroll to position [6308, 0]
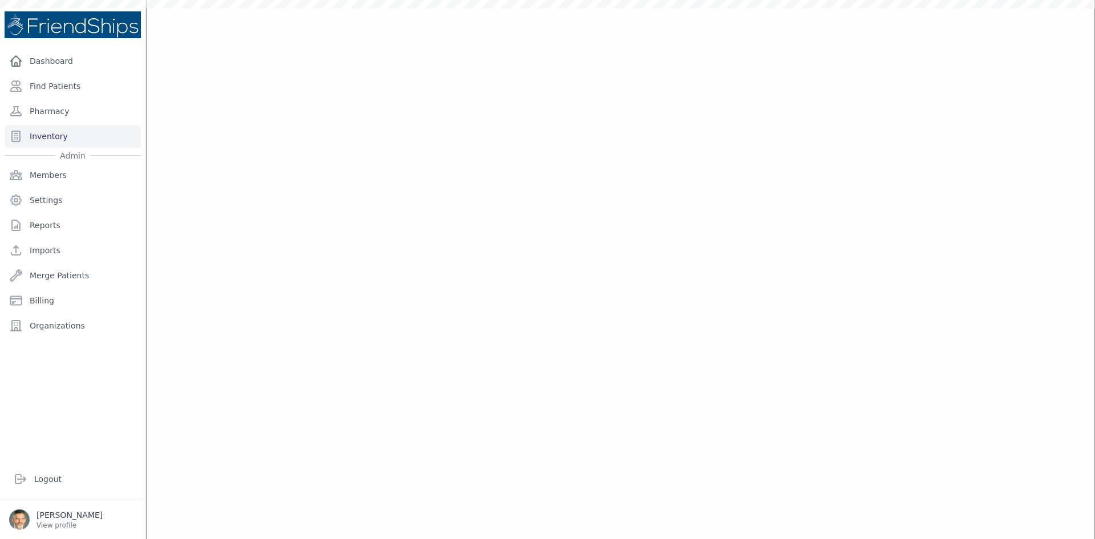
scroll to position [1711, 0]
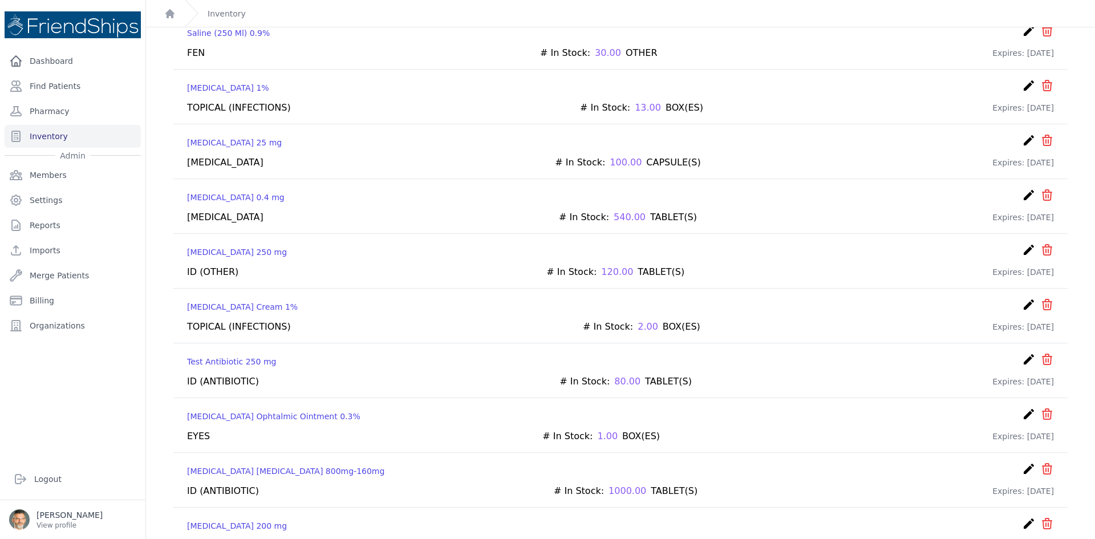
scroll to position [6280, 0]
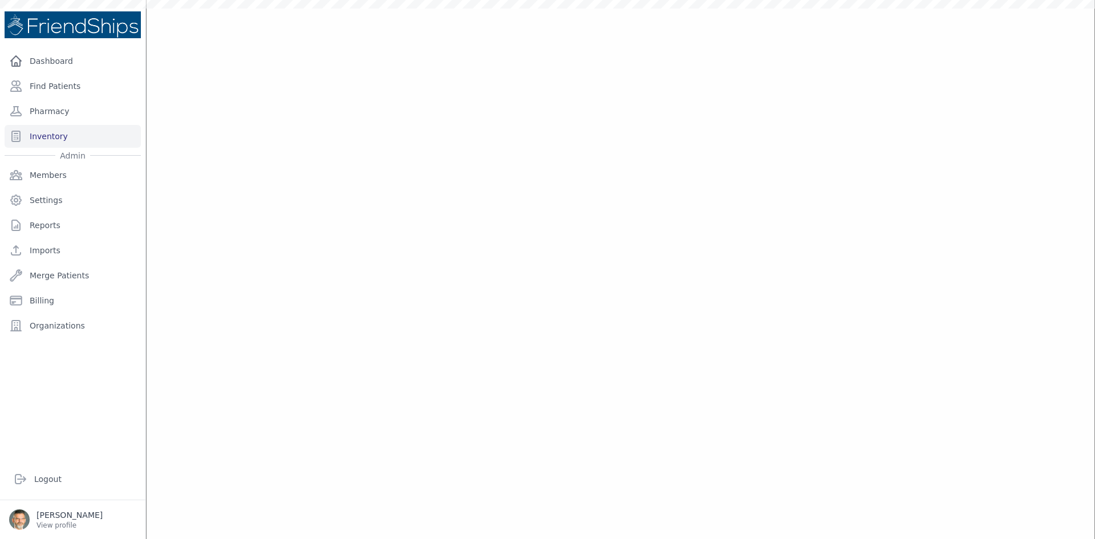
scroll to position [6200, 0]
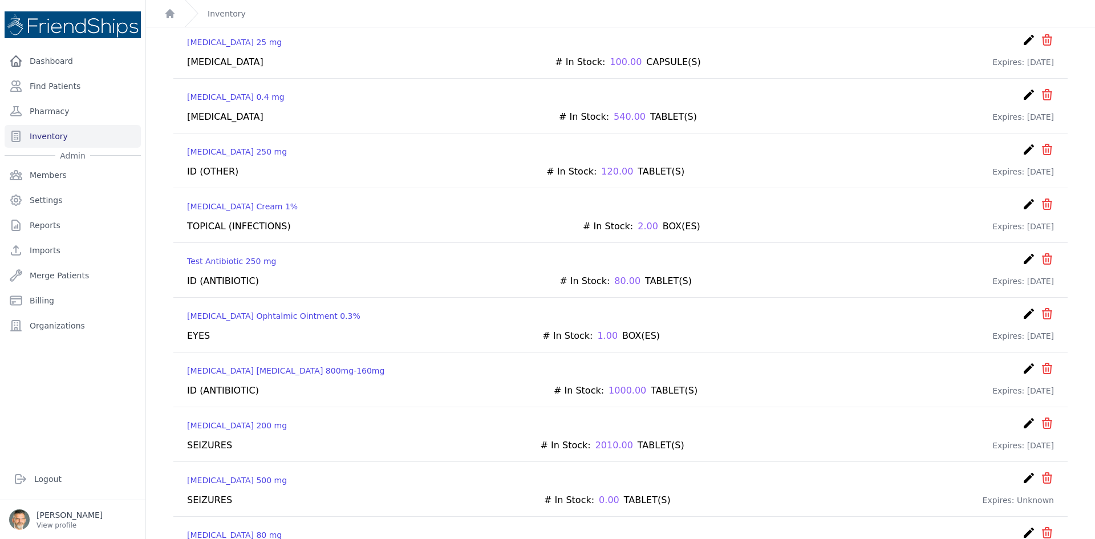
scroll to position [6280, 0]
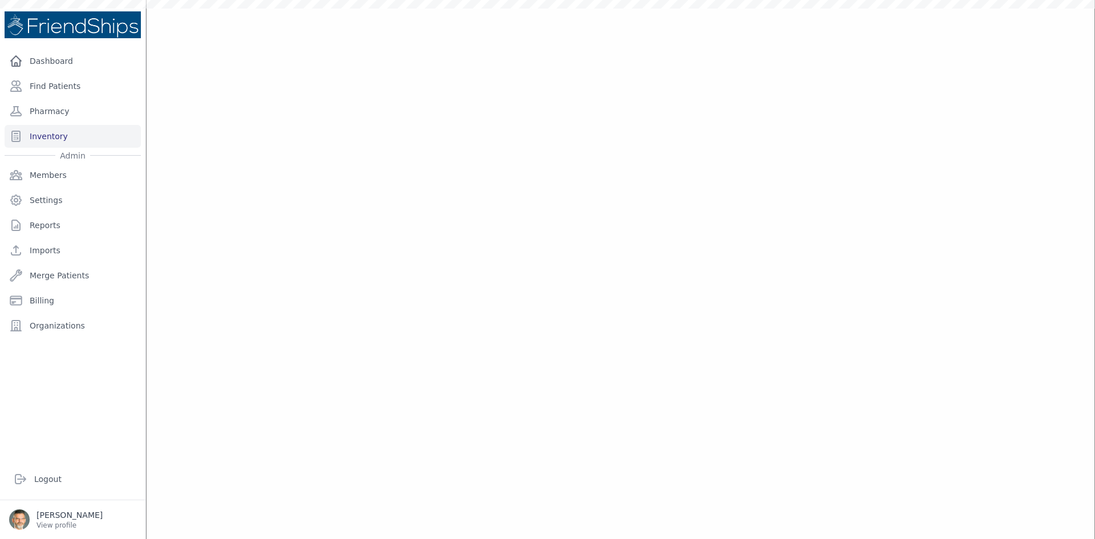
scroll to position [6200, 0]
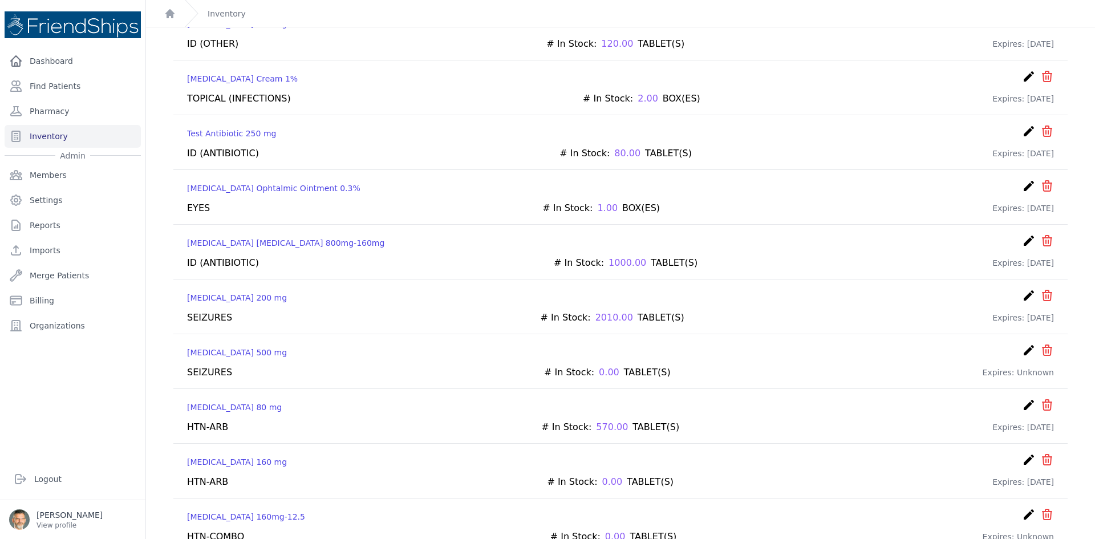
scroll to position [6280, 0]
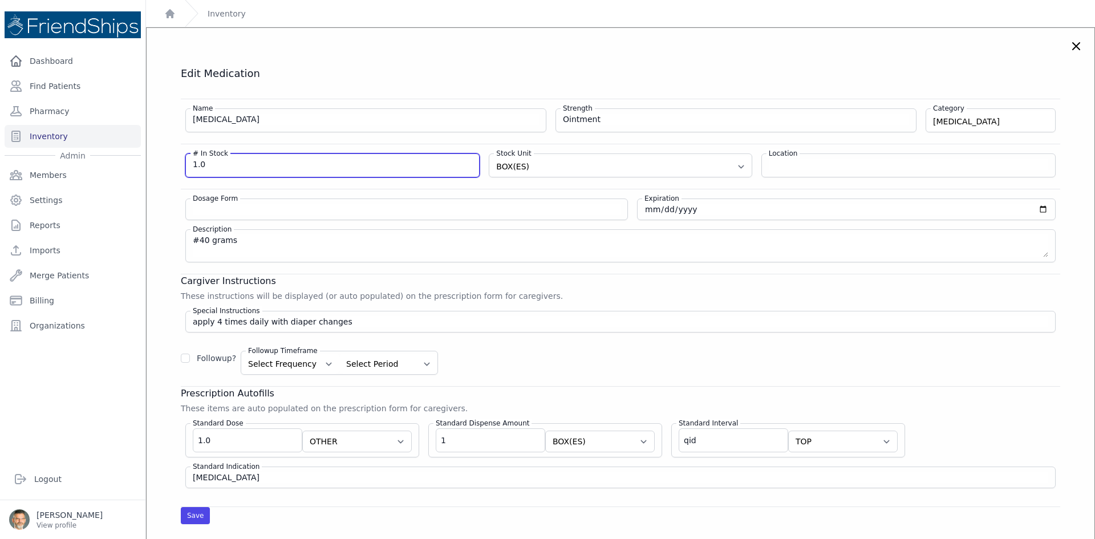
drag, startPoint x: 176, startPoint y: 164, endPoint x: 145, endPoint y: 153, distance: 32.9
click at [158, 158] on div "Edit Medication Name [MEDICAL_DATA] Strength Ointment Category [MEDICAL_DATA] […" at bounding box center [620, 296] width 925 height 458
type input "3"
drag, startPoint x: 197, startPoint y: 519, endPoint x: 203, endPoint y: 515, distance: 7.1
click at [199, 519] on button "Save" at bounding box center [195, 515] width 29 height 17
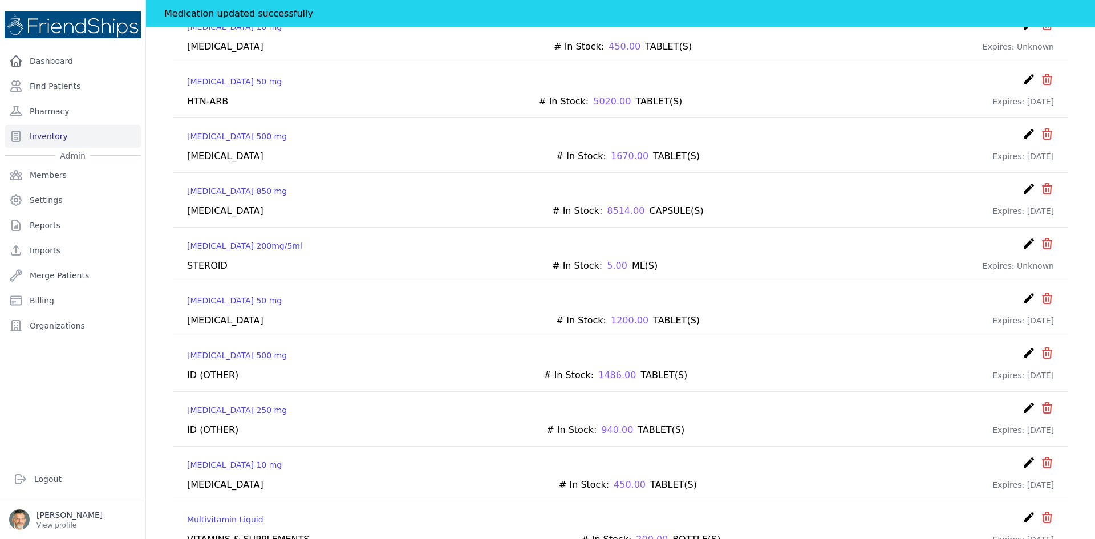
scroll to position [4453, 0]
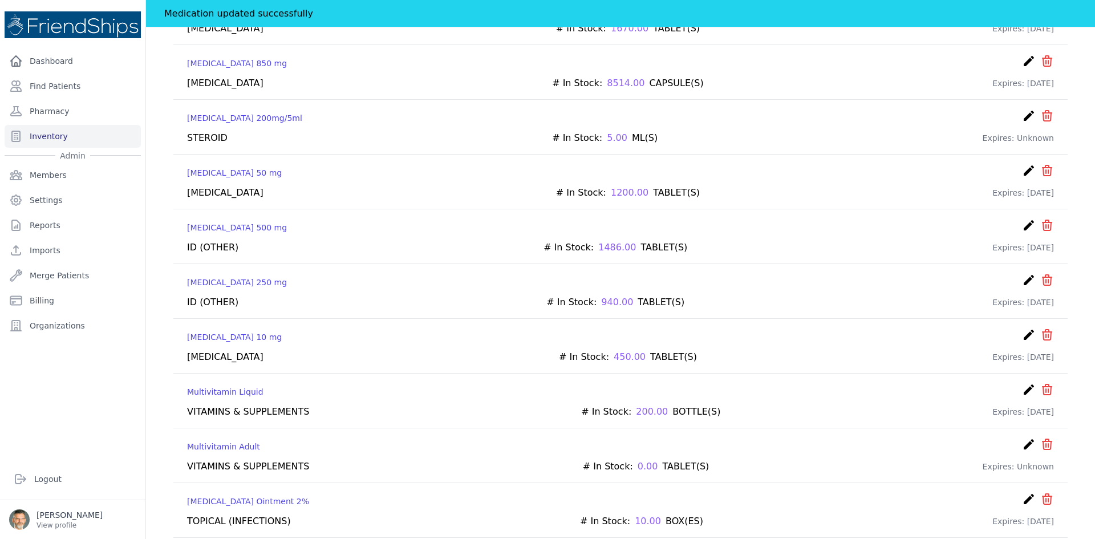
click at [1022, 492] on icon "create" at bounding box center [1029, 499] width 14 height 14
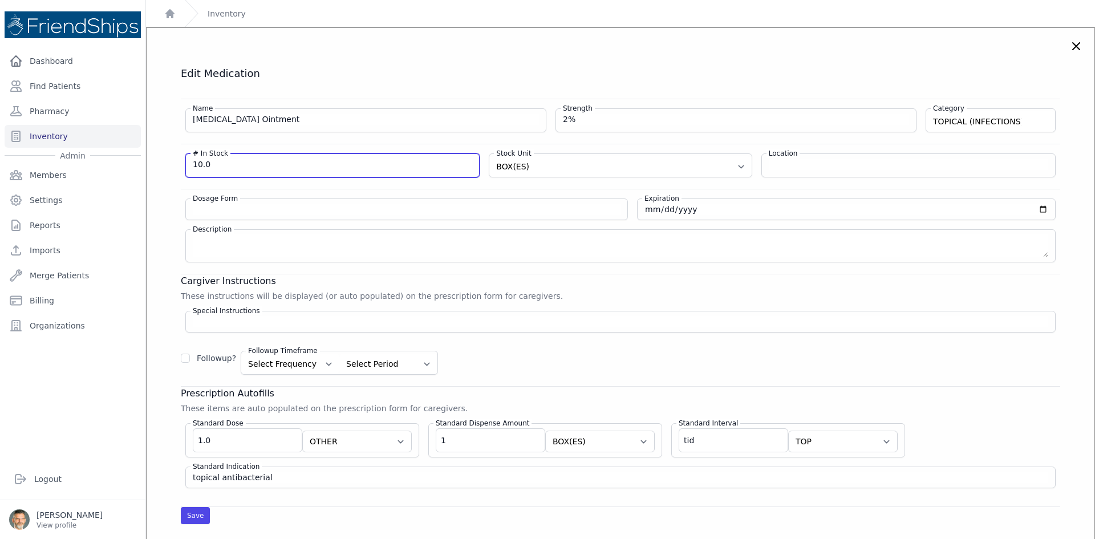
drag, startPoint x: 224, startPoint y: 166, endPoint x: 134, endPoint y: 160, distance: 89.8
click at [142, 161] on div "Close sidebar Dashboard Find Patients Pharmacy Inventory Admin Members Settings" at bounding box center [547, 269] width 1095 height 539
type input "9"
click at [183, 517] on button "Save" at bounding box center [195, 515] width 29 height 17
